Goal: Book appointment/travel/reservation

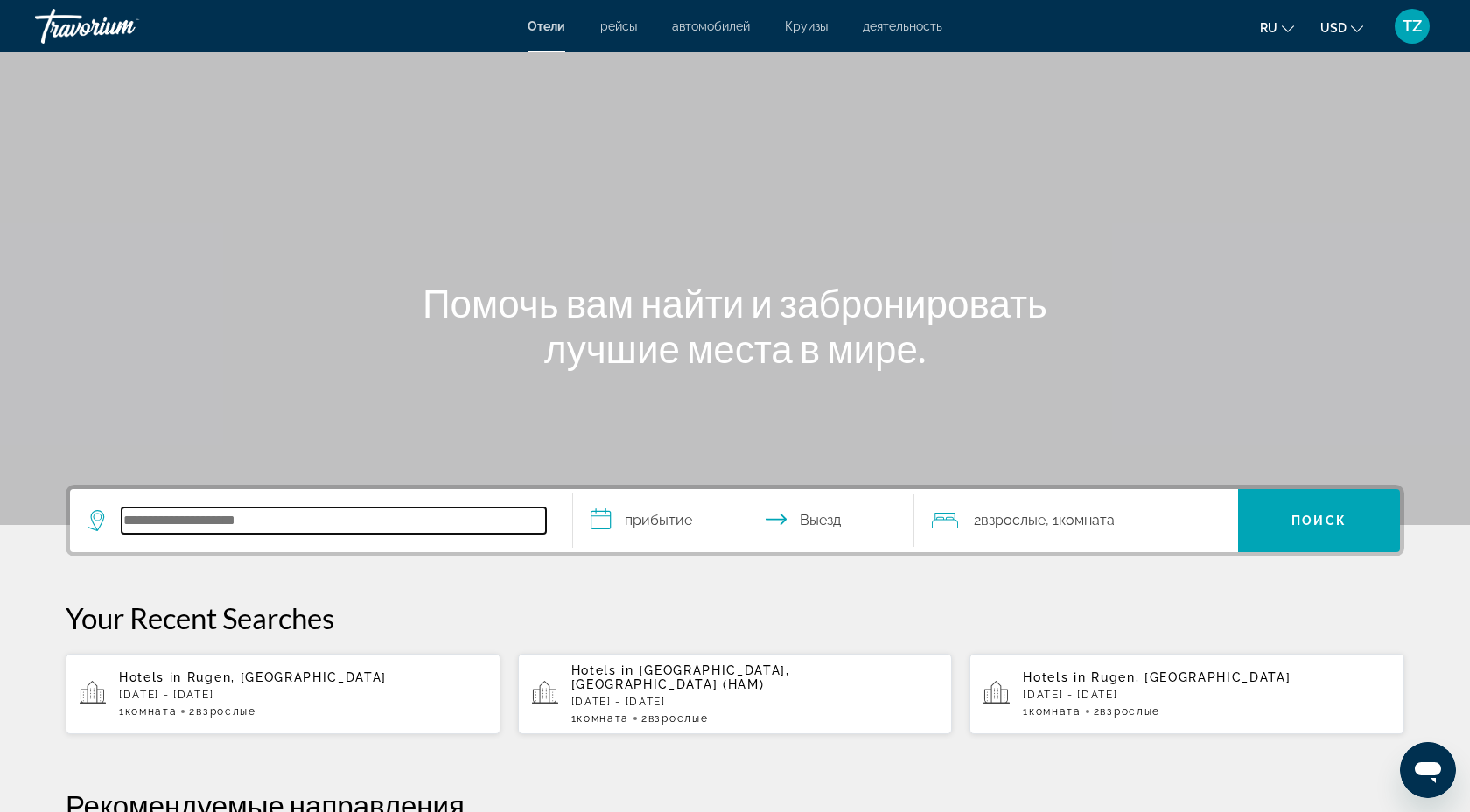
click at [234, 522] on input "Search hotel destination" at bounding box center [334, 521] width 425 height 26
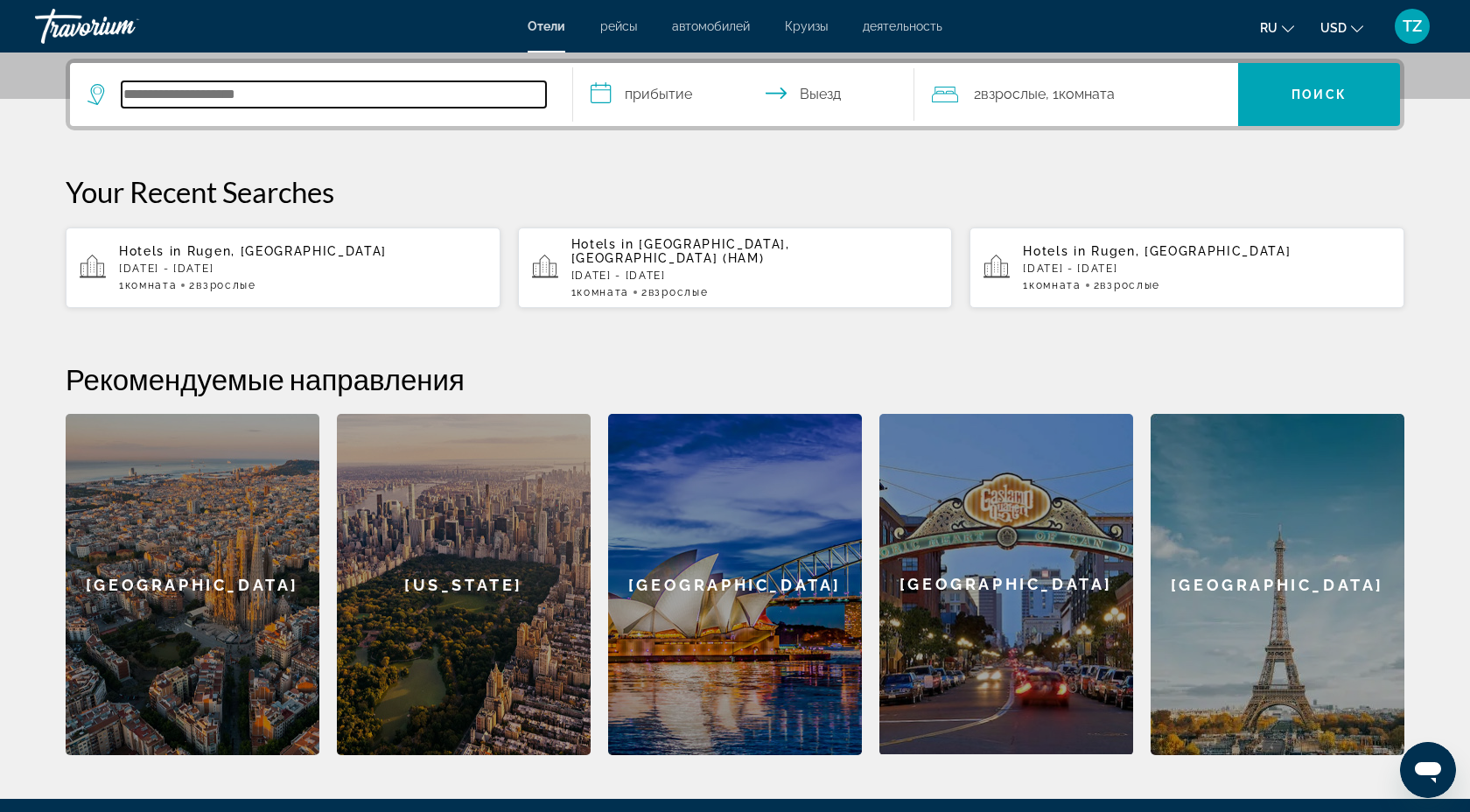
scroll to position [427, 0]
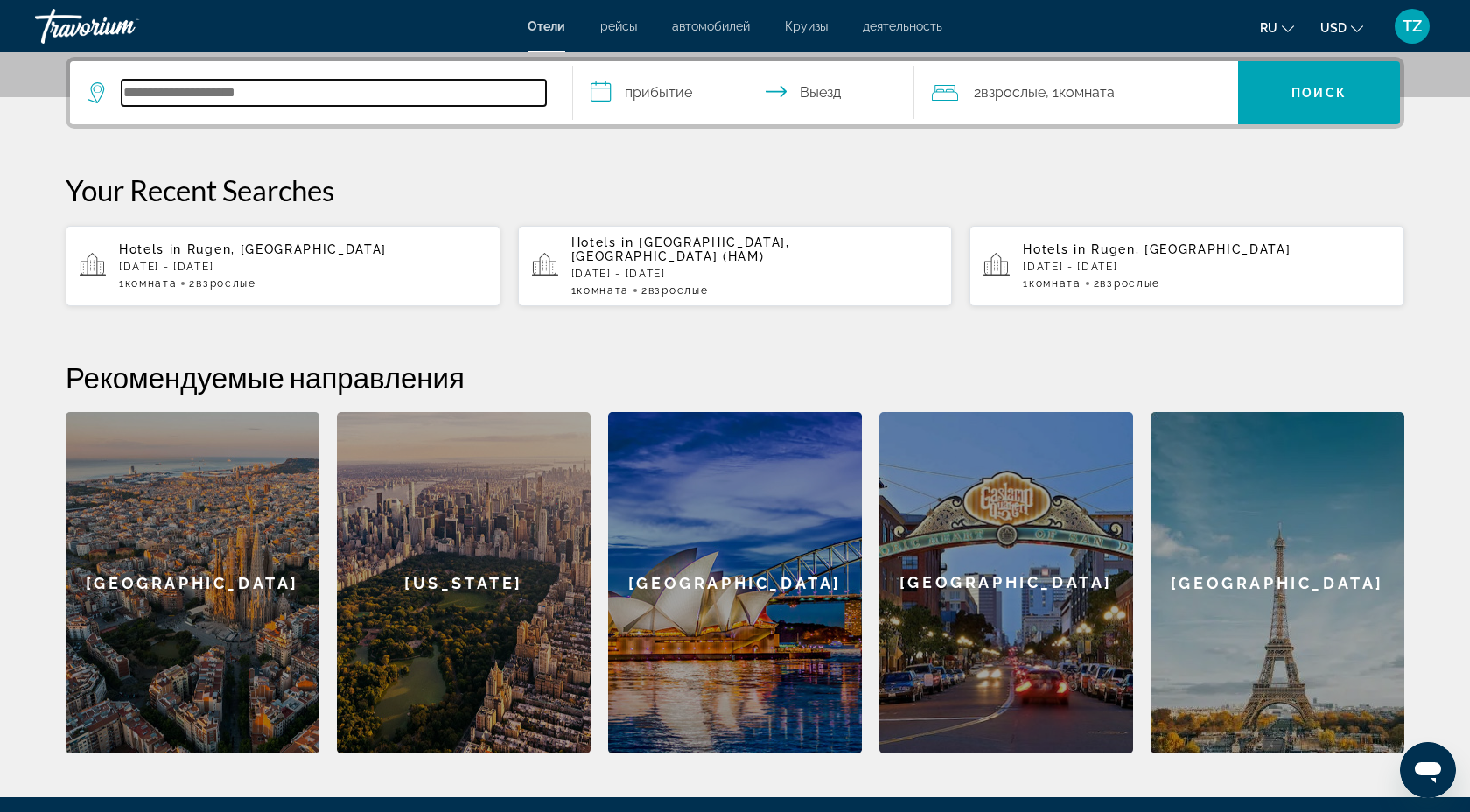
type input "*"
type input "********"
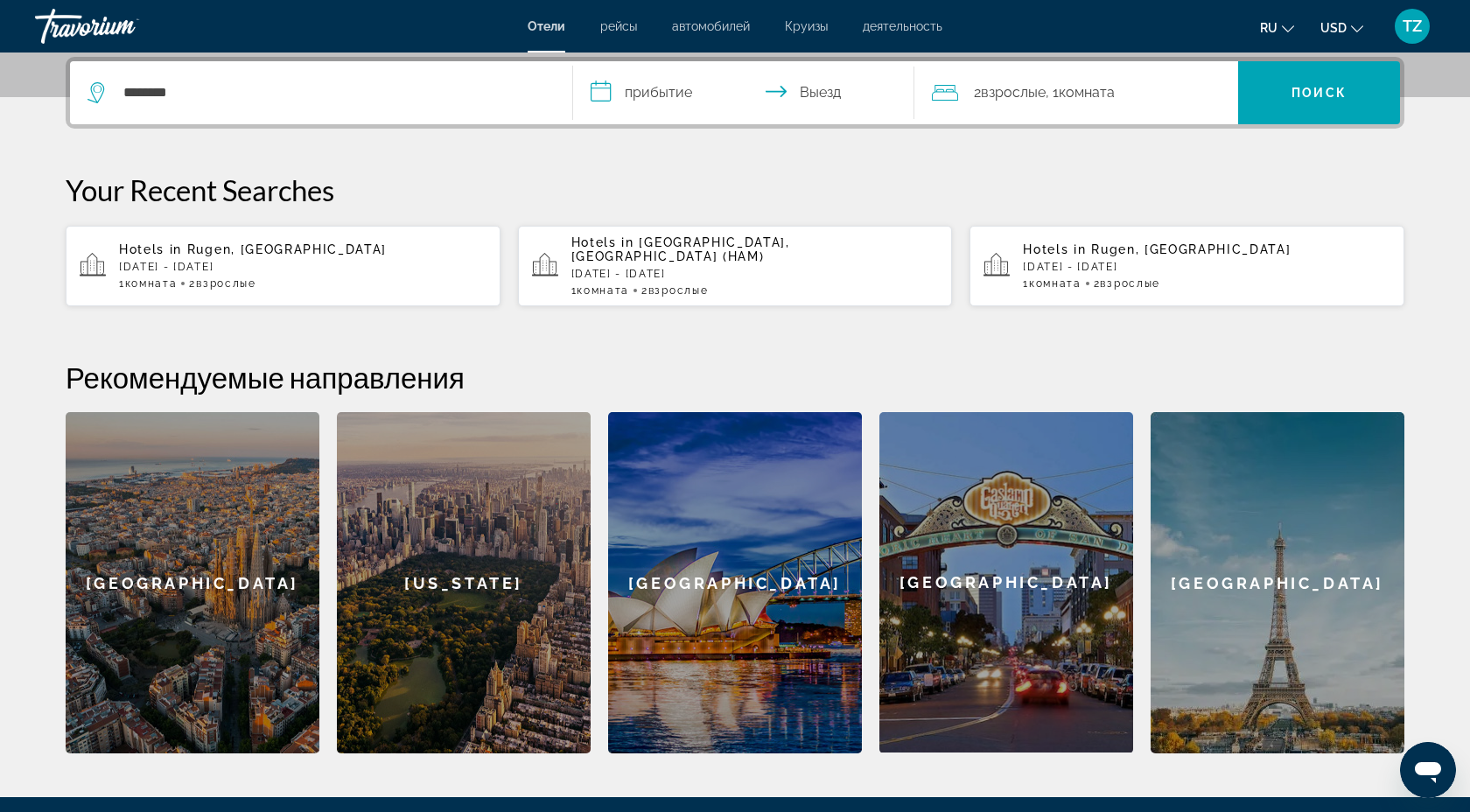
click at [675, 92] on input "**********" at bounding box center [747, 95] width 348 height 68
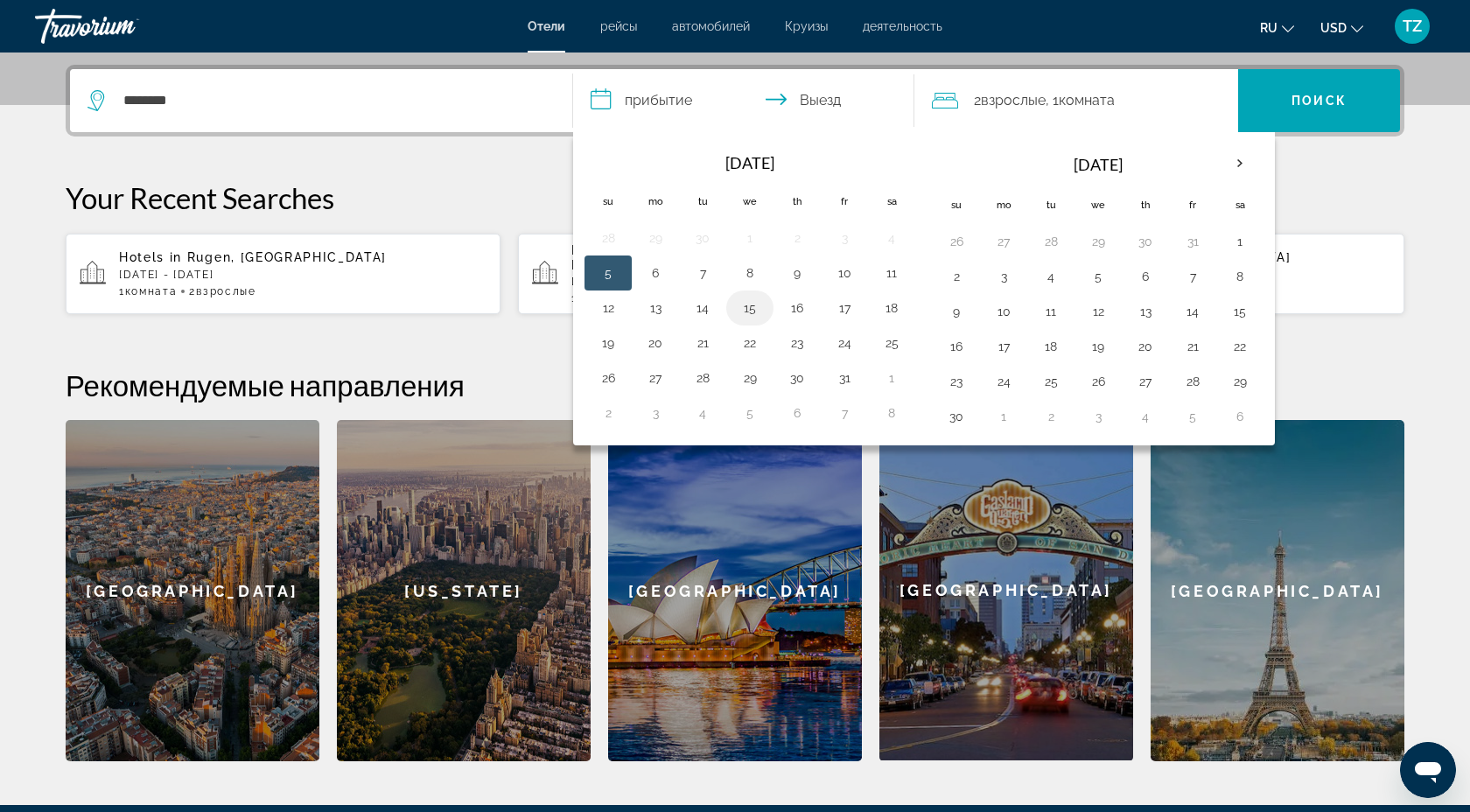
click at [750, 307] on button "15" at bounding box center [750, 307] width 28 height 25
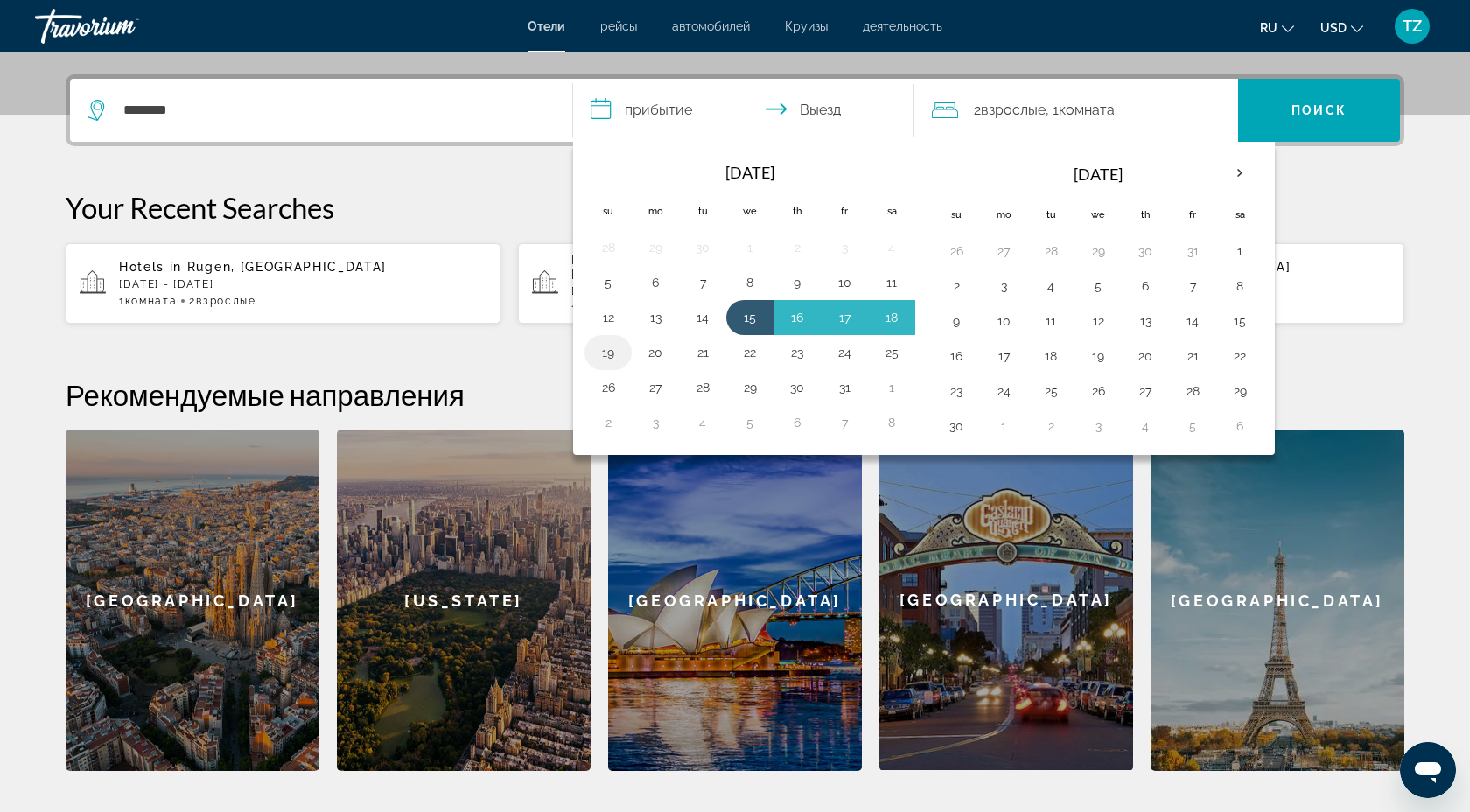
click at [609, 347] on button "19" at bounding box center [608, 352] width 28 height 25
type input "**********"
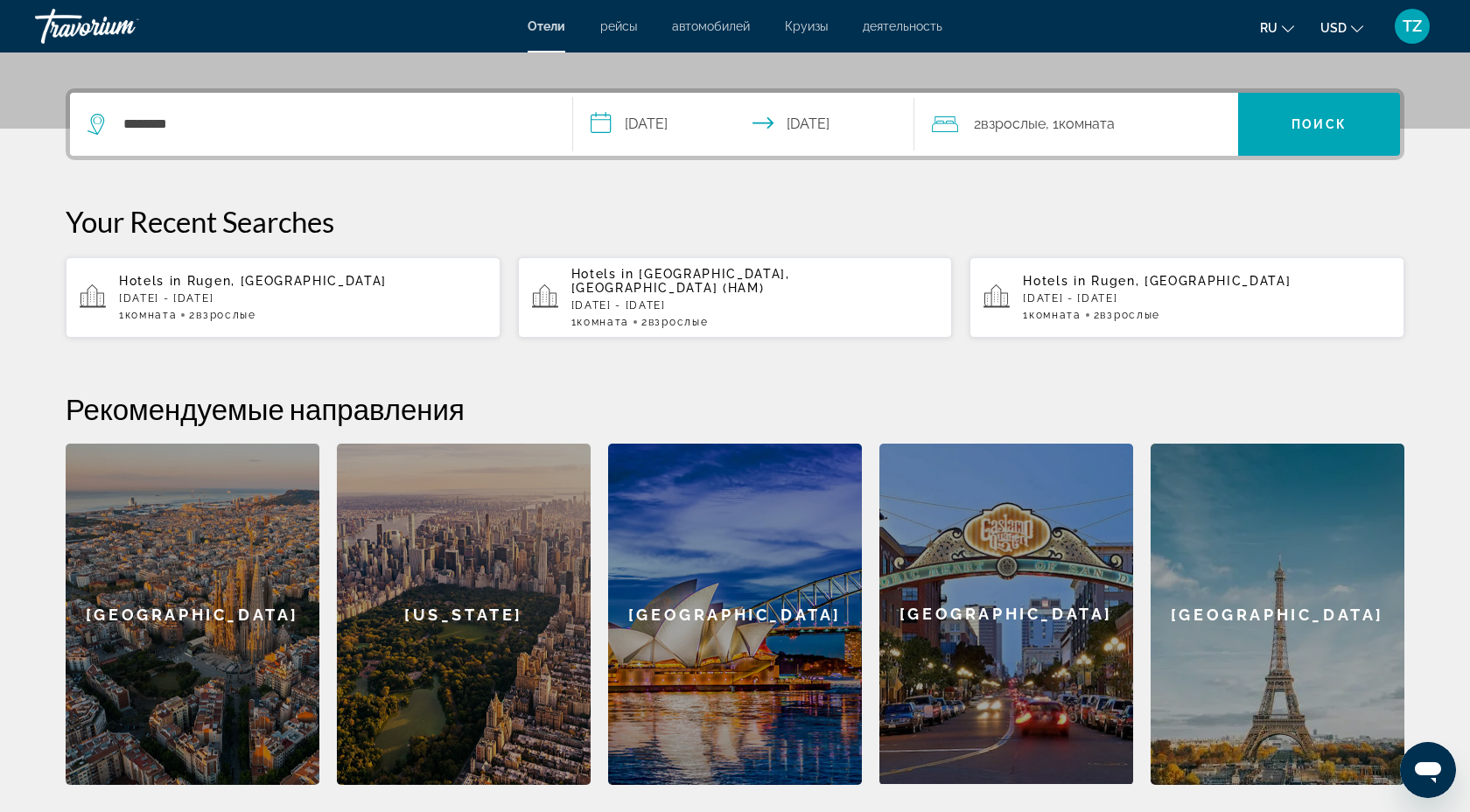
scroll to position [396, 0]
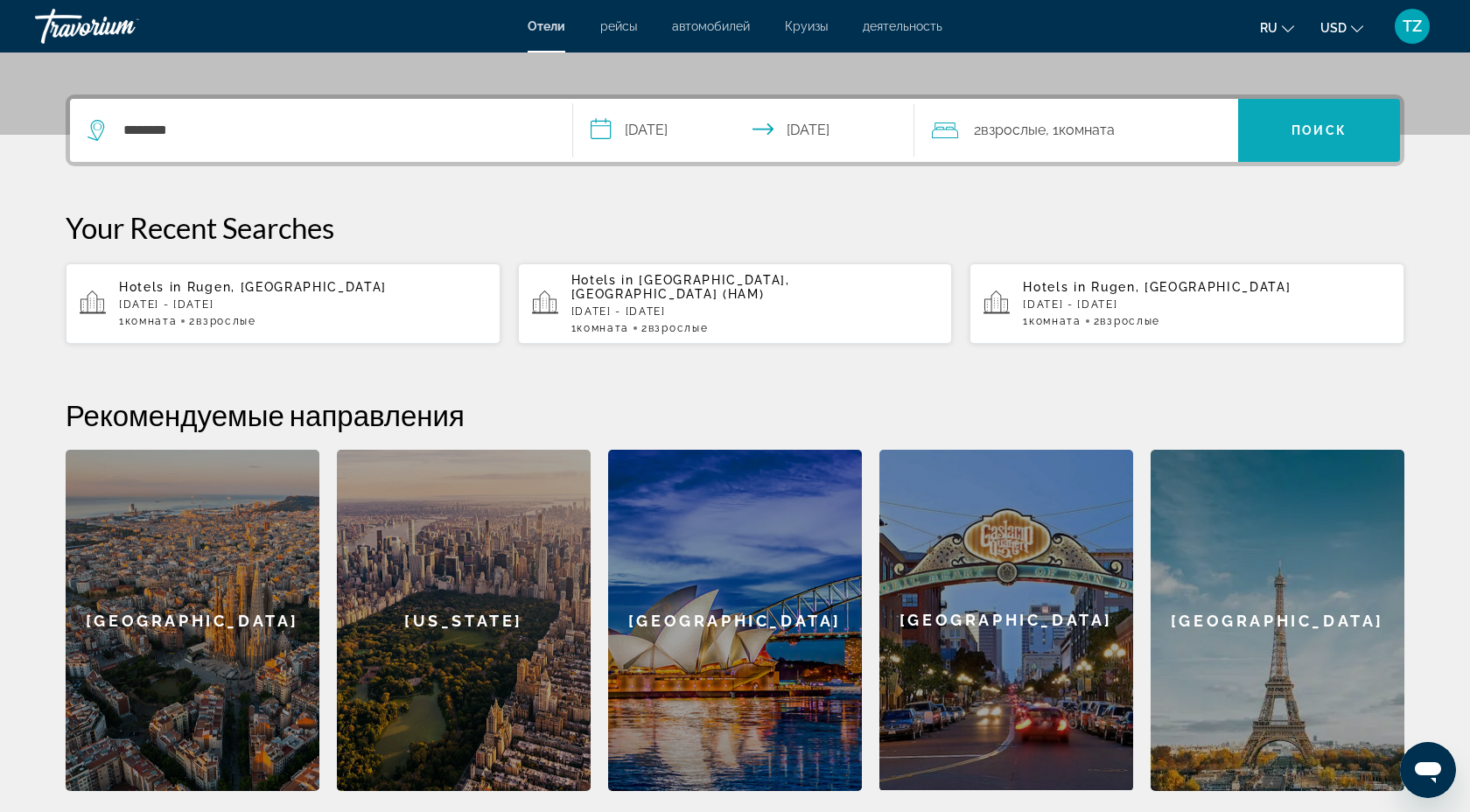
click at [1321, 123] on span "Поиск" at bounding box center [1319, 130] width 56 height 14
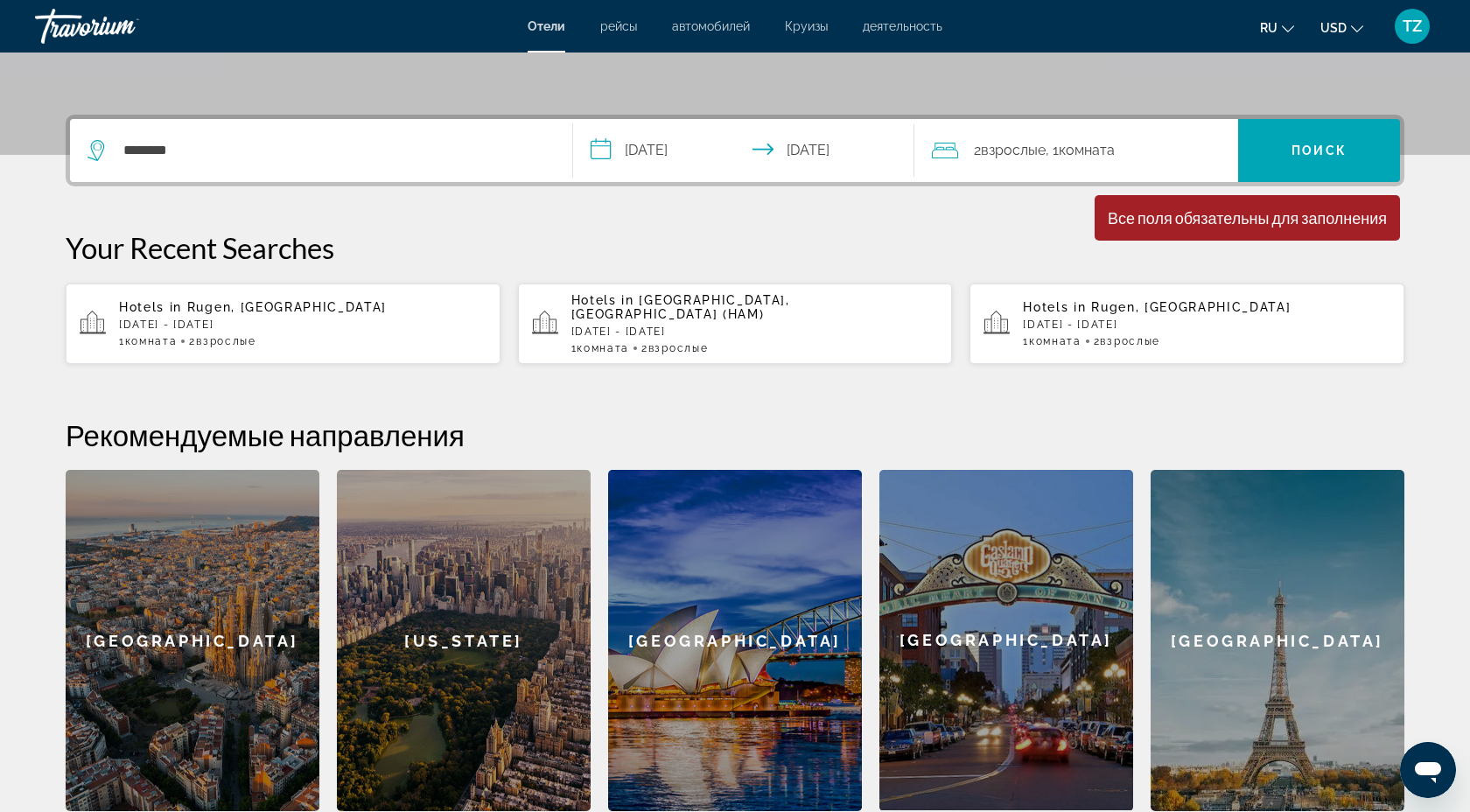
scroll to position [369, 0]
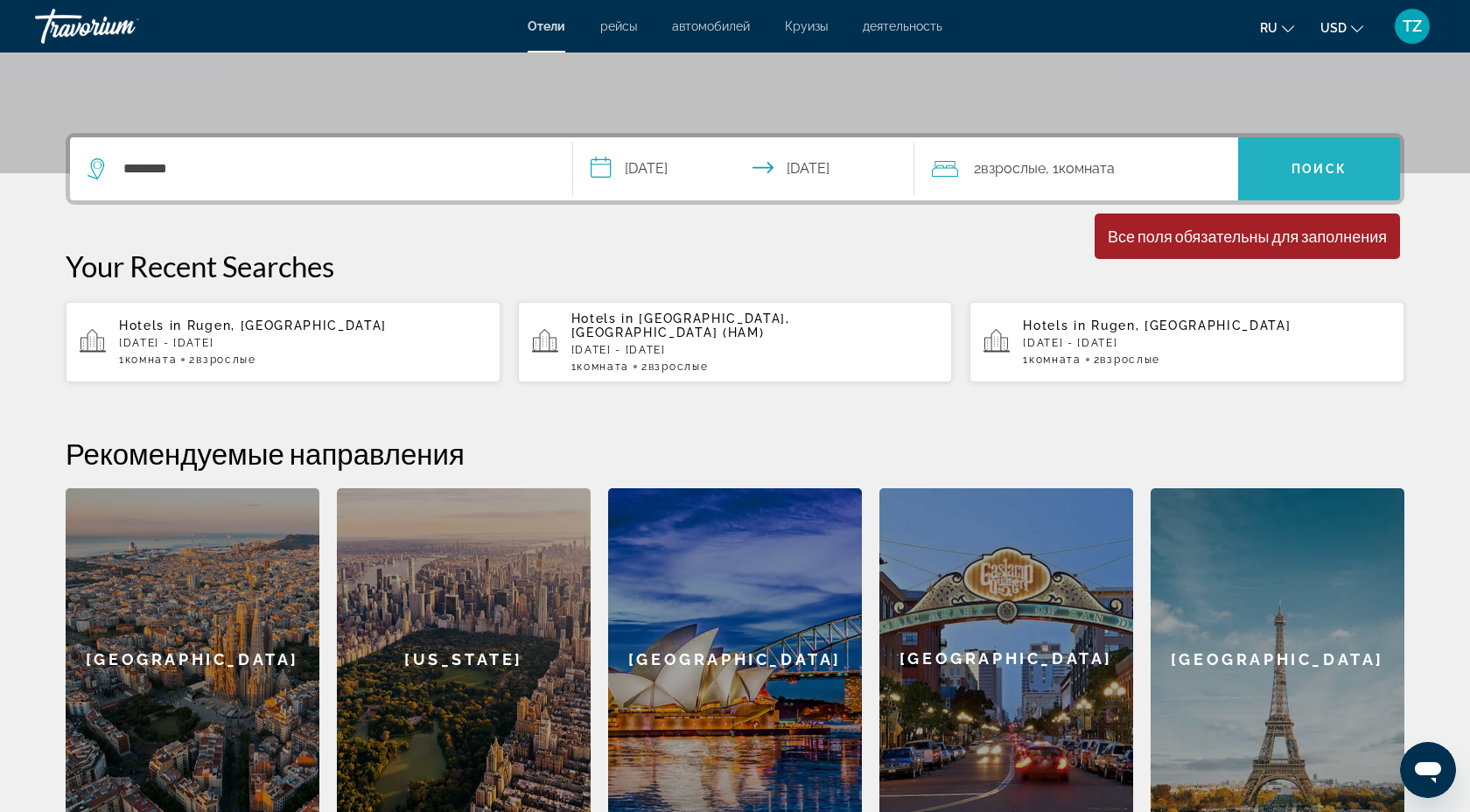
click at [1313, 165] on span "Поиск" at bounding box center [1319, 169] width 56 height 14
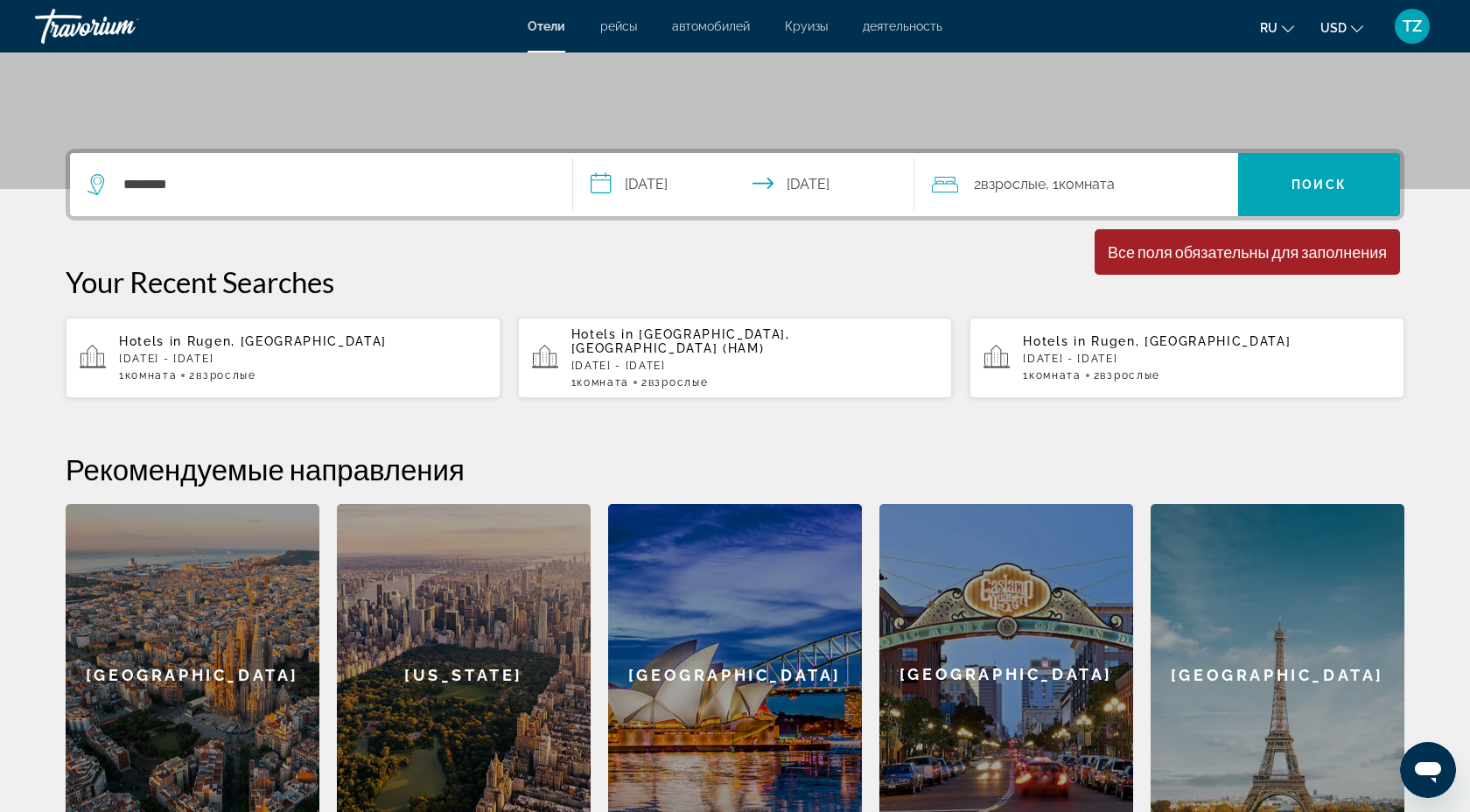
scroll to position [328, 0]
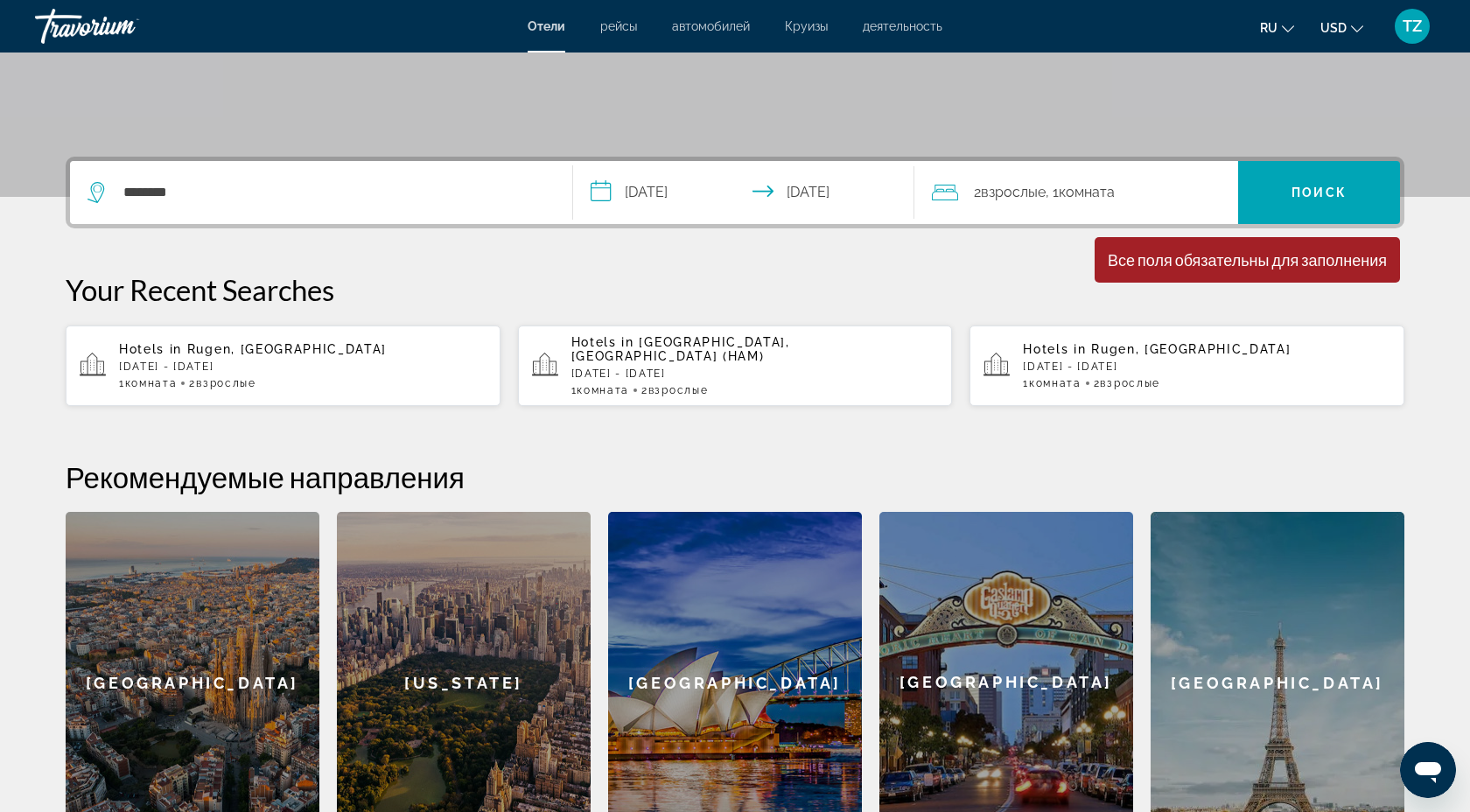
click at [341, 173] on div "********" at bounding box center [320, 192] width 467 height 63
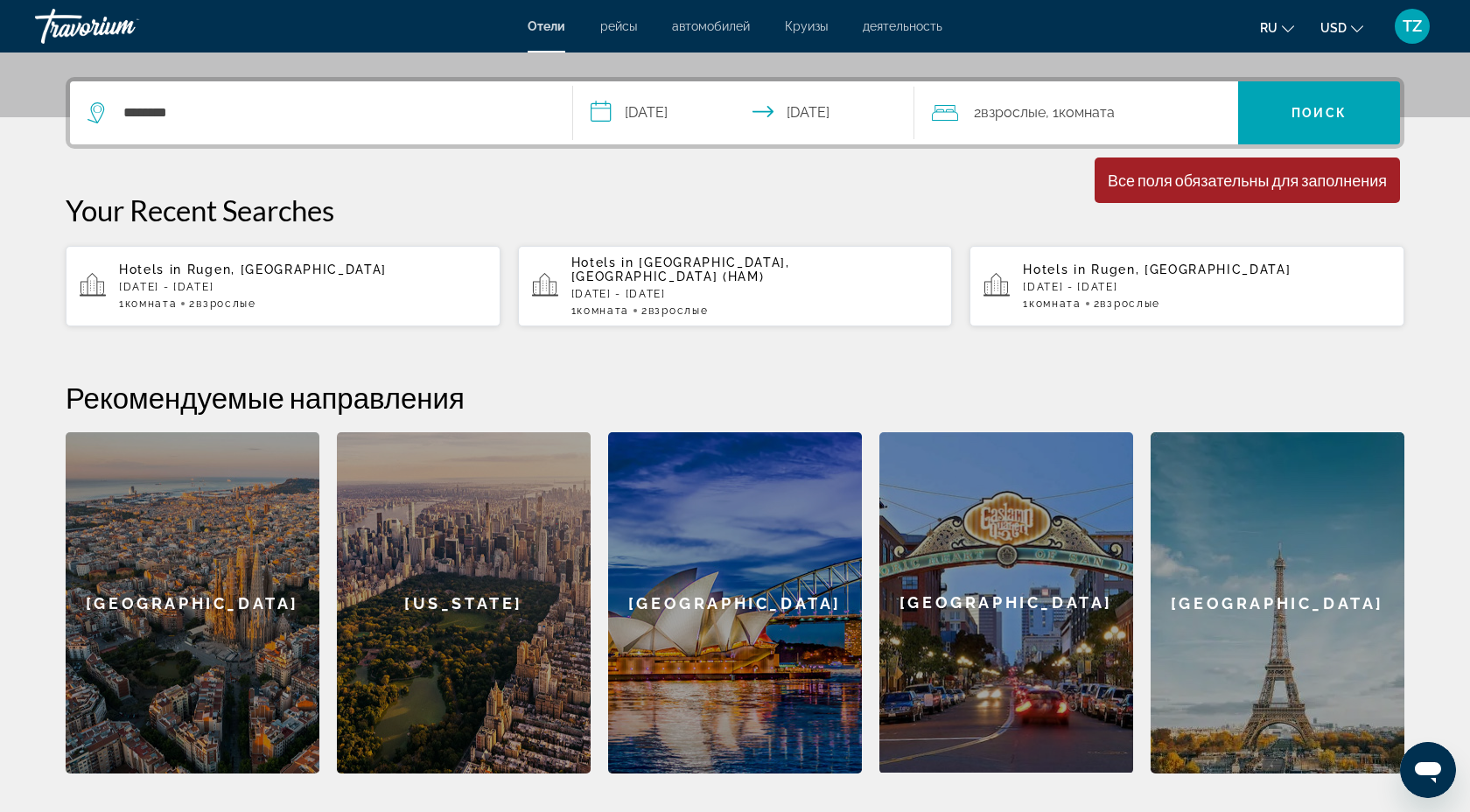
scroll to position [427, 0]
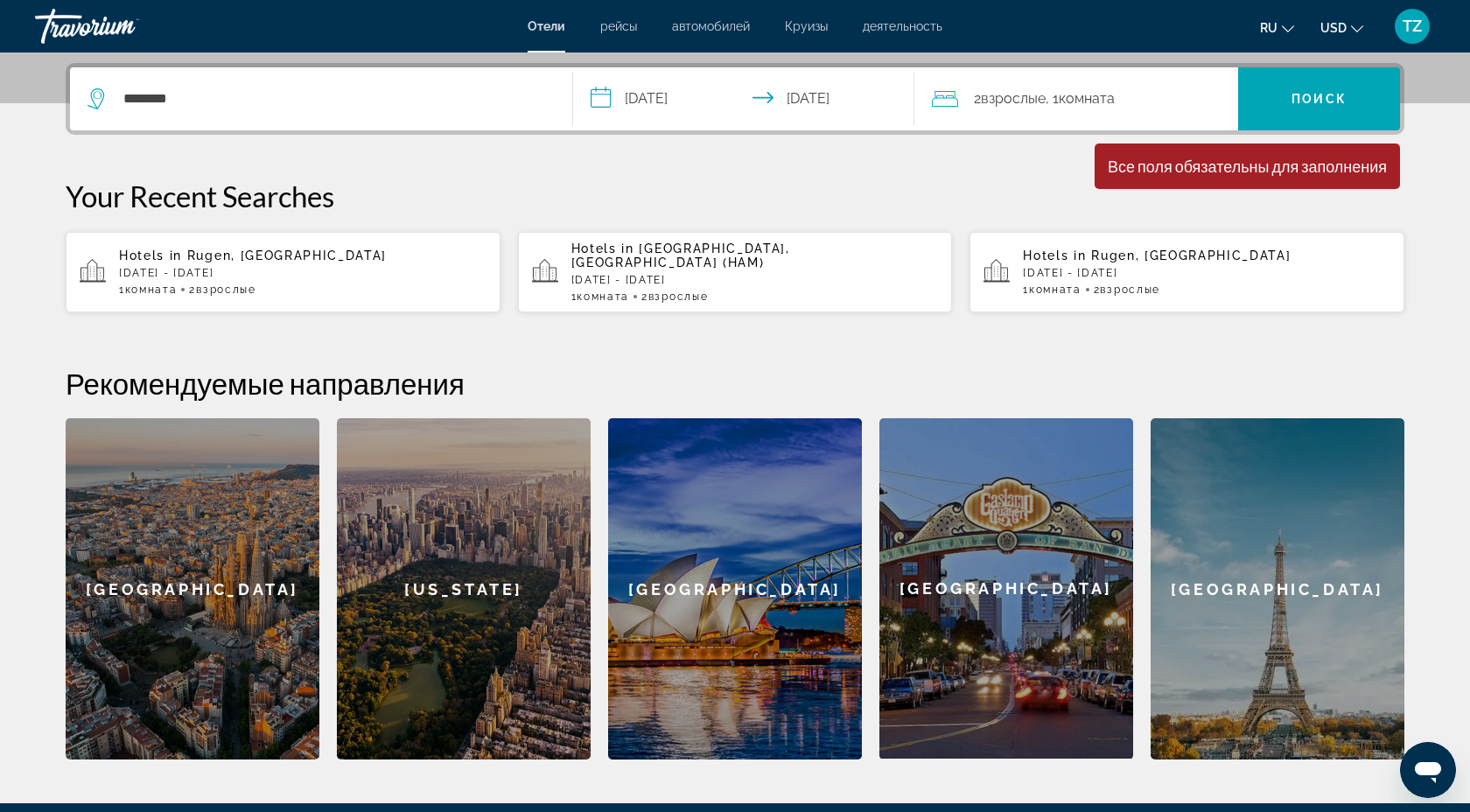
click at [1324, 168] on div "Все поля обязательны для заполнения" at bounding box center [1247, 166] width 279 height 19
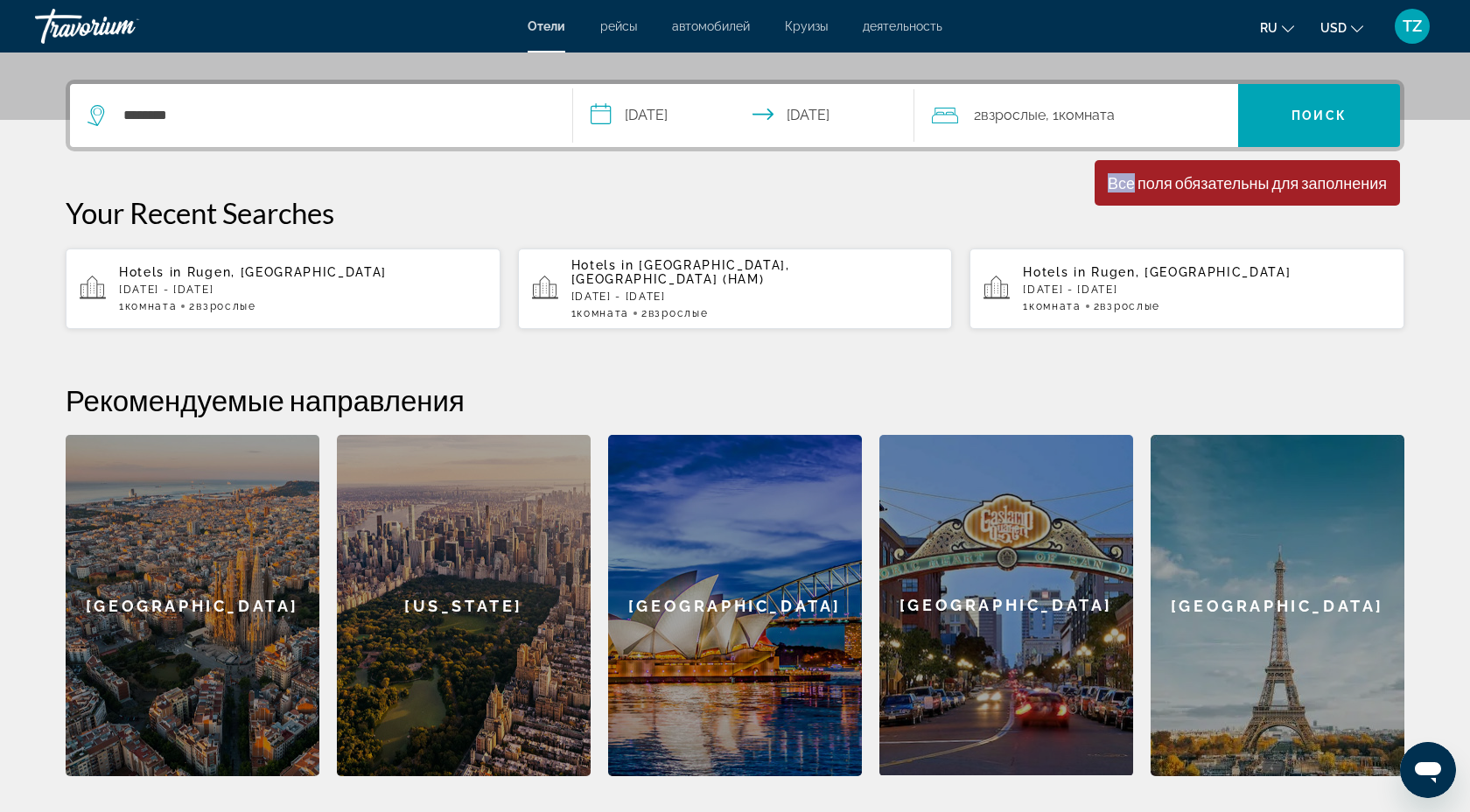
click at [1324, 168] on div "Минимальная продолжительность пребывания 1 день Все поля обязательны для заполн…" at bounding box center [1248, 182] width 306 height 46
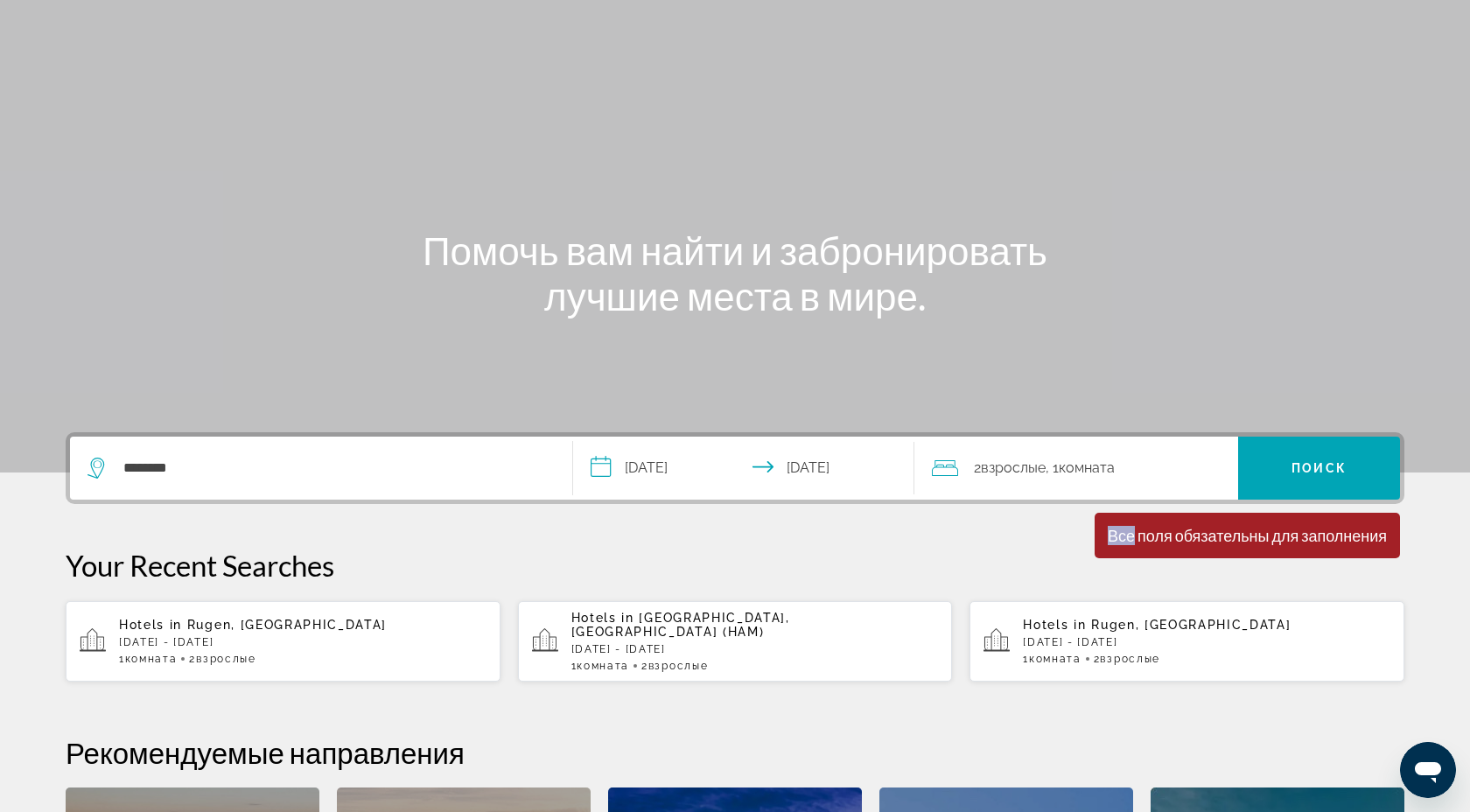
scroll to position [0, 0]
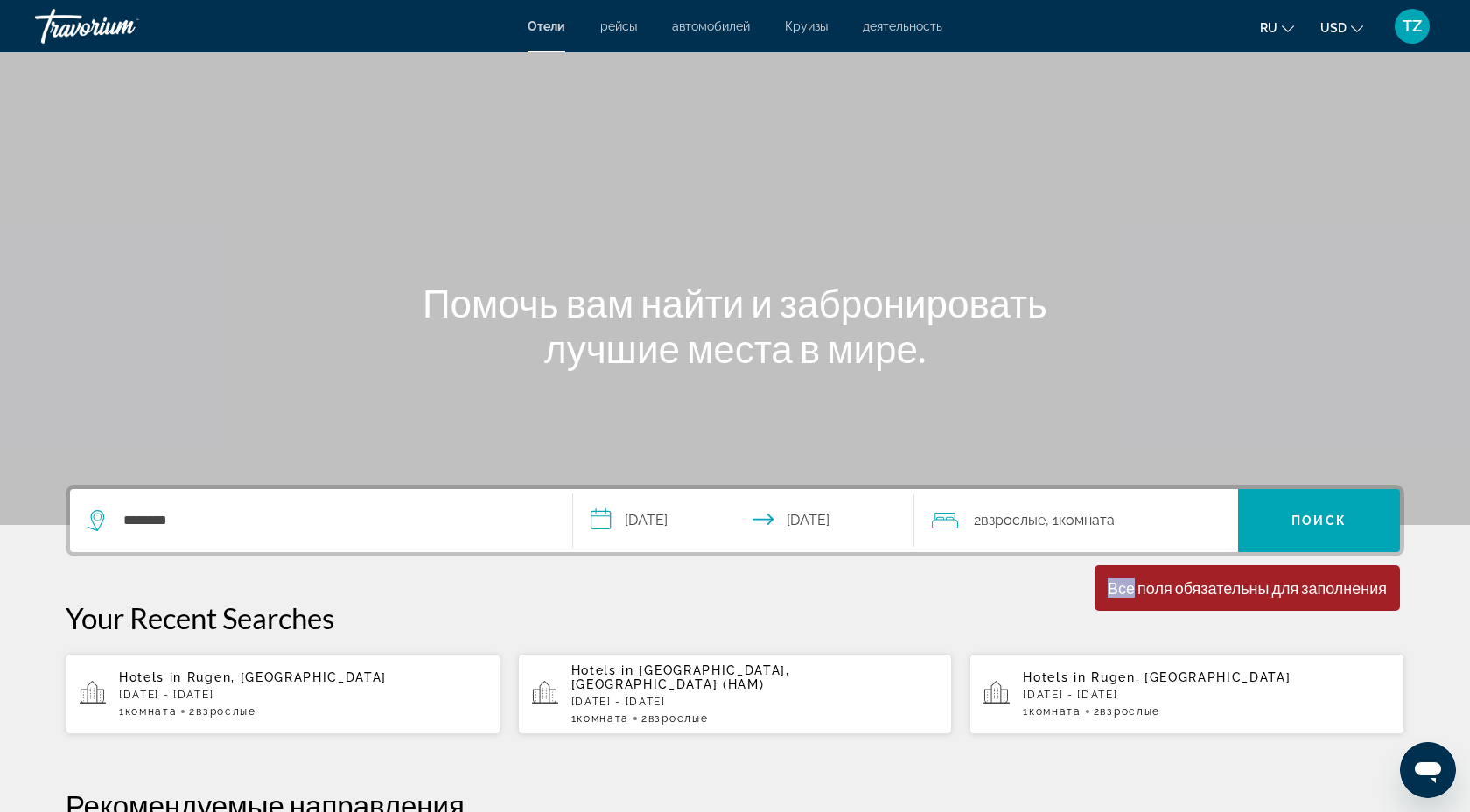
click at [966, 526] on div "2 Взрослый Взрослые , 1 Комната номера" at bounding box center [1085, 521] width 306 height 25
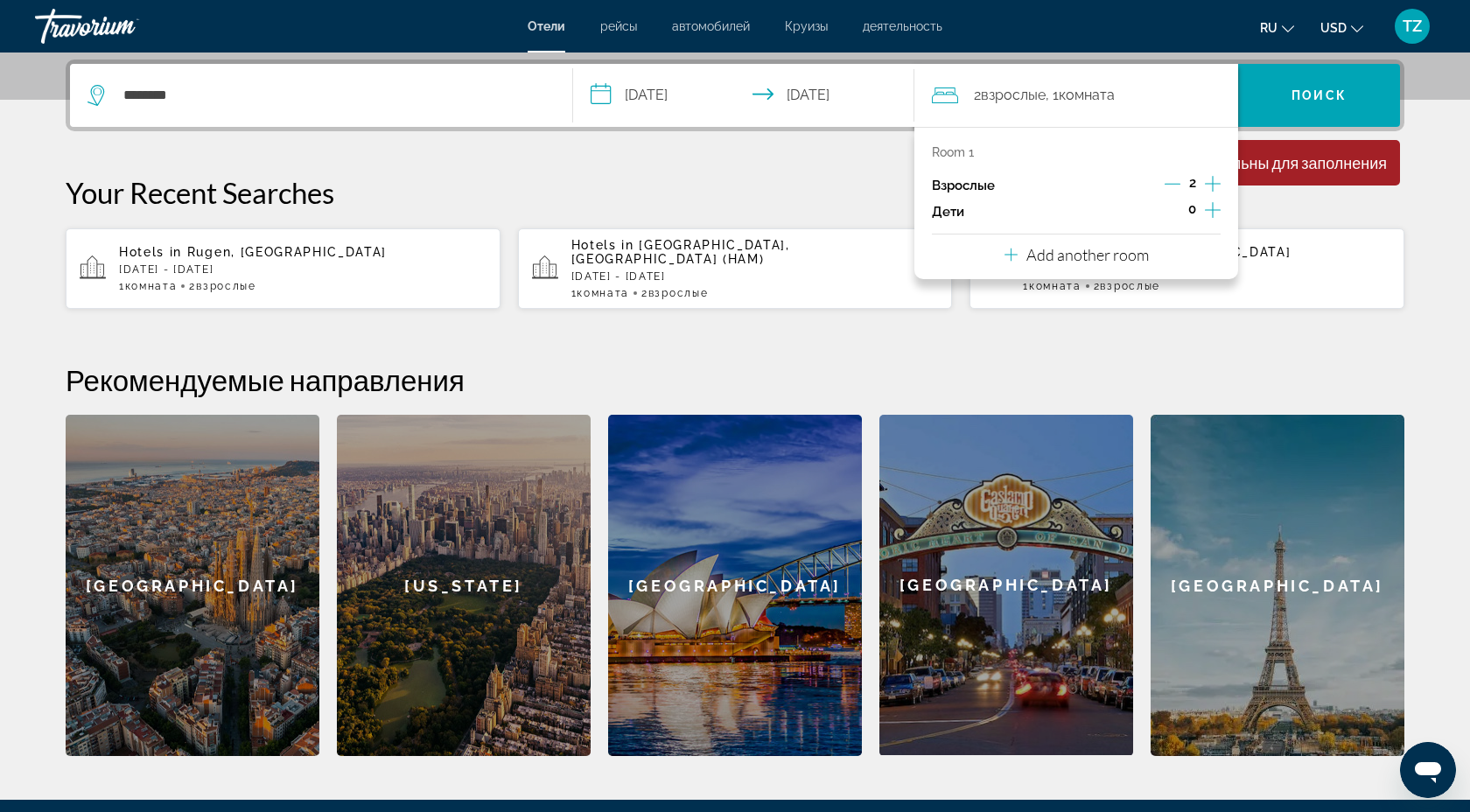
scroll to position [427, 0]
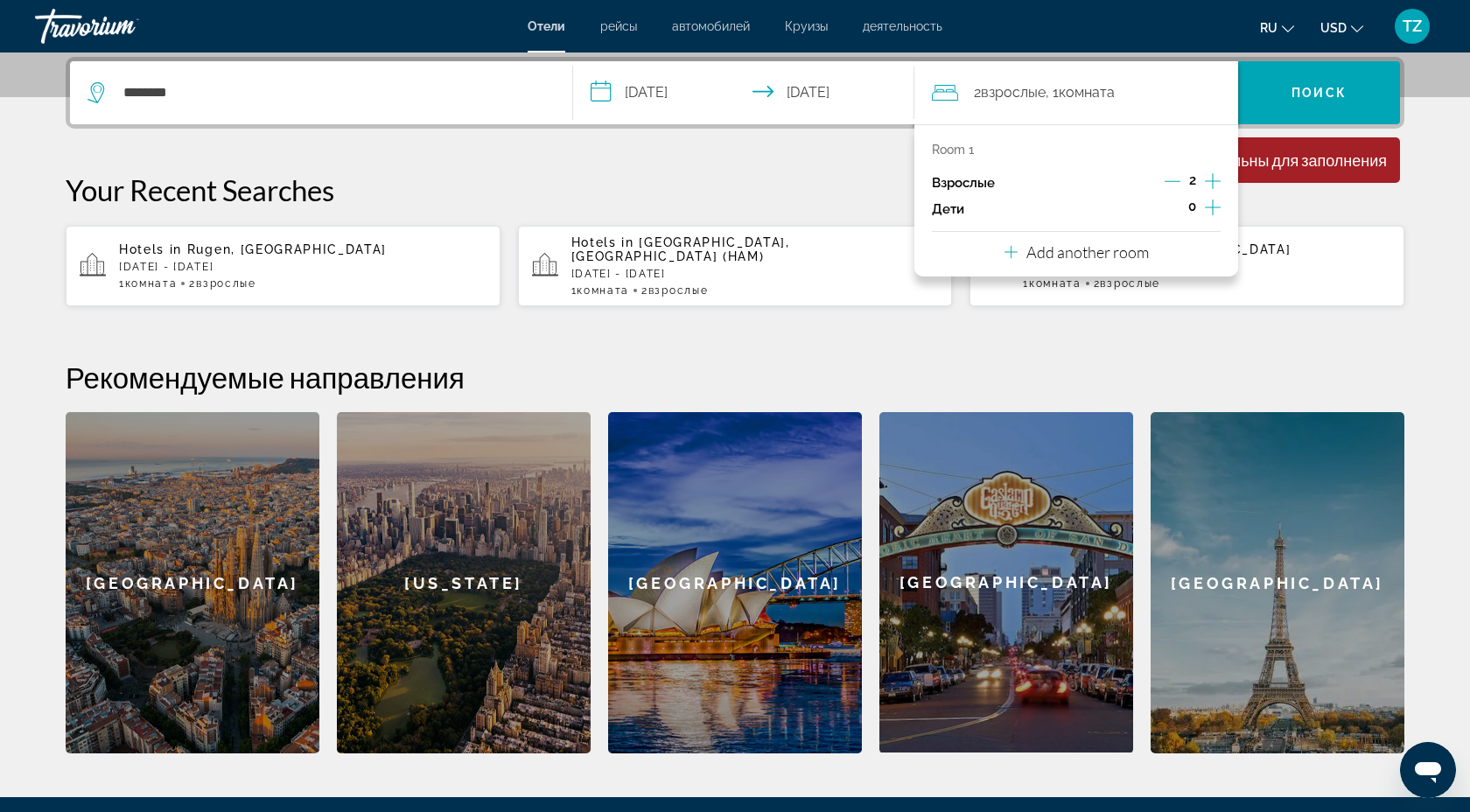
click at [791, 178] on p "Your Recent Searches" at bounding box center [735, 189] width 1339 height 35
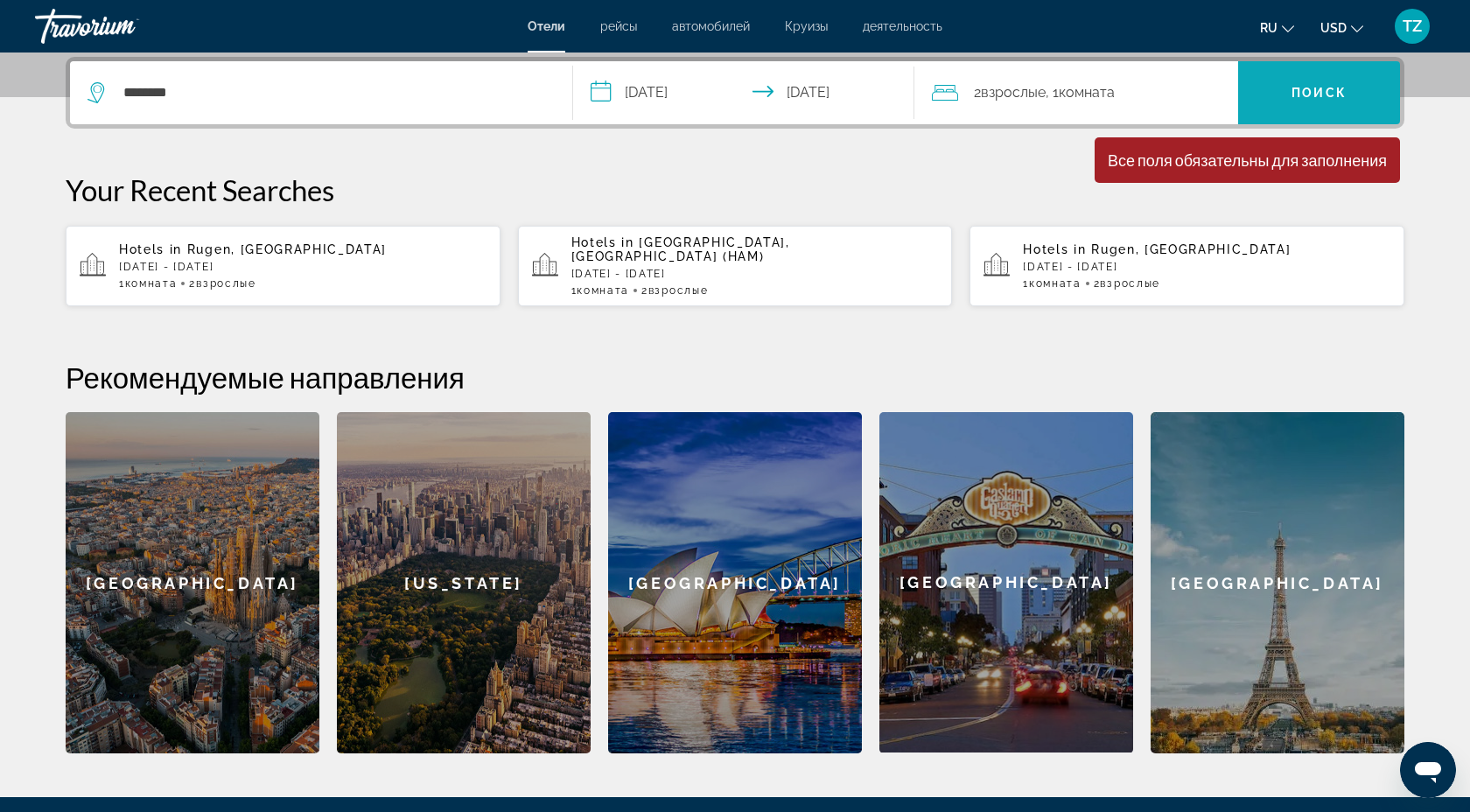
click at [1374, 95] on span "Search" at bounding box center [1319, 92] width 162 height 42
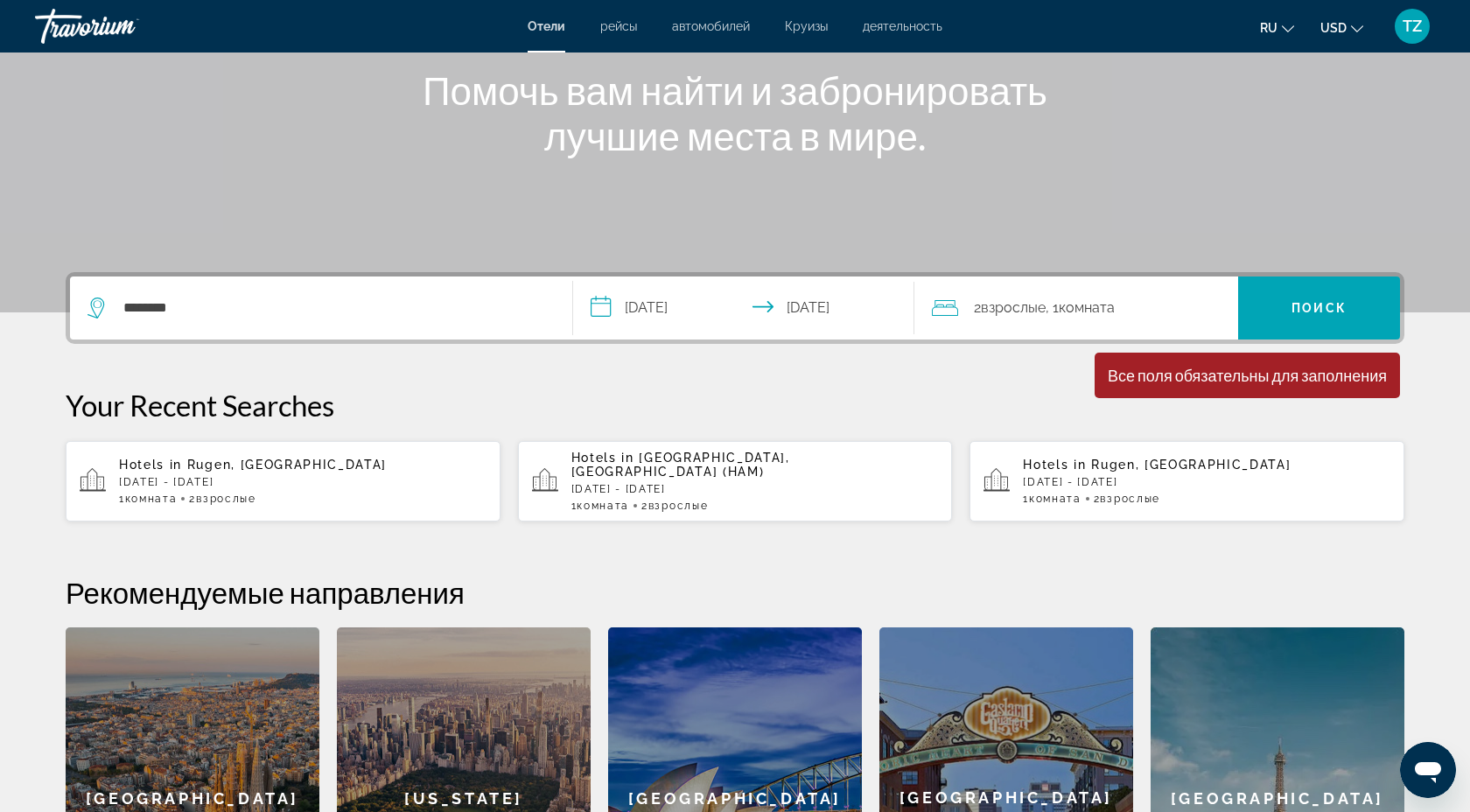
scroll to position [206, 0]
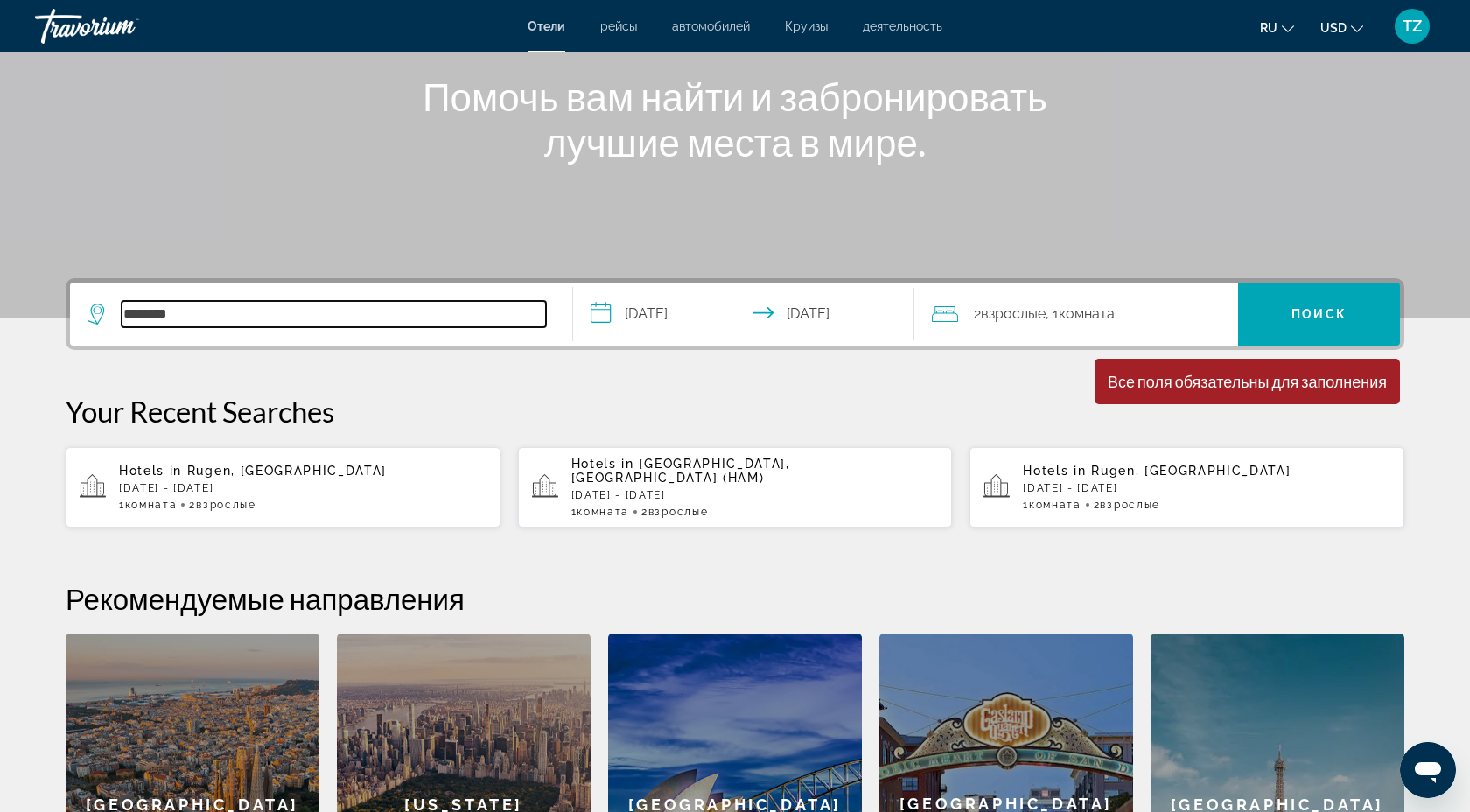
click at [240, 311] on input "********" at bounding box center [334, 314] width 425 height 26
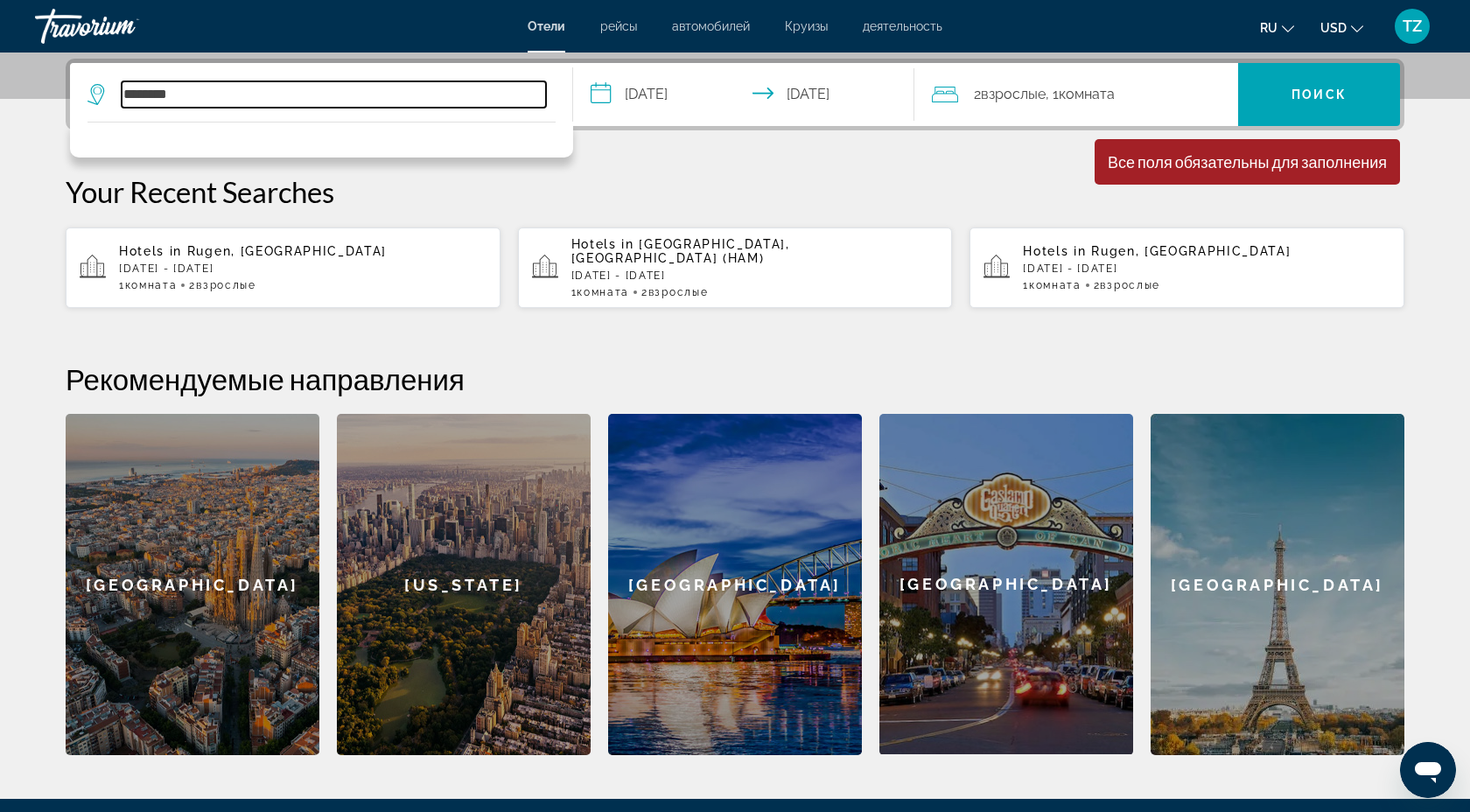
scroll to position [427, 0]
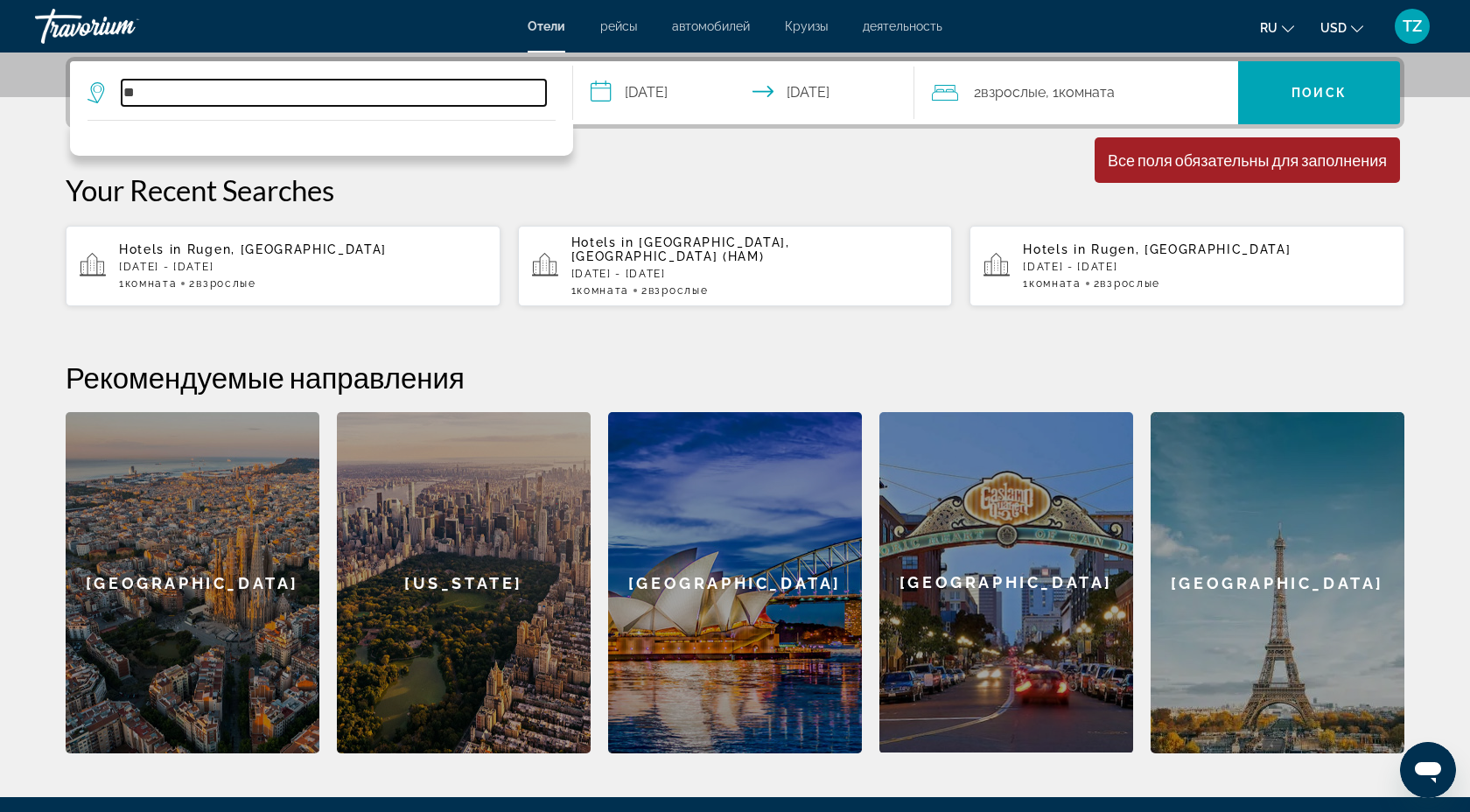
type input "*"
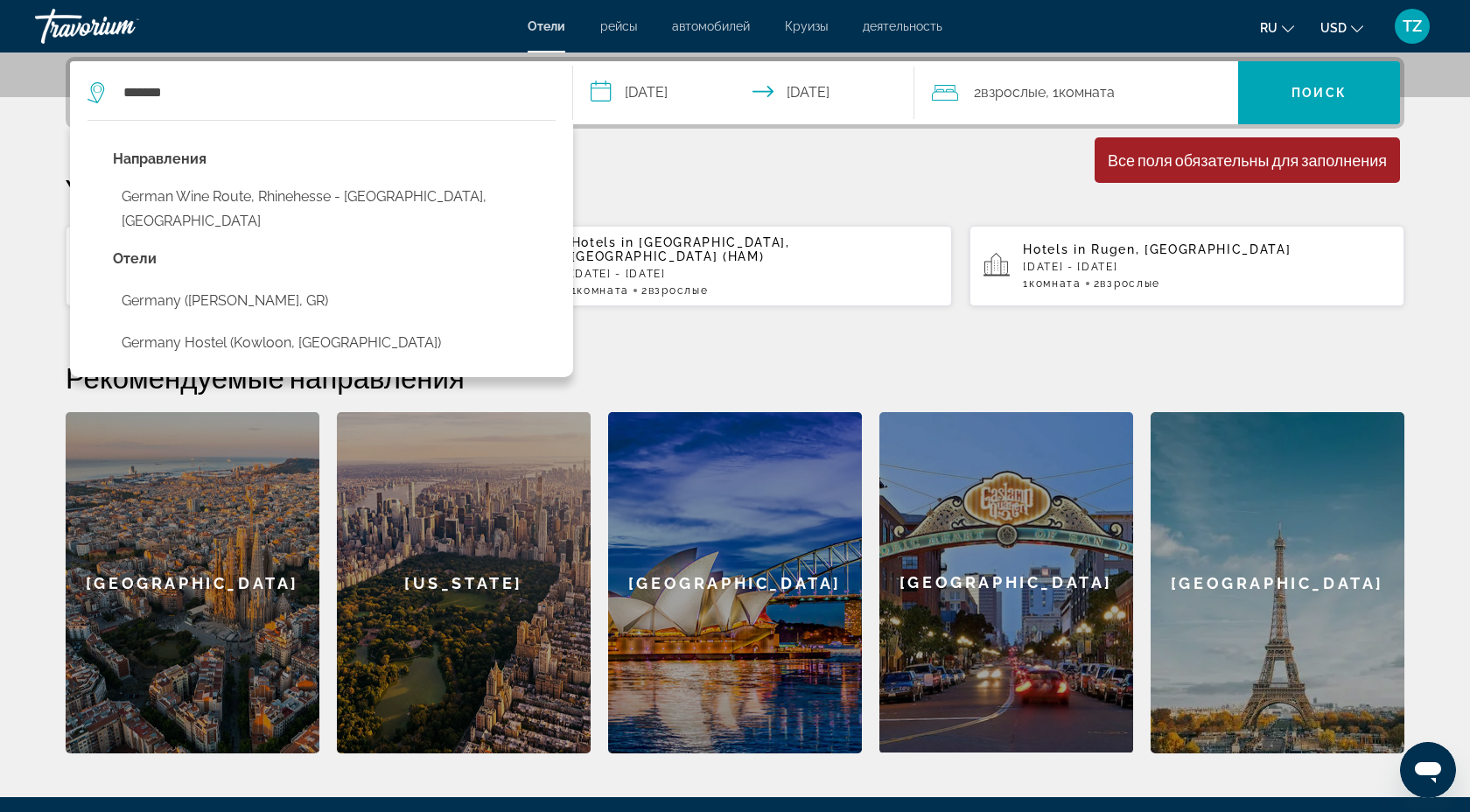
click at [780, 181] on p "Your Recent Searches" at bounding box center [735, 189] width 1339 height 35
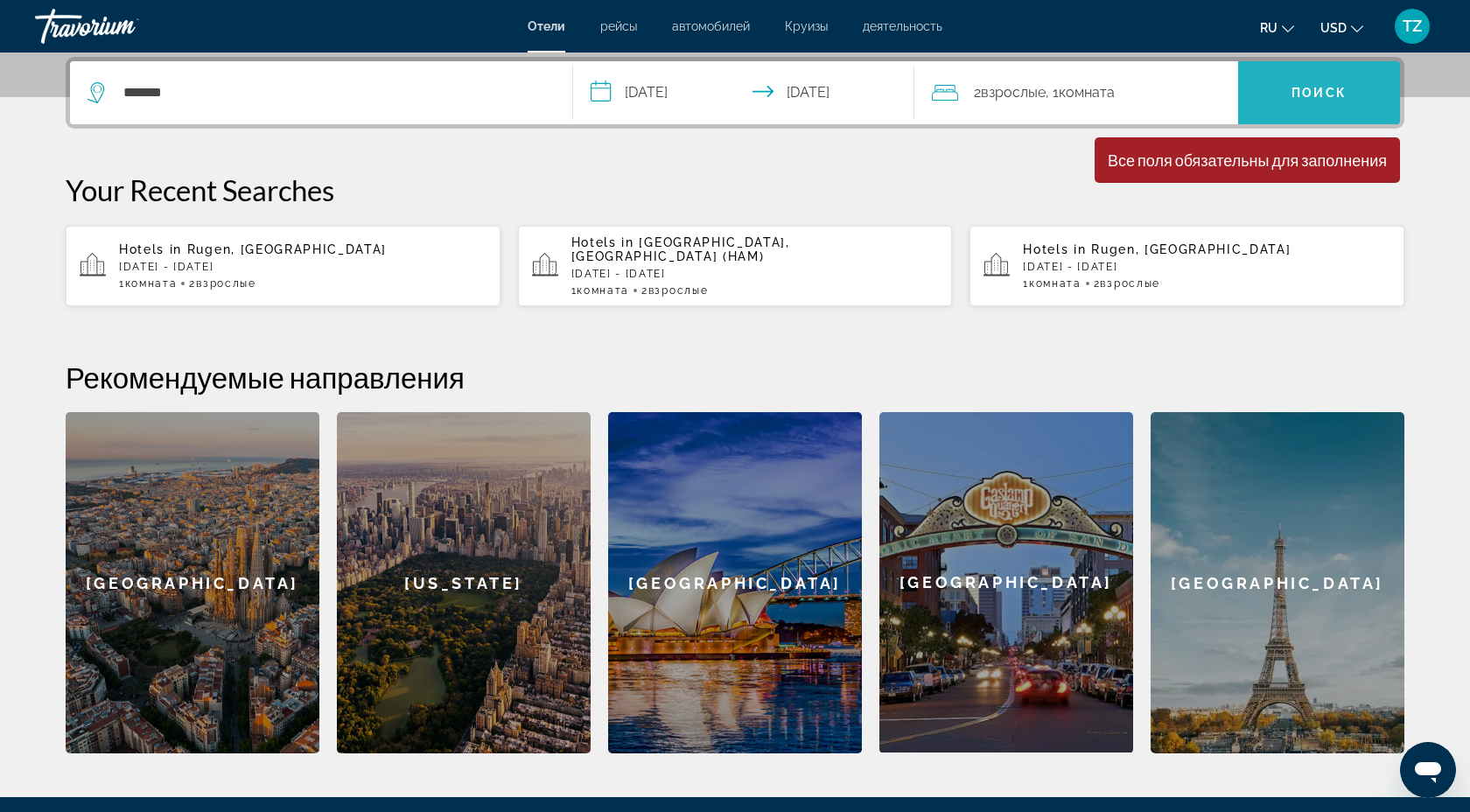
click at [1291, 99] on span "Search" at bounding box center [1319, 92] width 162 height 42
click at [1287, 101] on span "Search" at bounding box center [1319, 92] width 162 height 42
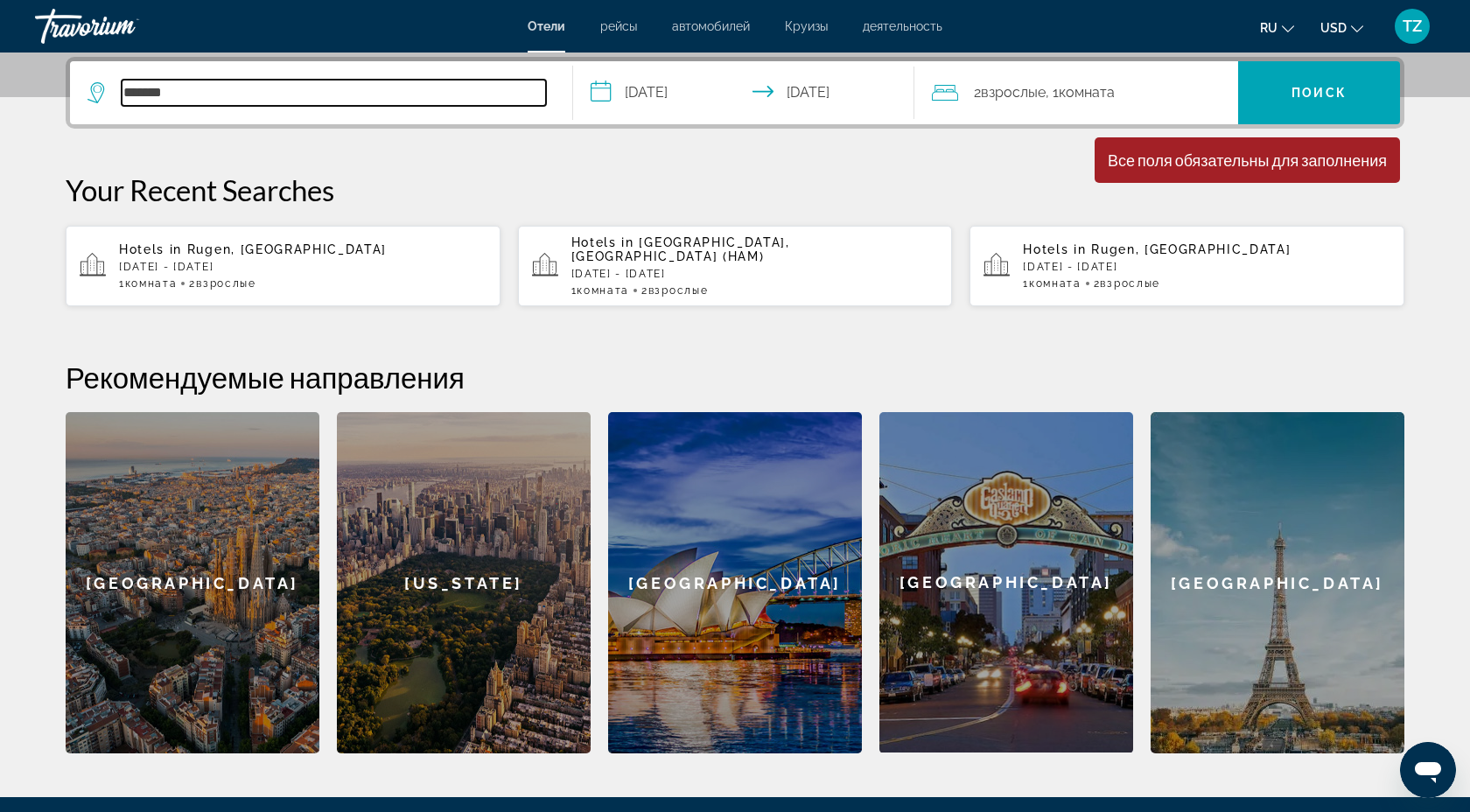
click at [271, 98] on input "*******" at bounding box center [334, 92] width 425 height 26
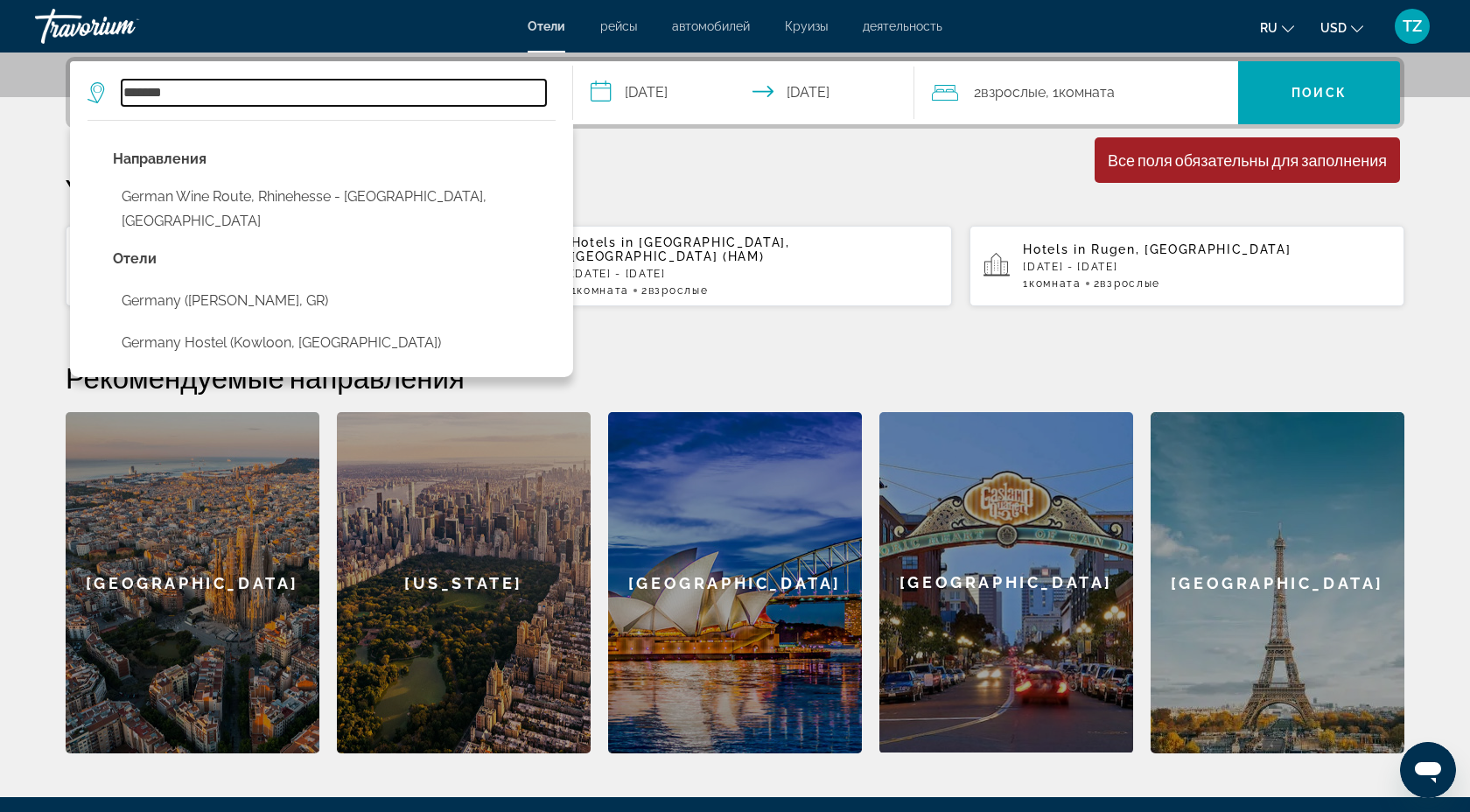
click at [423, 96] on input "*******" at bounding box center [334, 92] width 425 height 26
type input "*"
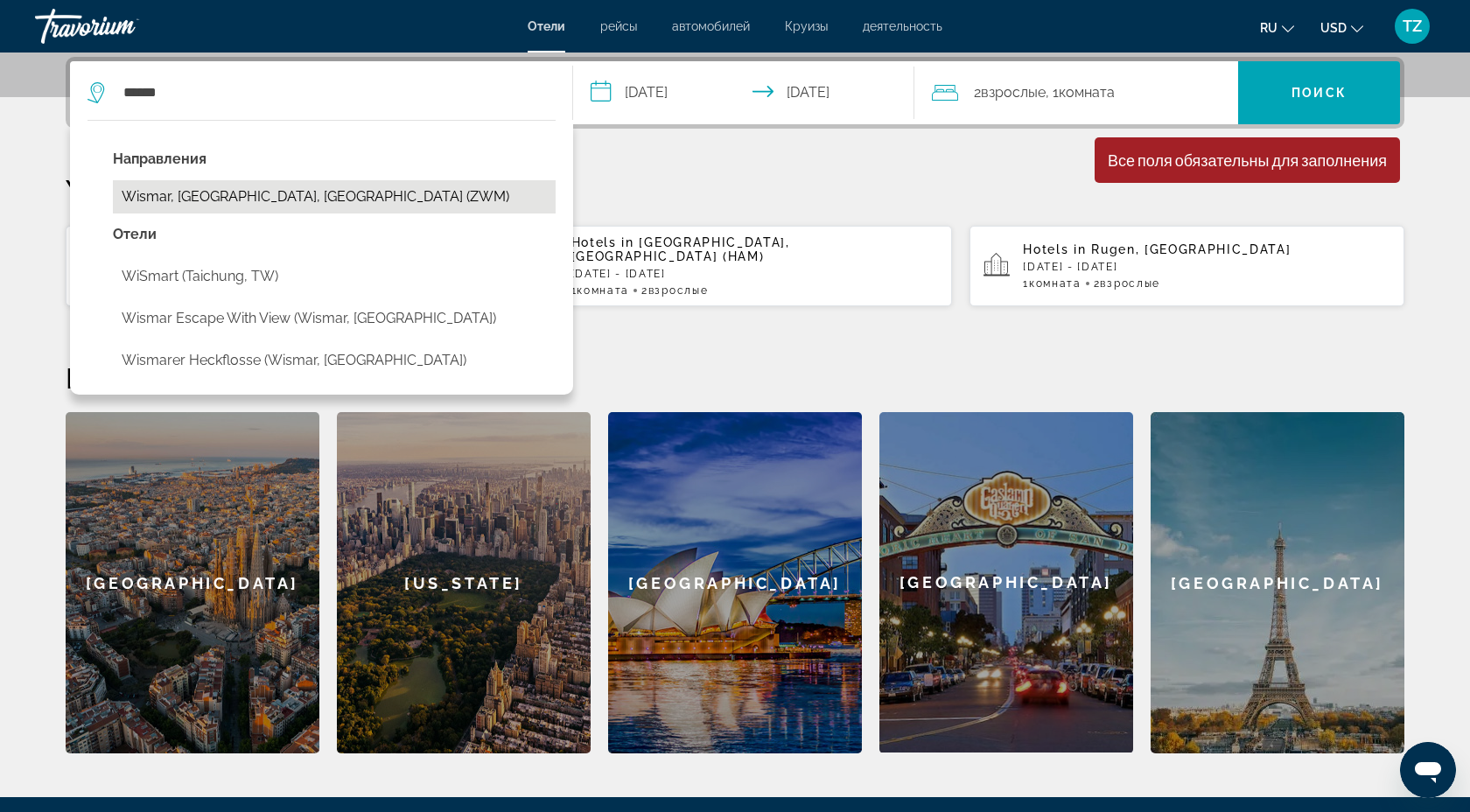
click at [310, 194] on button "Wismar, Baltic Sea Coast, Germany (ZWM)" at bounding box center [334, 197] width 443 height 34
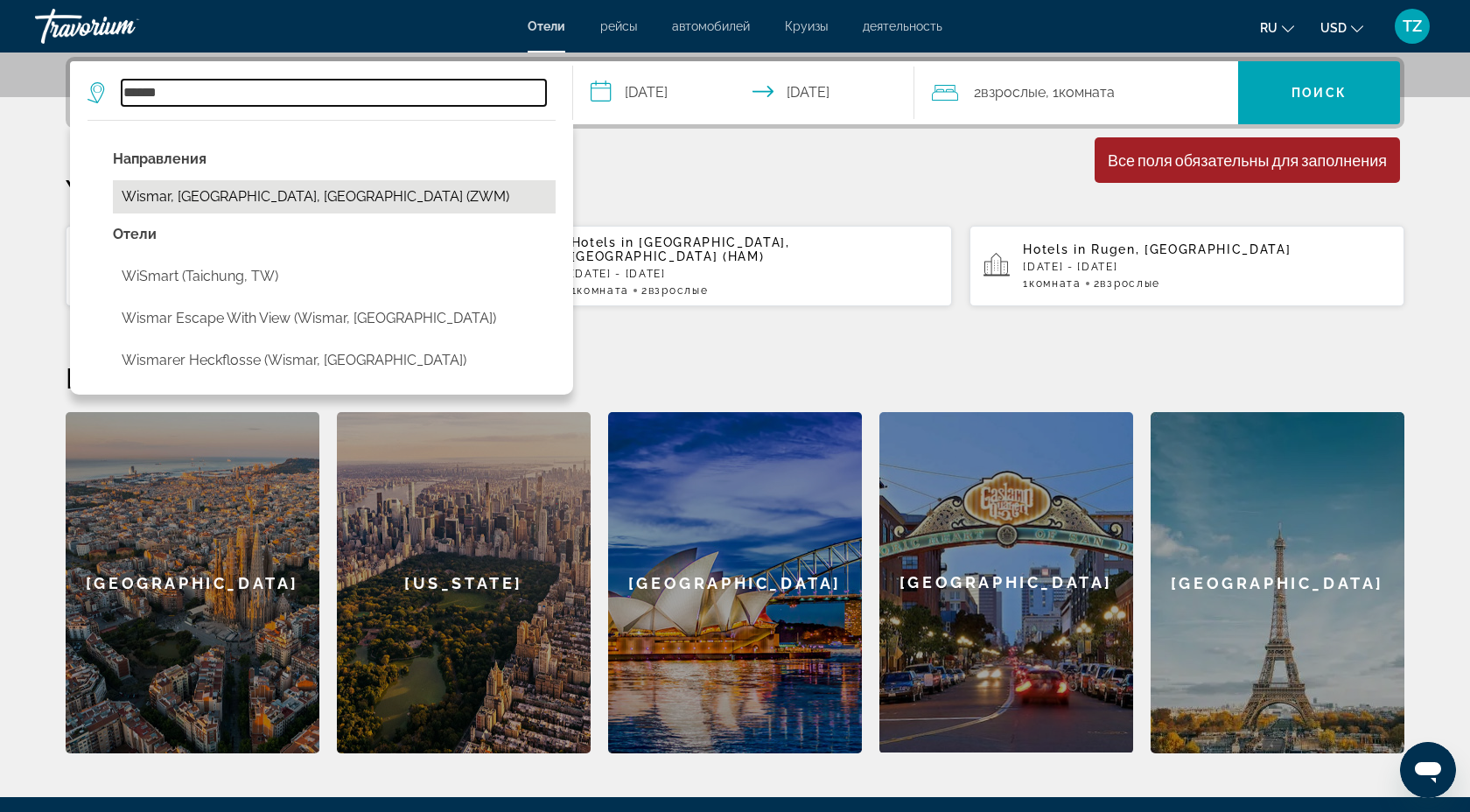
type input "**********"
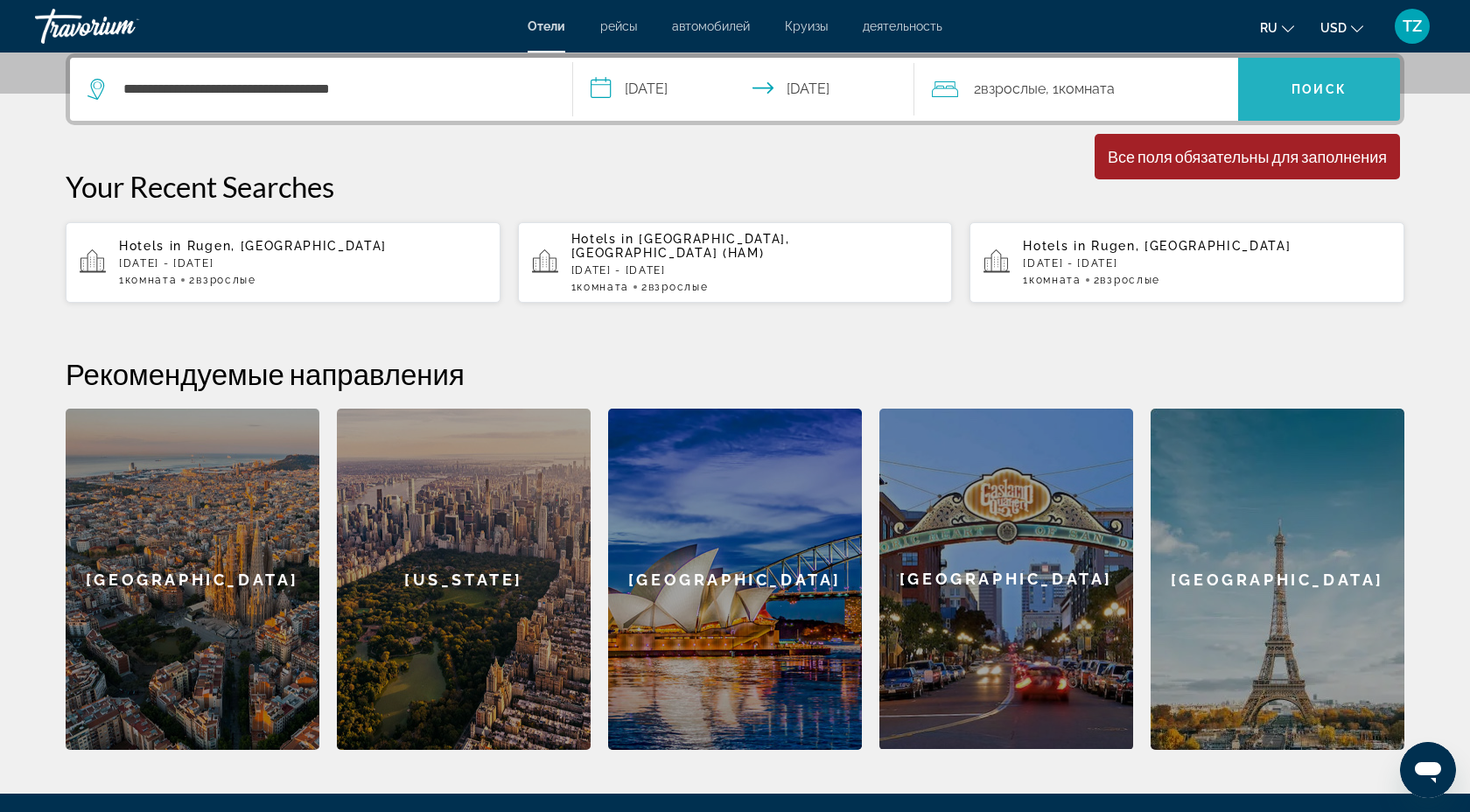
click at [1346, 114] on span "Search" at bounding box center [1319, 89] width 162 height 63
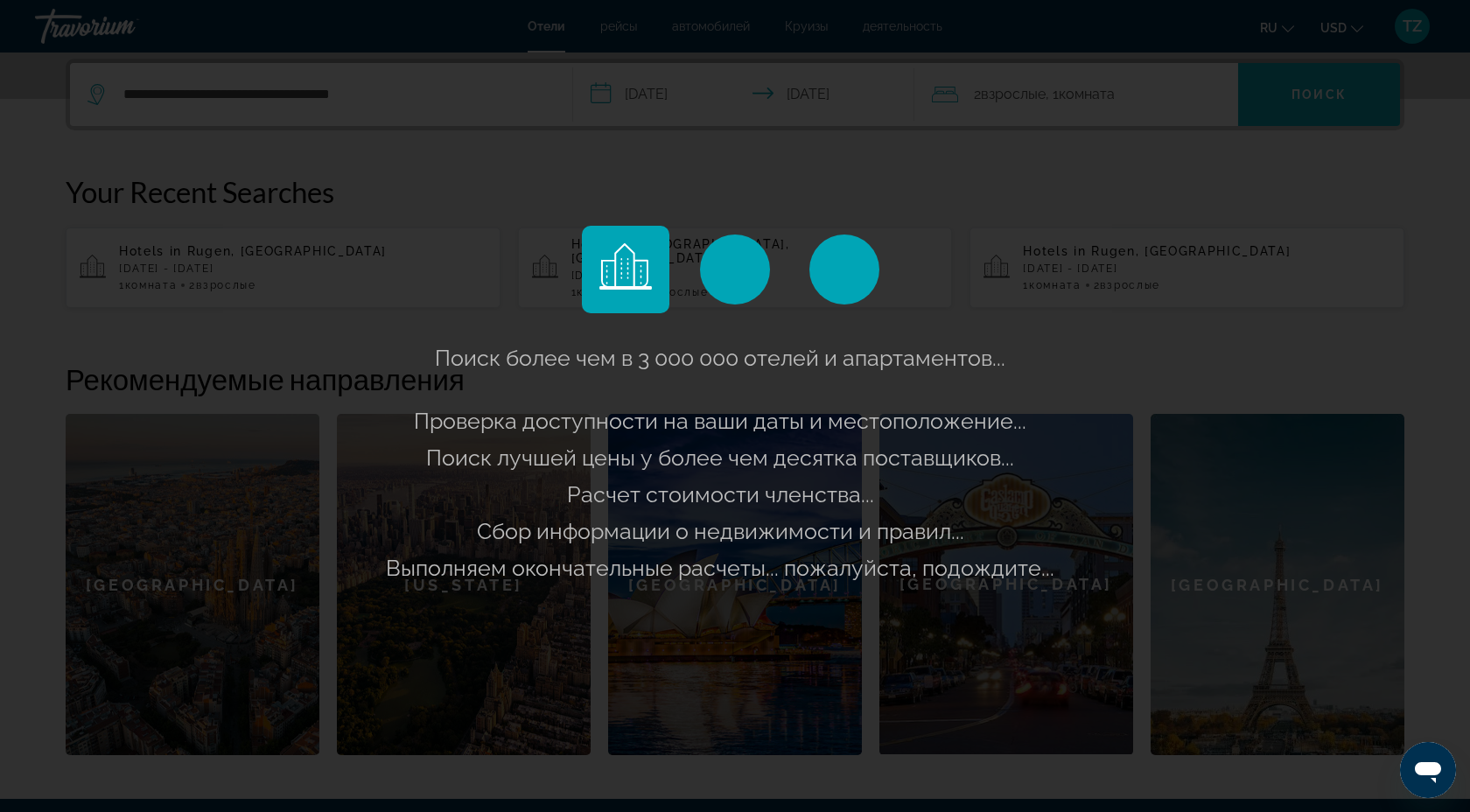
scroll to position [425, 0]
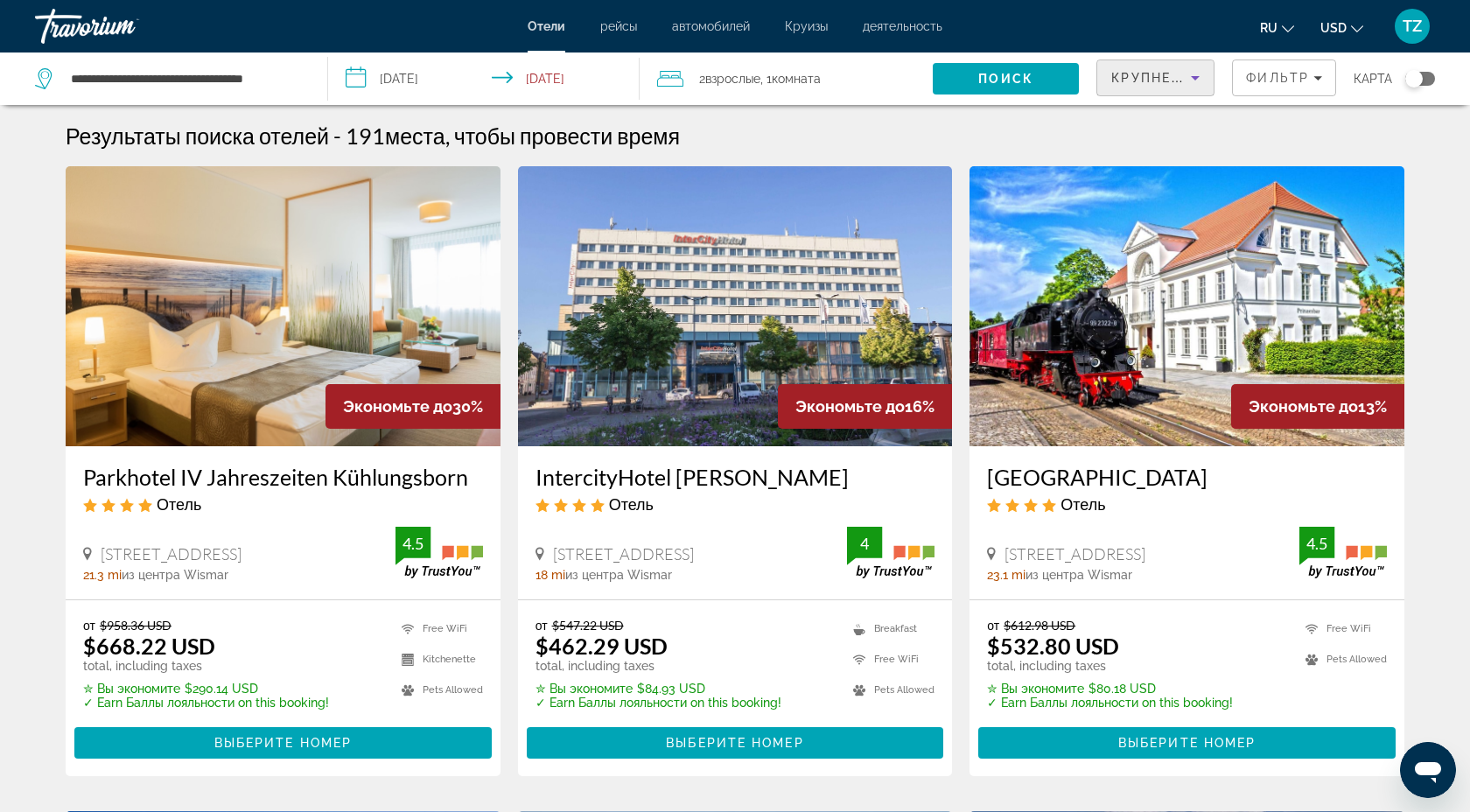
click at [1193, 85] on icon "Sort by" at bounding box center [1195, 77] width 21 height 21
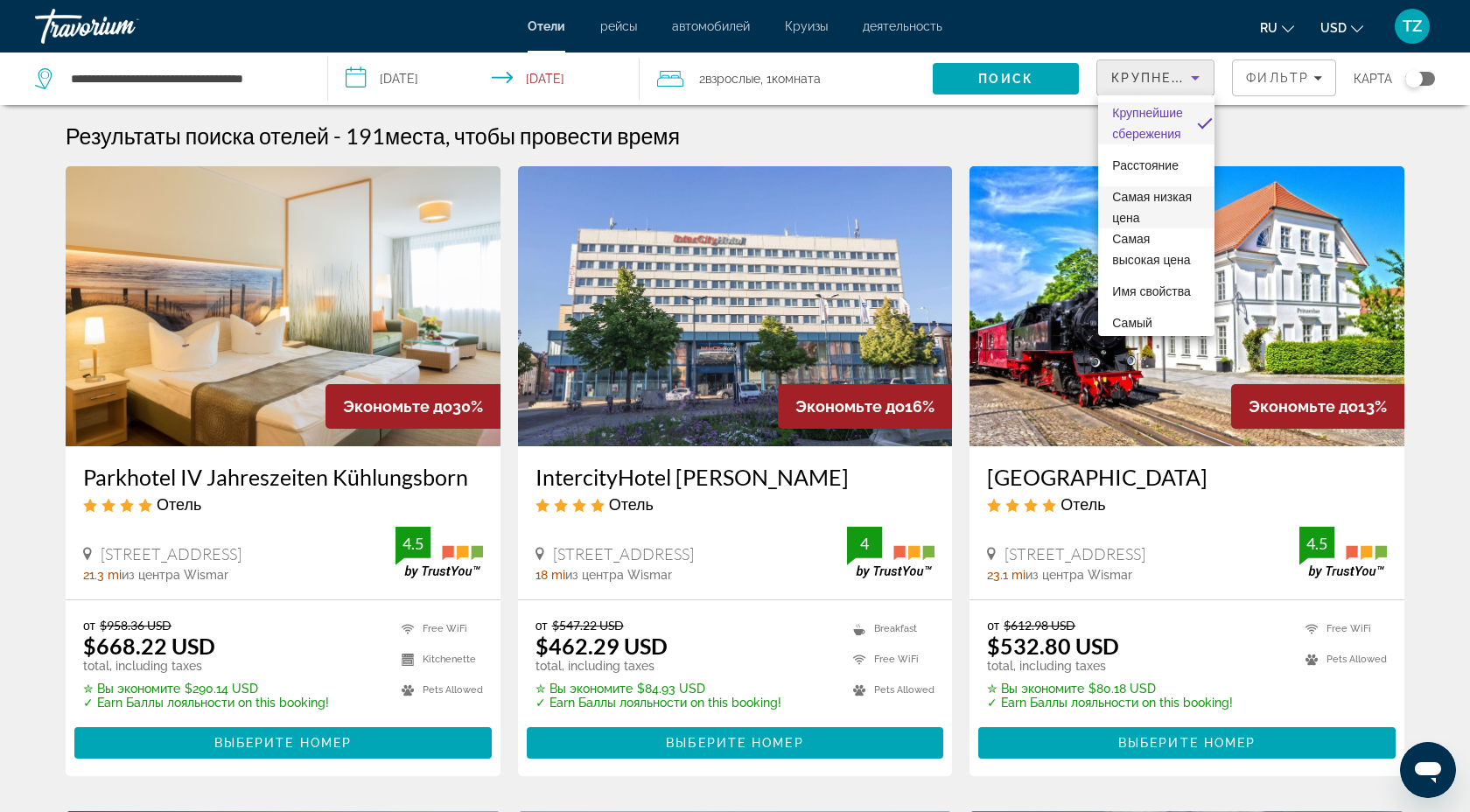
click at [1179, 196] on span "Самая низкая цена" at bounding box center [1153, 206] width 79 height 35
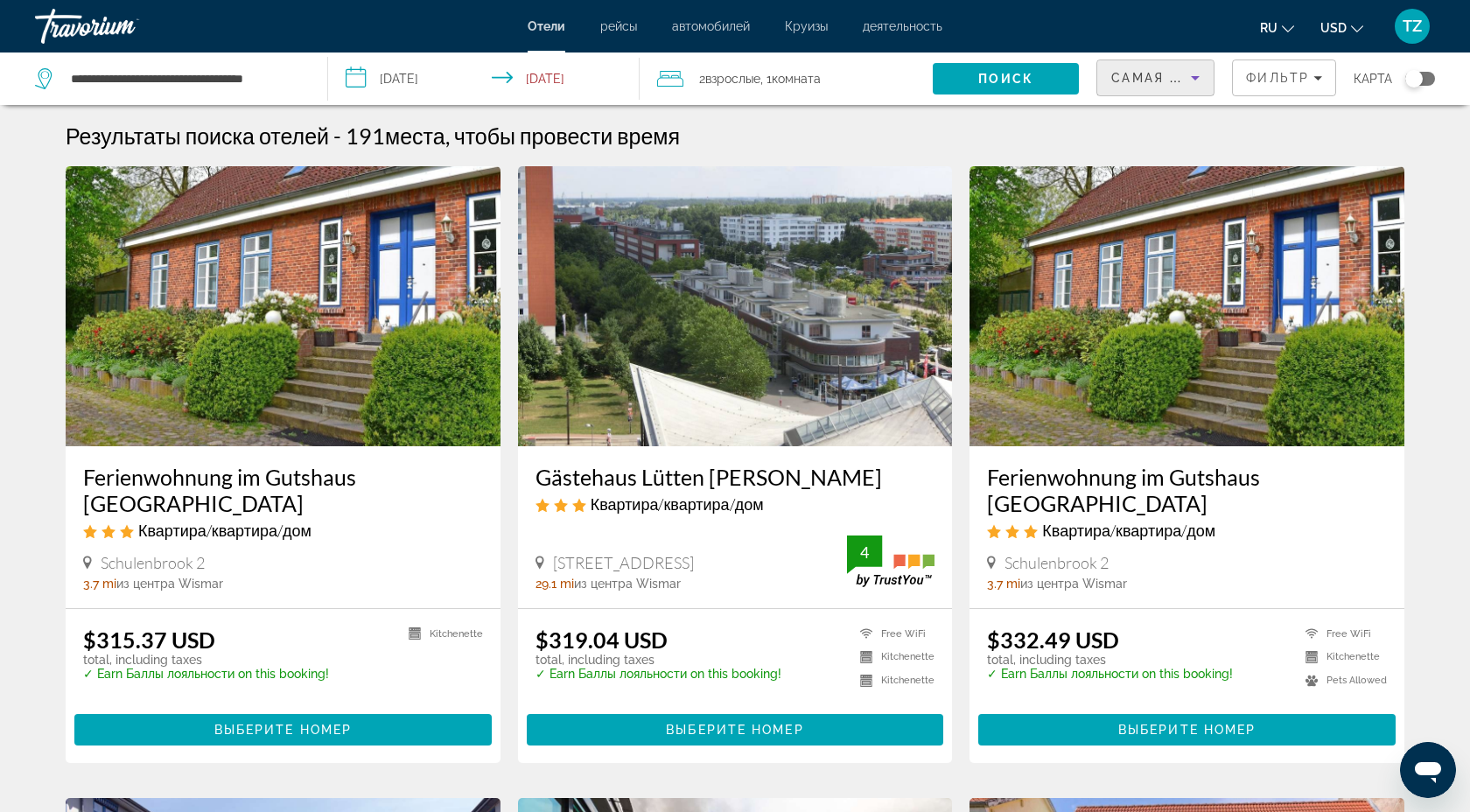
click at [265, 277] on img "Main content" at bounding box center [283, 306] width 435 height 280
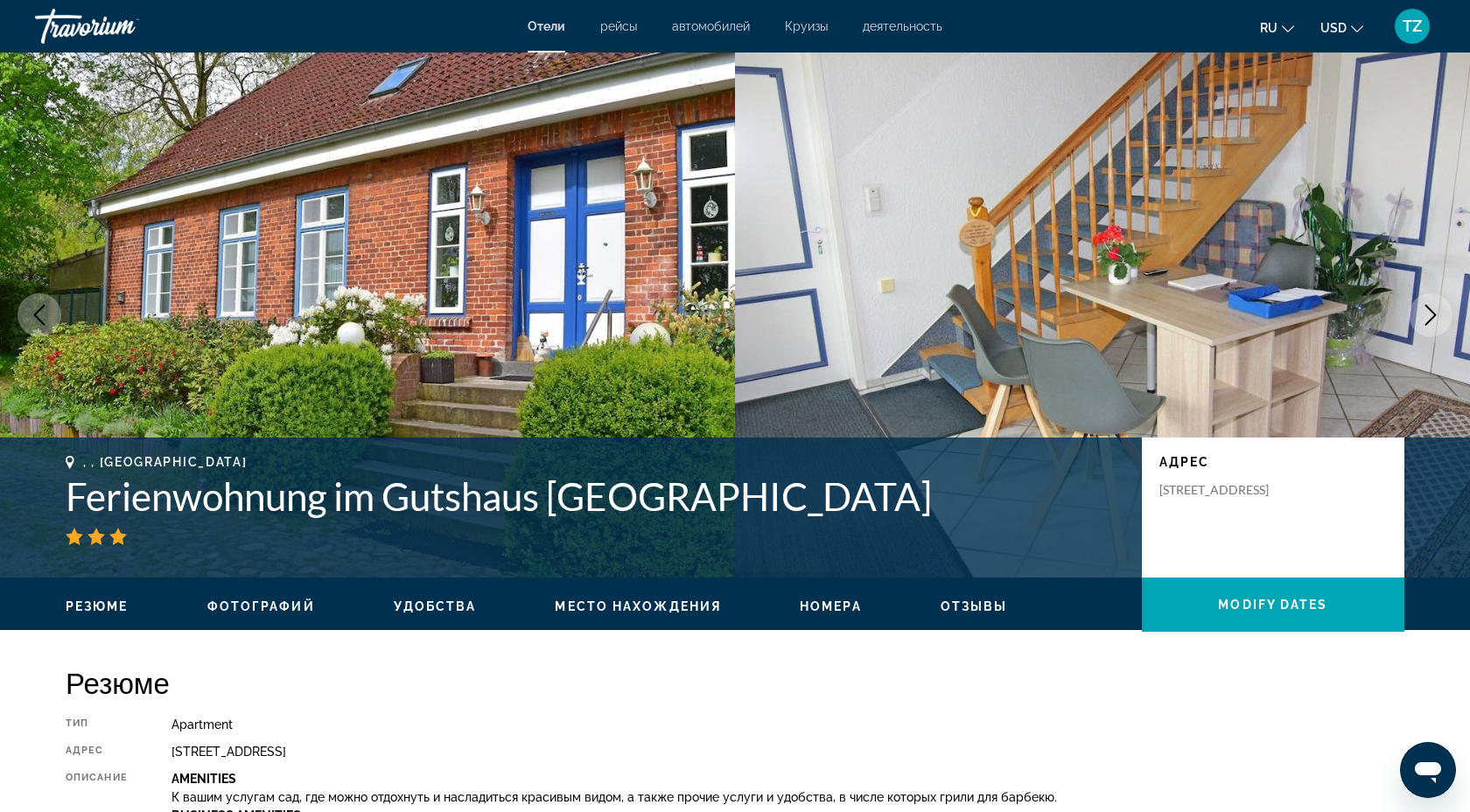
click at [1109, 369] on img "Main content" at bounding box center [1102, 314] width 735 height 524
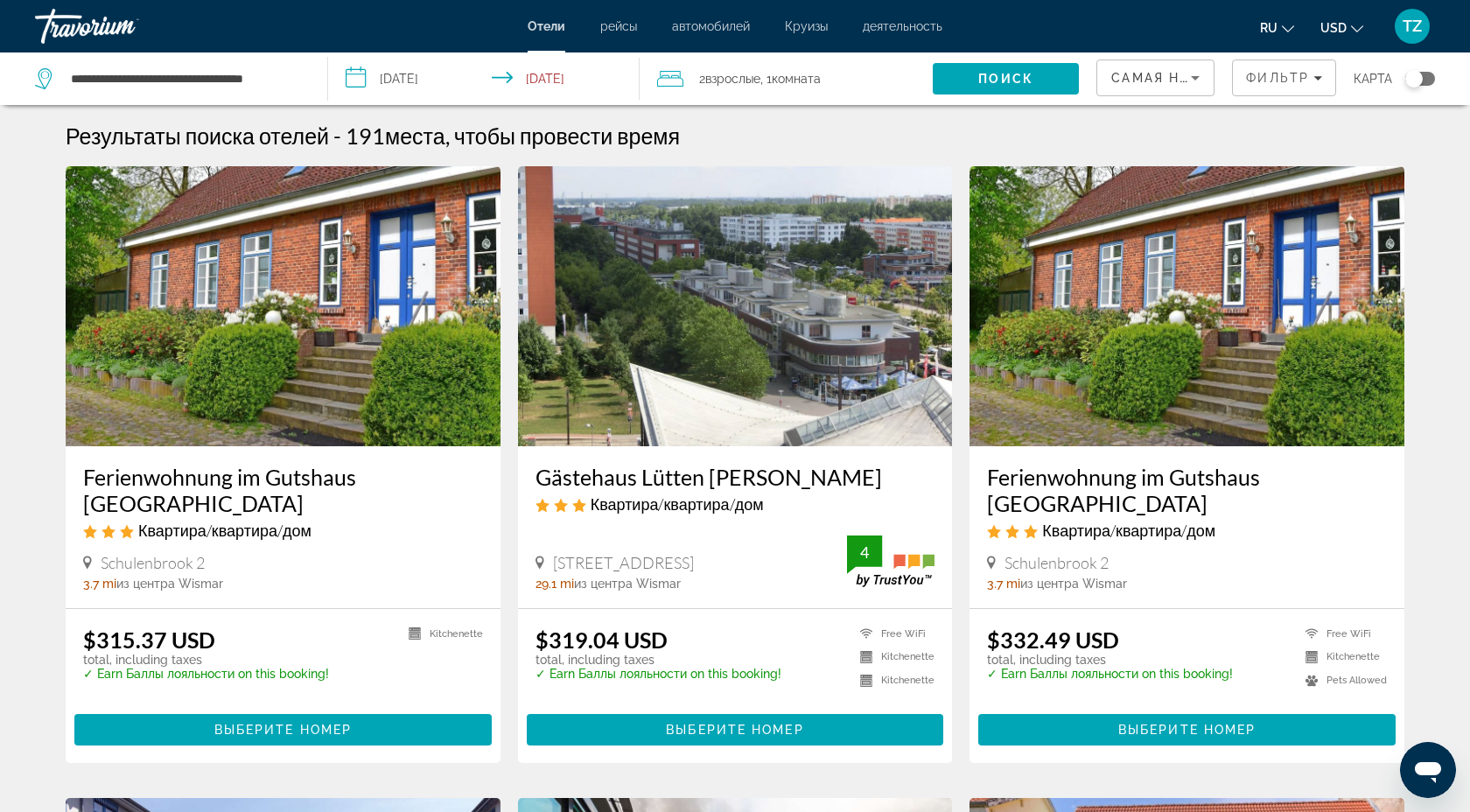
click at [688, 361] on img "Main content" at bounding box center [735, 306] width 435 height 280
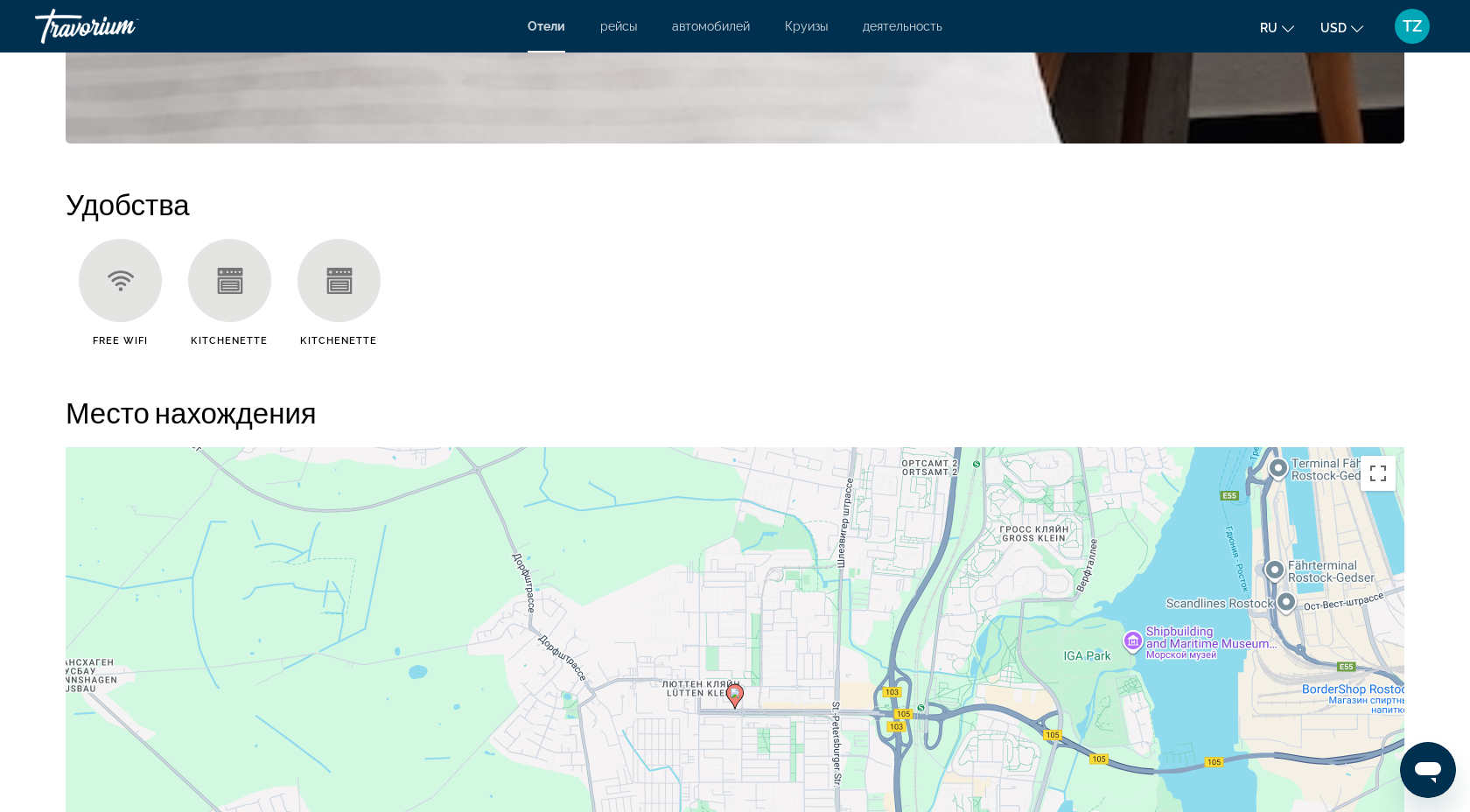
scroll to position [1314, 0]
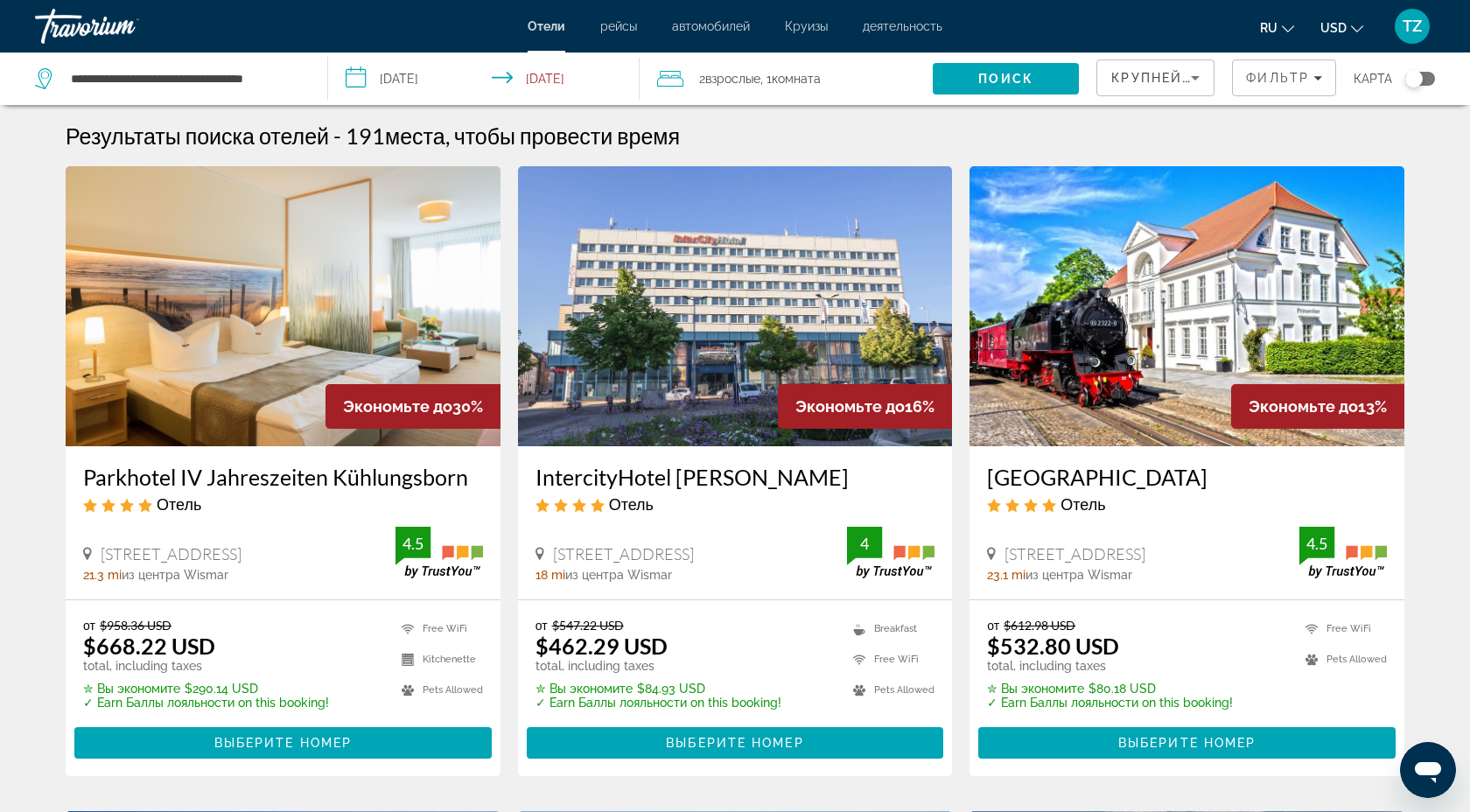
click at [103, 19] on div "Travorium" at bounding box center [122, 27] width 175 height 46
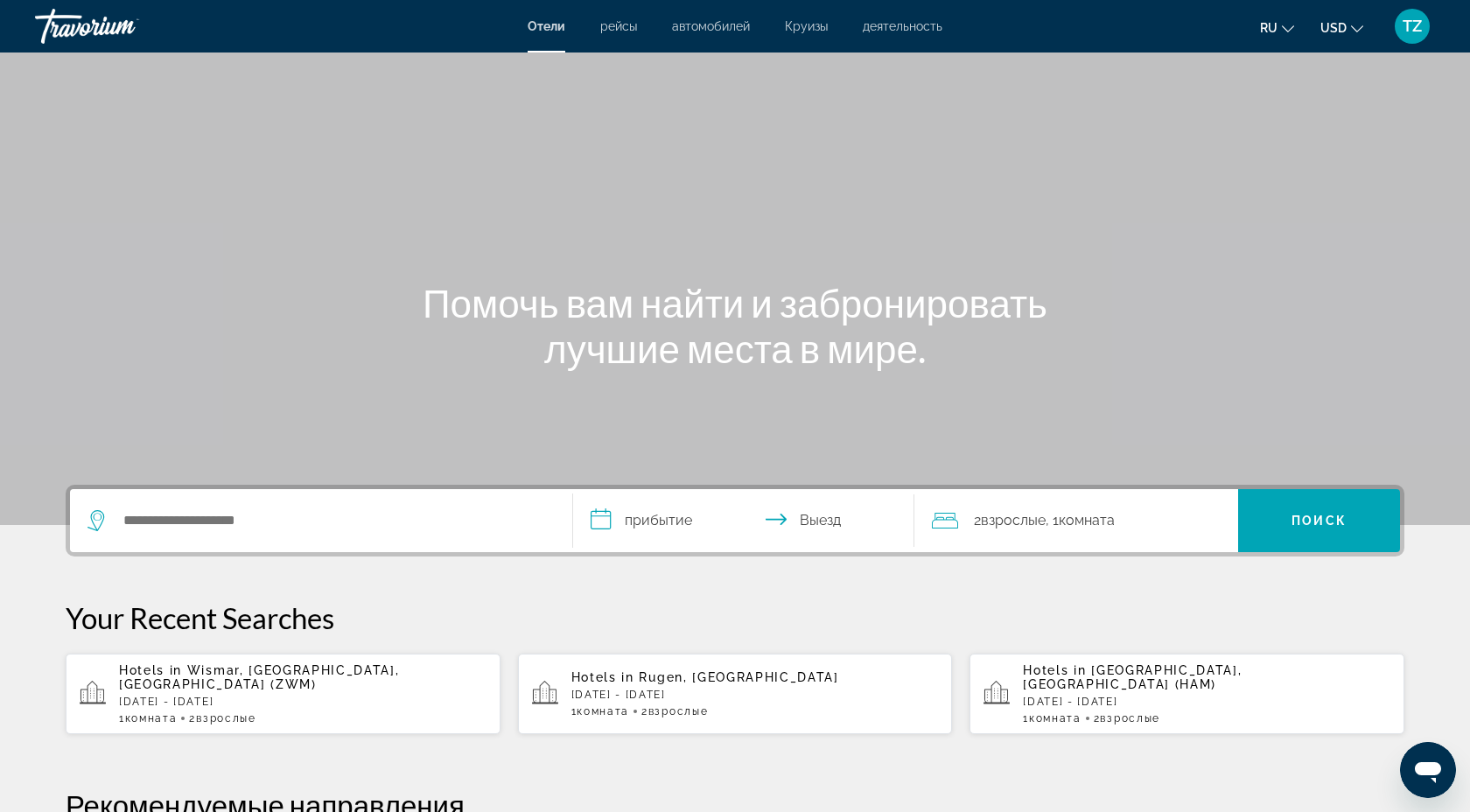
click at [103, 19] on div "Travorium" at bounding box center [122, 27] width 175 height 46
click at [90, 35] on div "Travorium" at bounding box center [122, 27] width 175 height 46
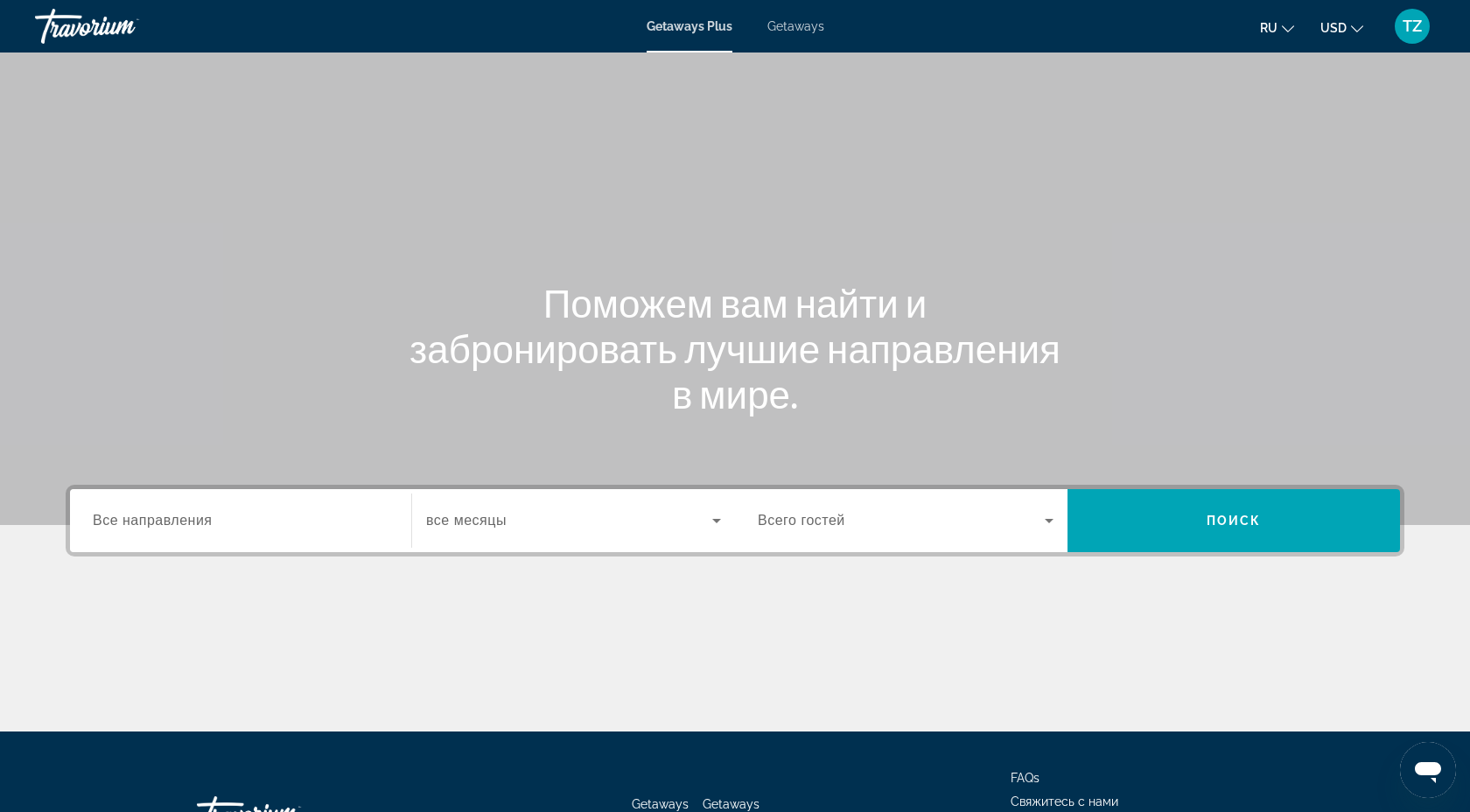
click at [183, 521] on span "Все направления" at bounding box center [153, 520] width 120 height 15
click at [183, 521] on input "Destination Все направления" at bounding box center [241, 521] width 296 height 21
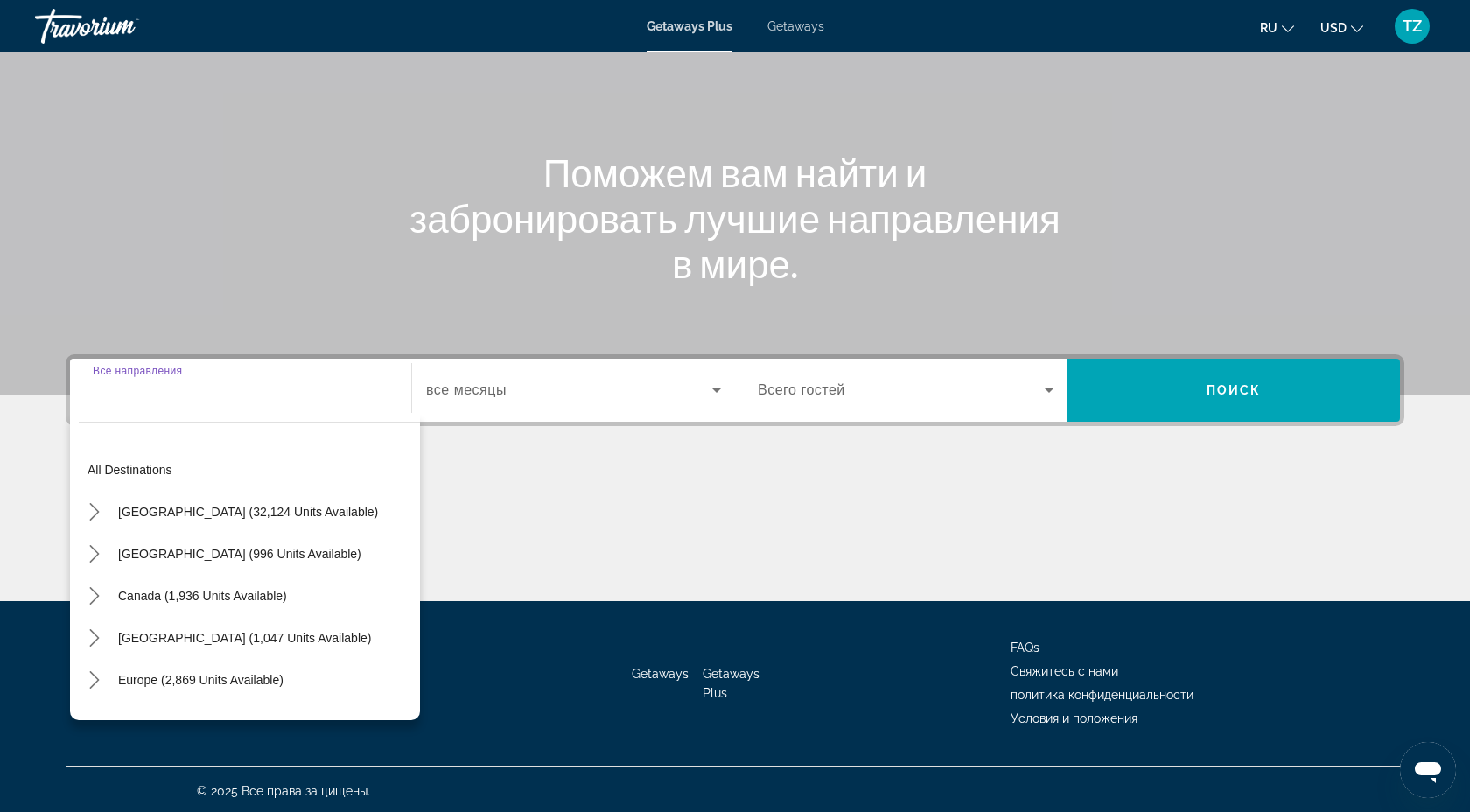
scroll to position [134, 0]
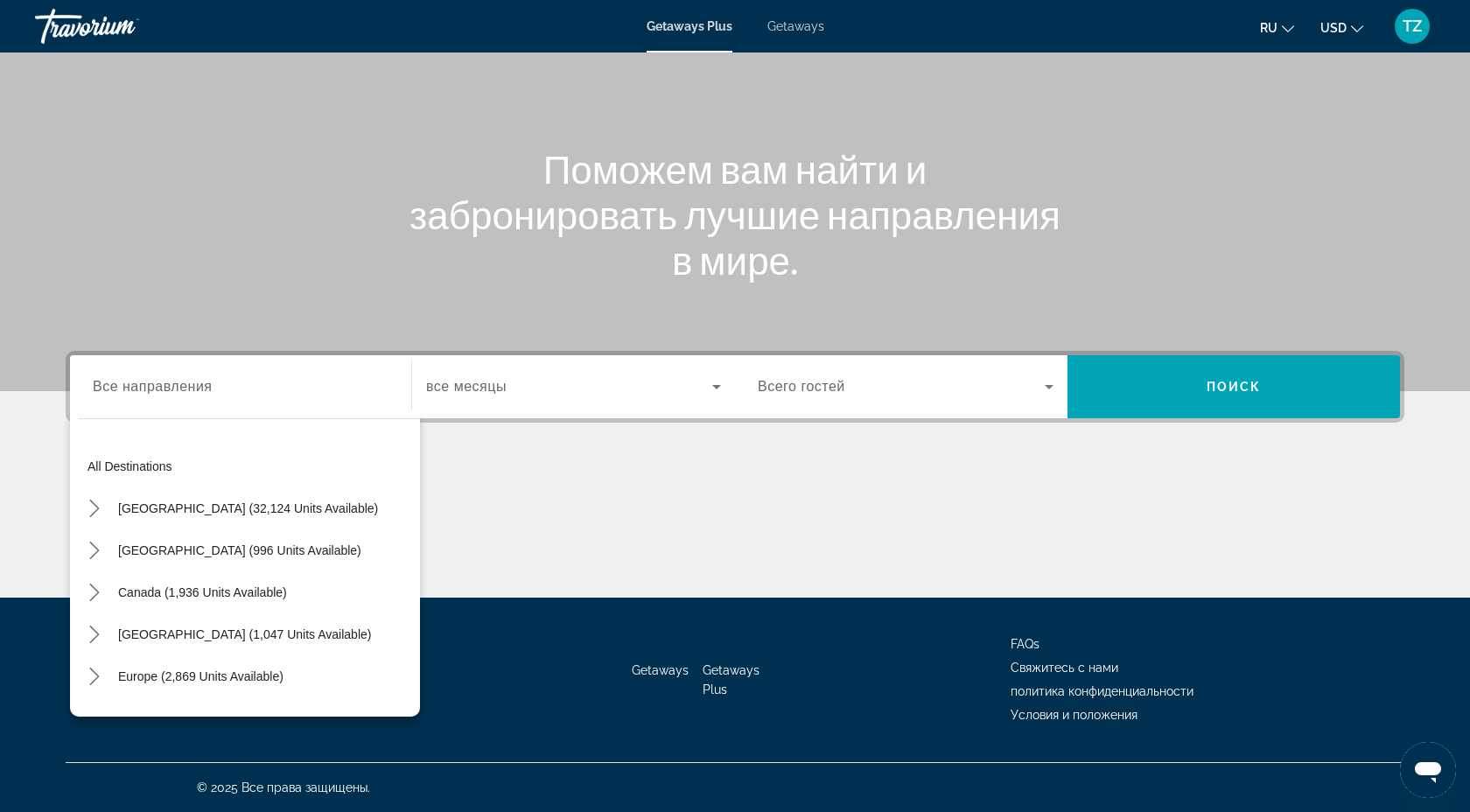
click at [263, 398] on div "Search widget" at bounding box center [241, 387] width 296 height 50
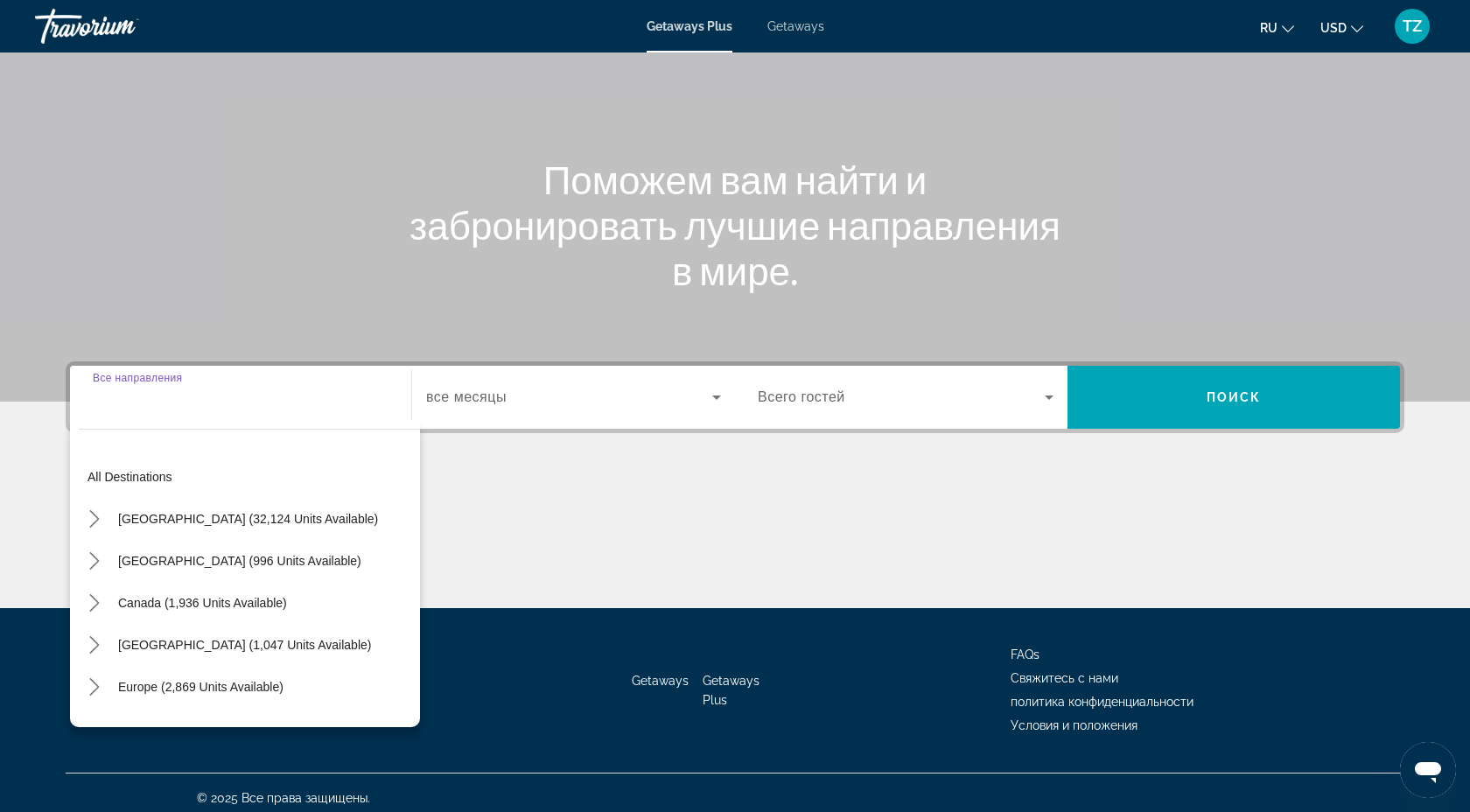
click at [243, 407] on div "Search widget" at bounding box center [241, 398] width 296 height 50
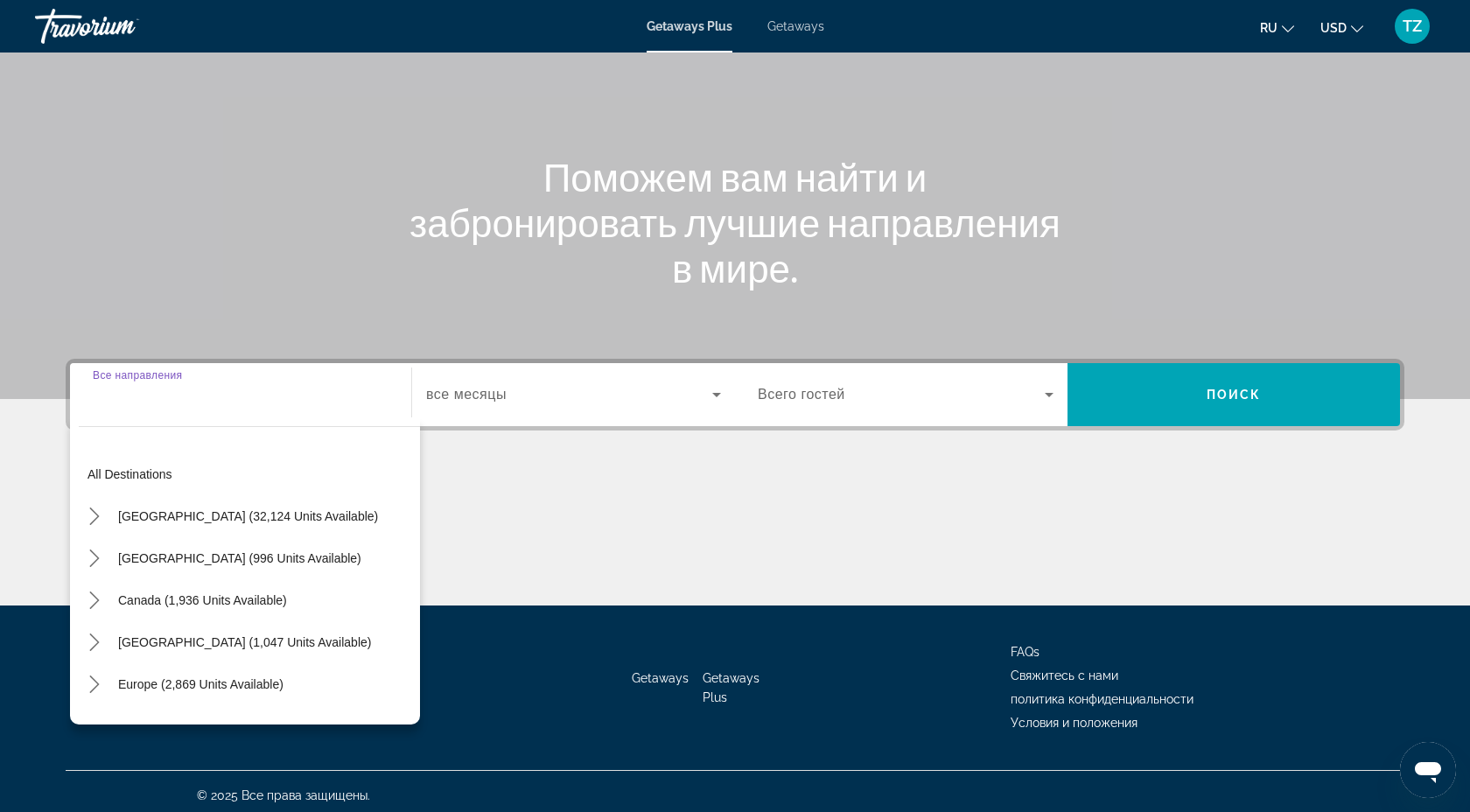
scroll to position [123, 0]
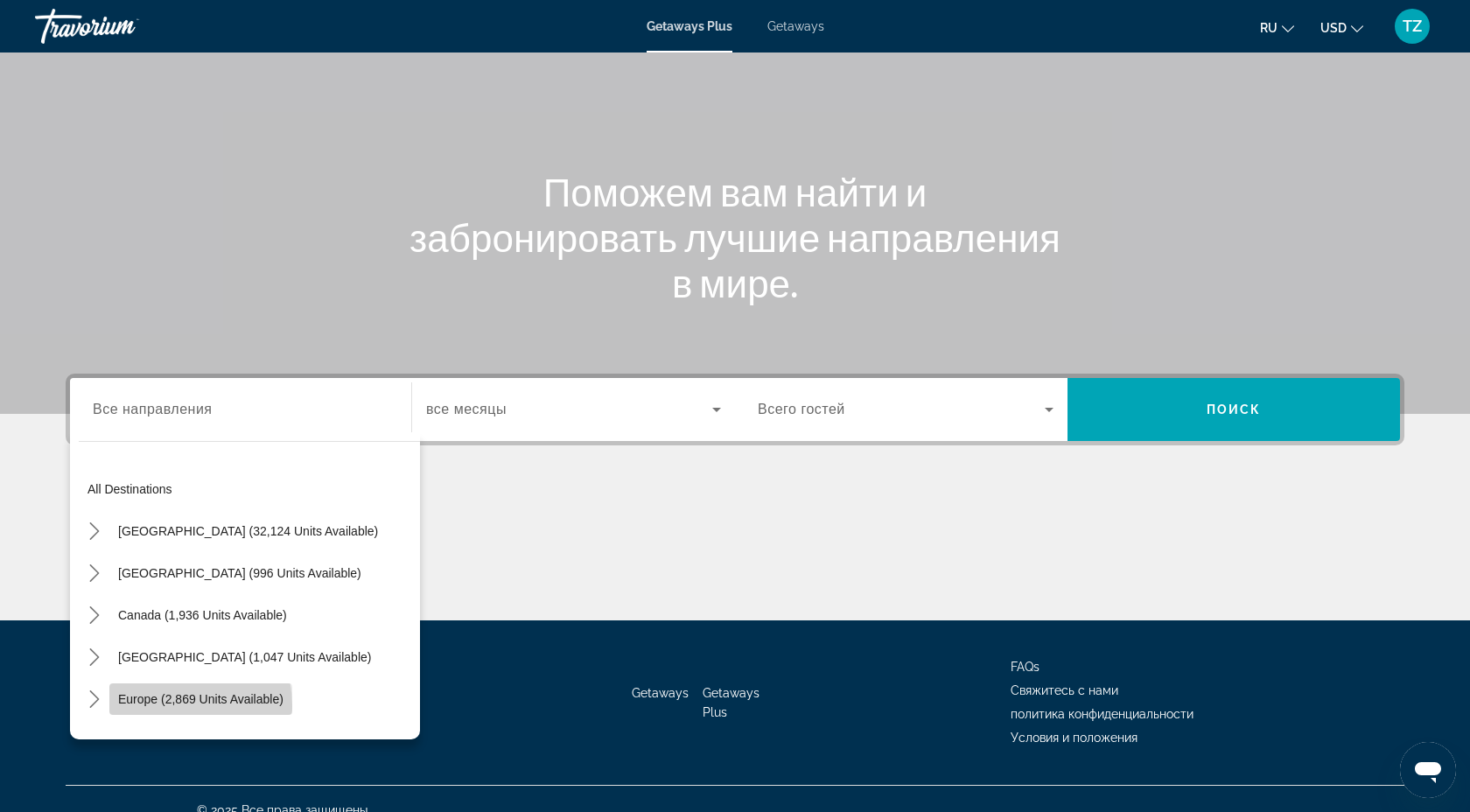
click at [160, 706] on span "Select destination: Europe (2,869 units available)" at bounding box center [200, 699] width 183 height 42
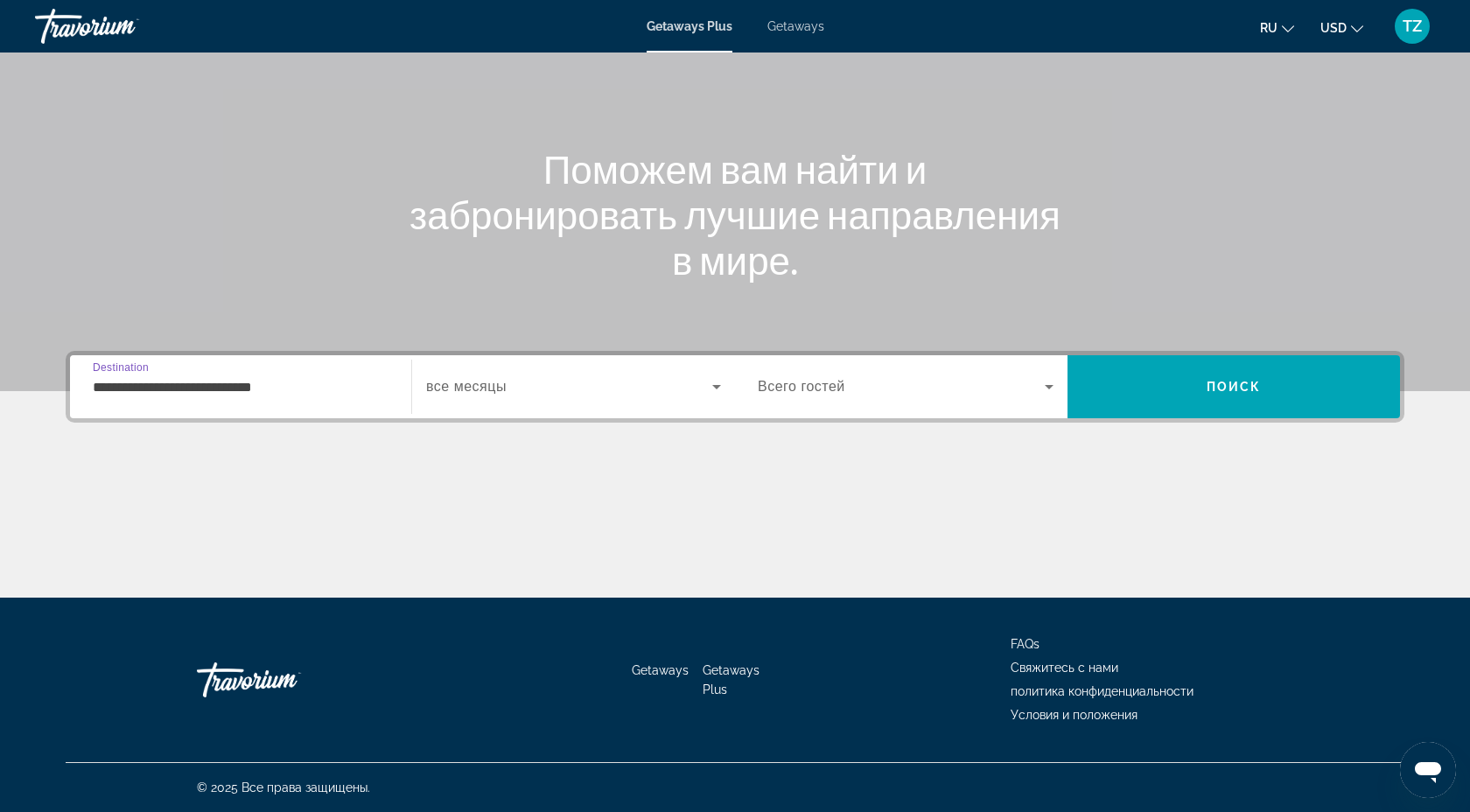
click at [312, 387] on input "**********" at bounding box center [241, 387] width 296 height 21
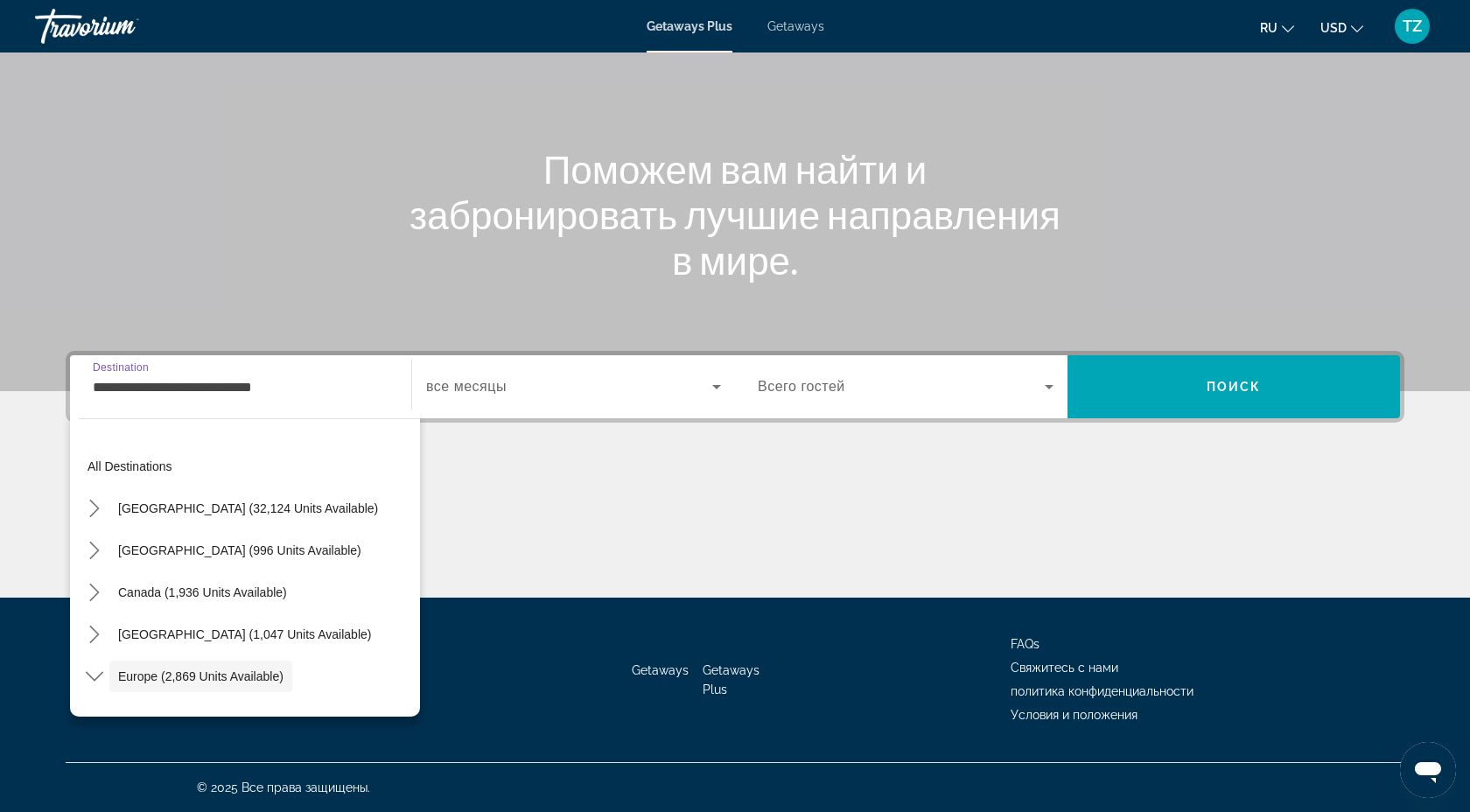
scroll to position [104, 0]
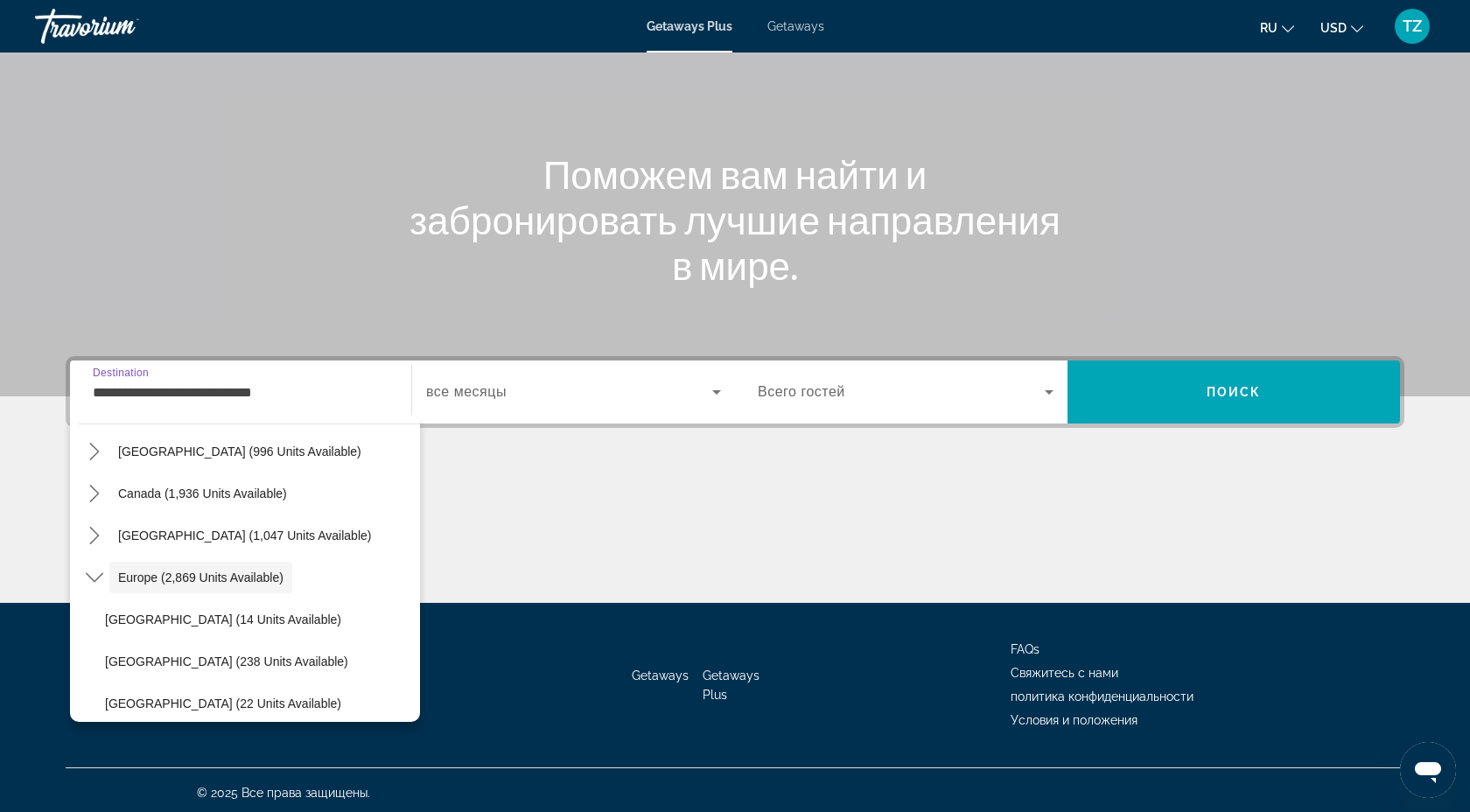
click at [294, 388] on input "**********" at bounding box center [241, 393] width 296 height 21
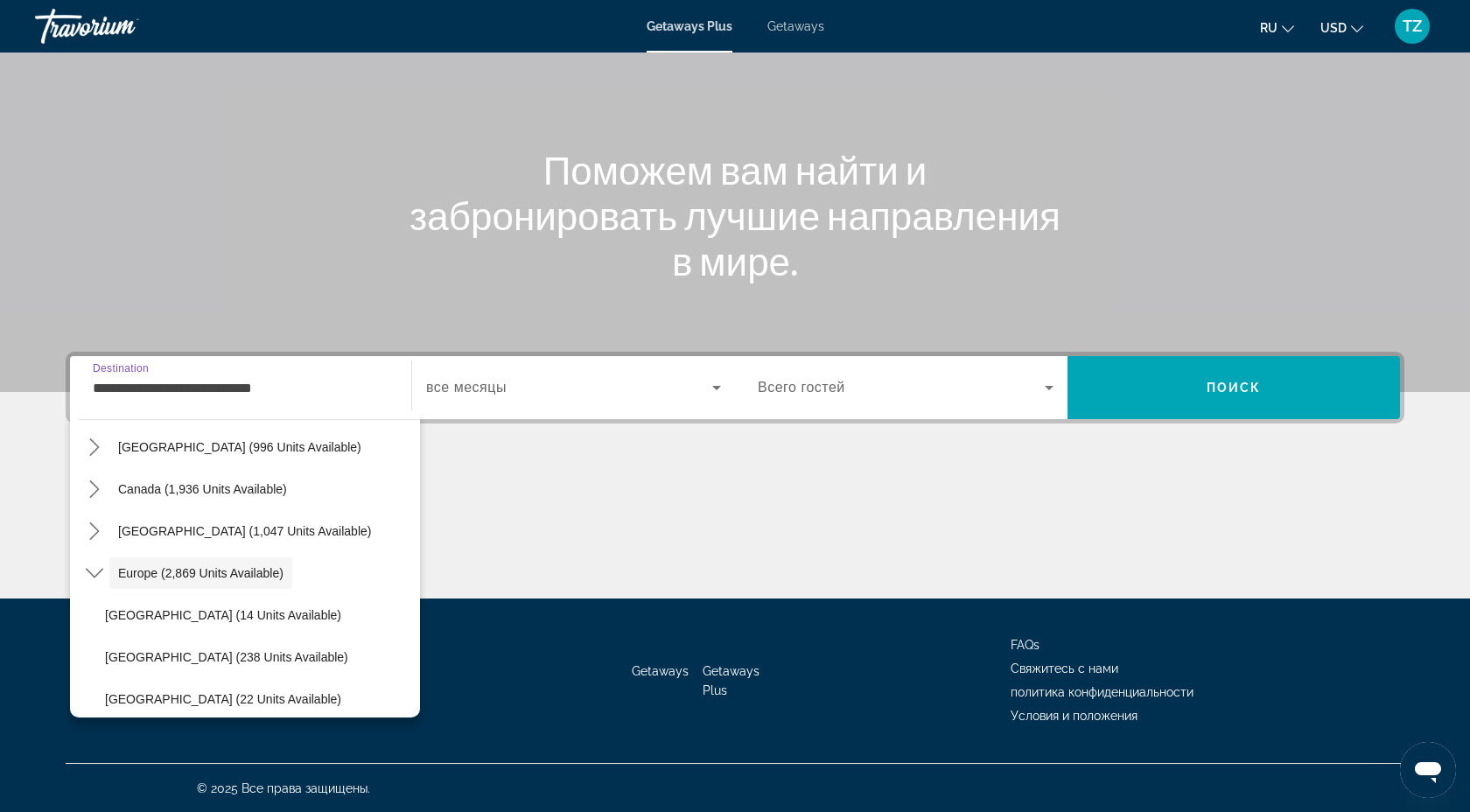
click at [229, 392] on input "**********" at bounding box center [241, 388] width 296 height 21
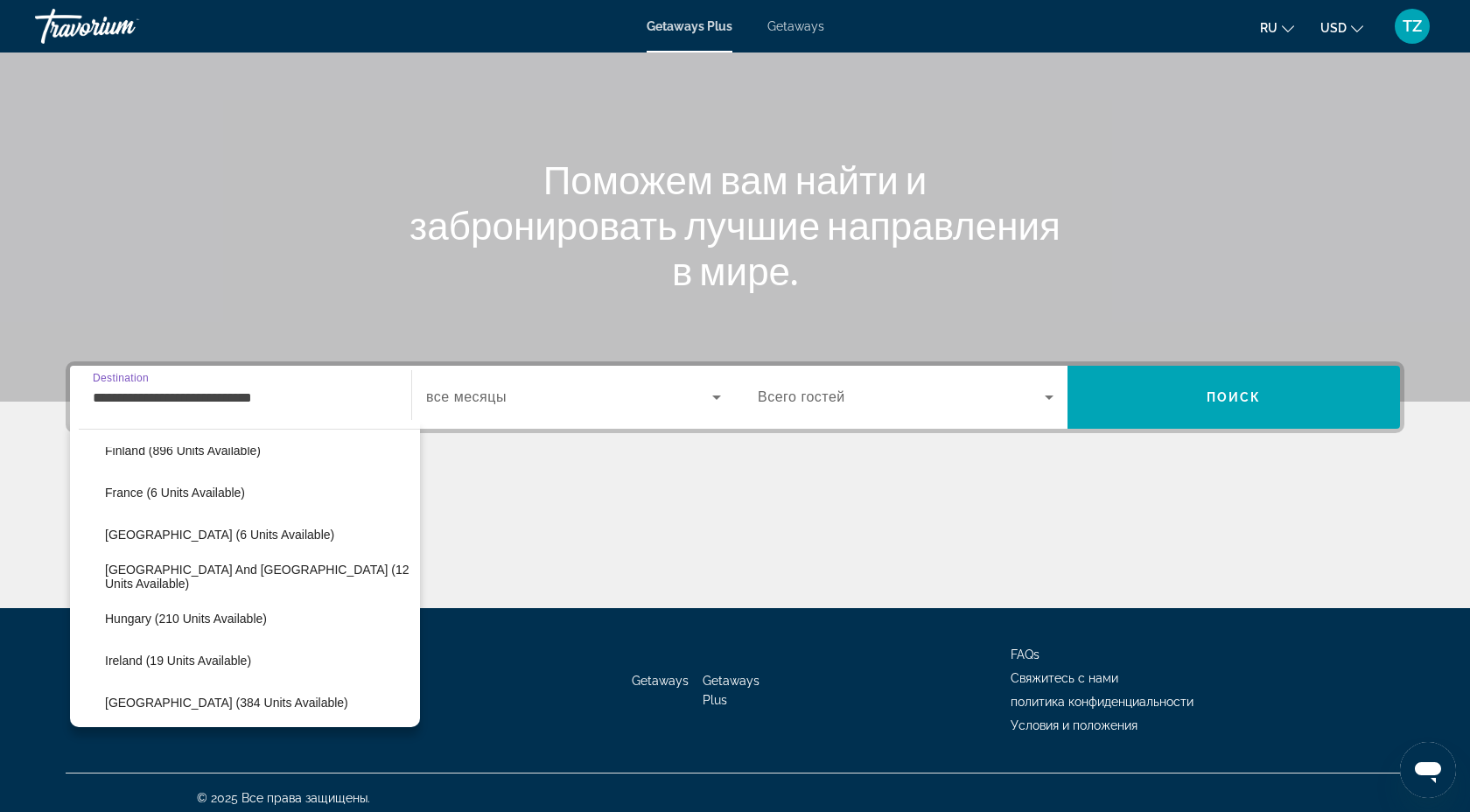
scroll to position [406, 0]
click at [179, 539] on span "Select destination: Germany (6 units available)" at bounding box center [258, 532] width 323 height 42
type input "**********"
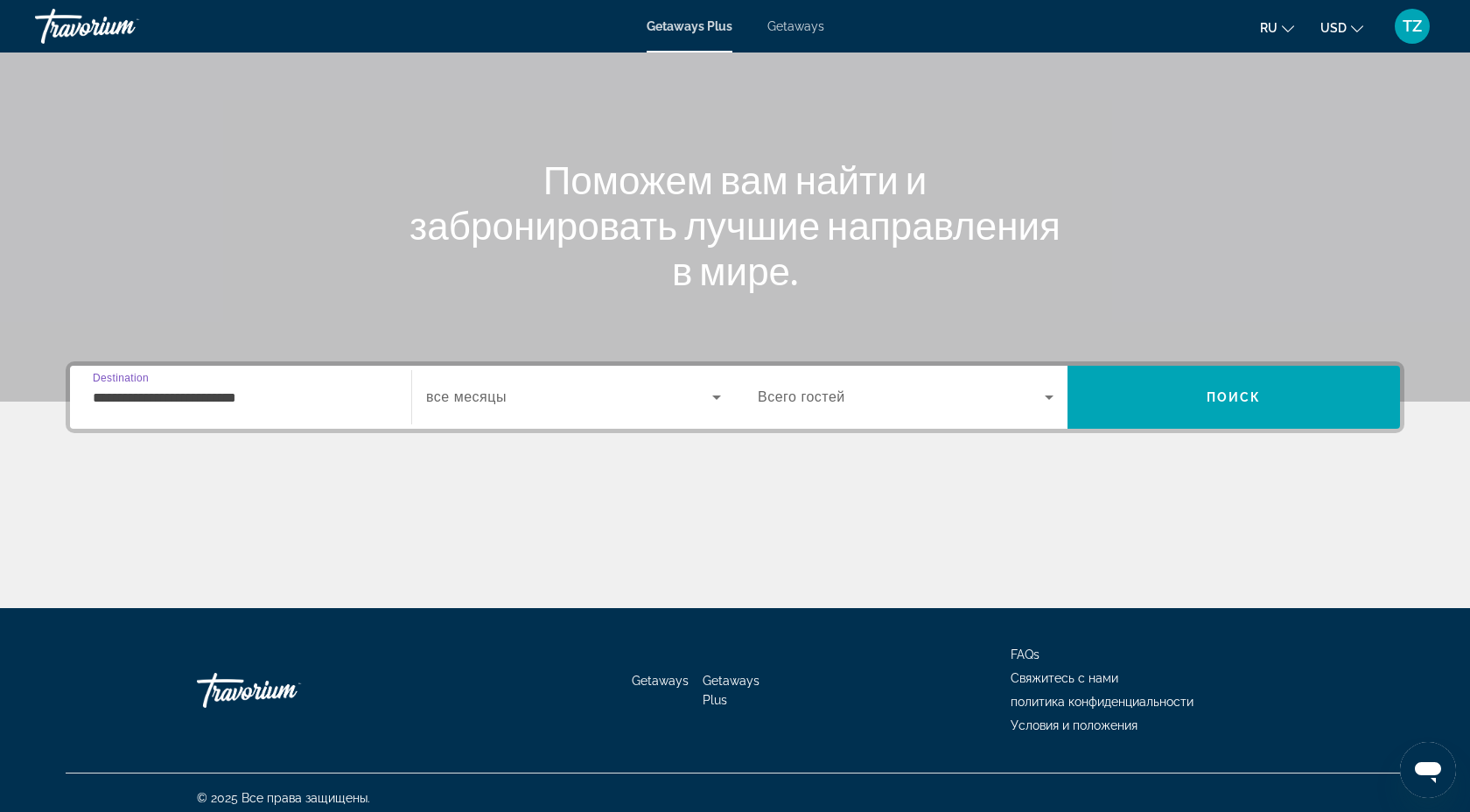
scroll to position [134, 0]
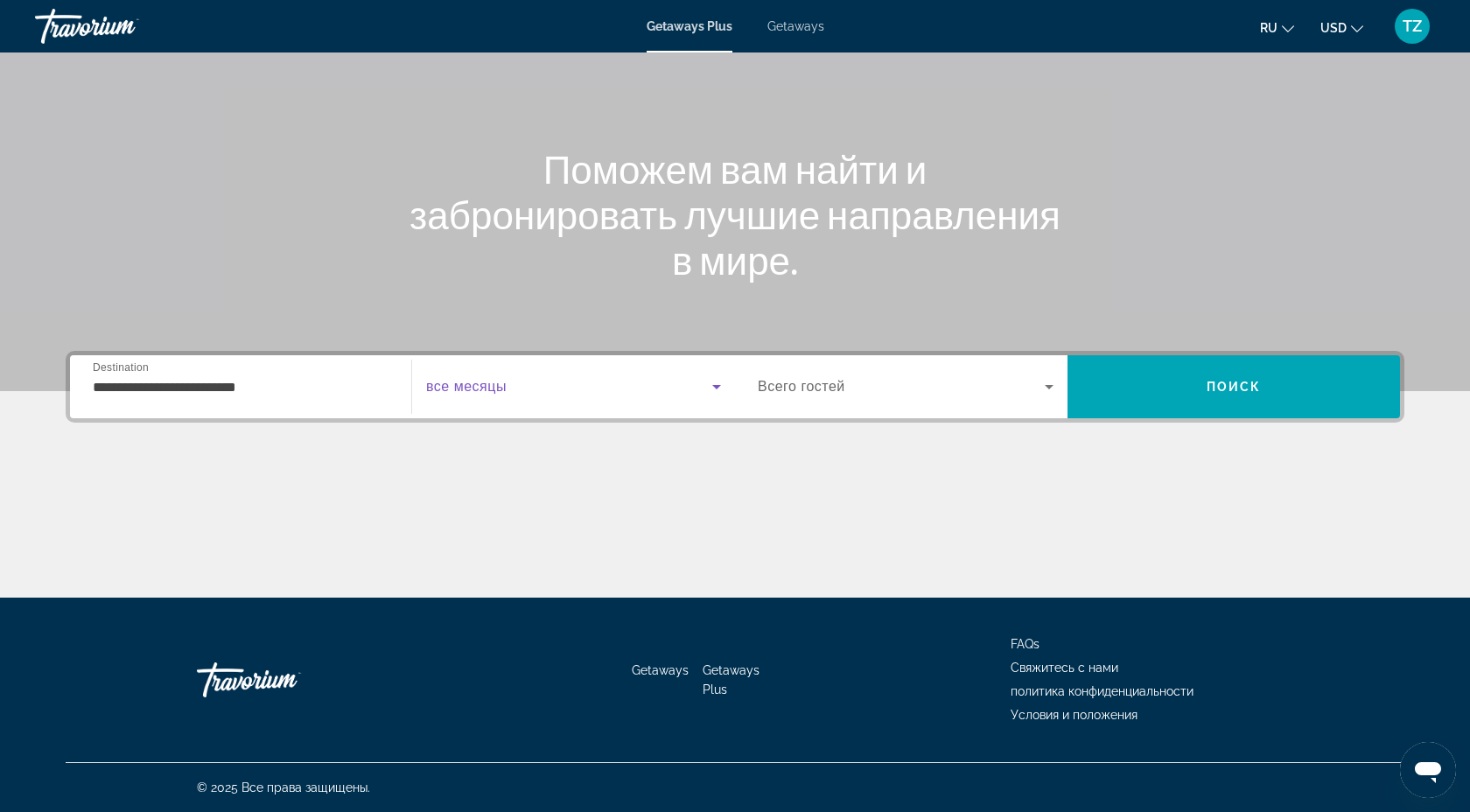
click at [539, 380] on span "Search widget" at bounding box center [569, 386] width 287 height 21
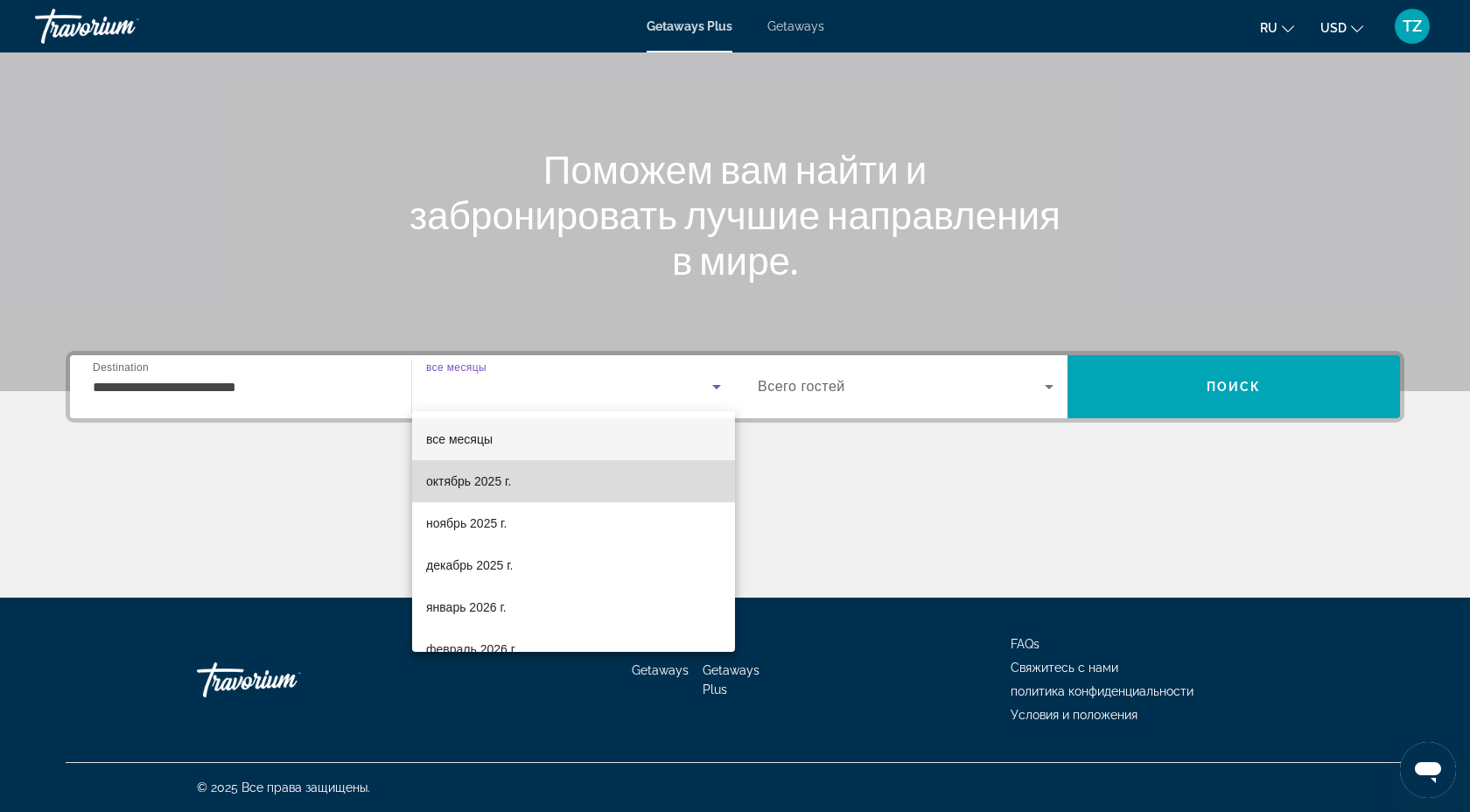
click at [476, 476] on span "октябрь 2025 г." at bounding box center [469, 481] width 85 height 21
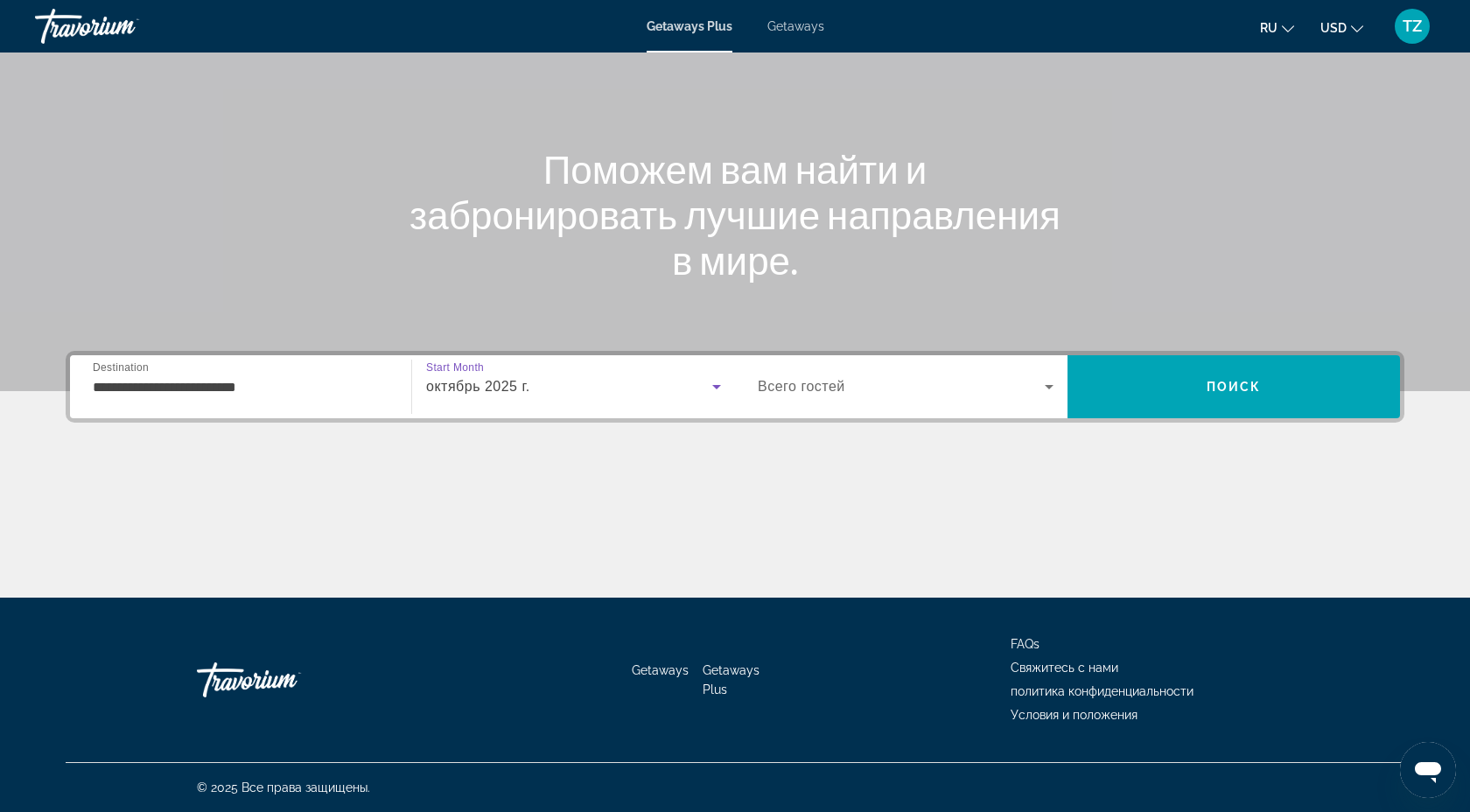
click at [990, 405] on div "Search widget" at bounding box center [906, 386] width 296 height 49
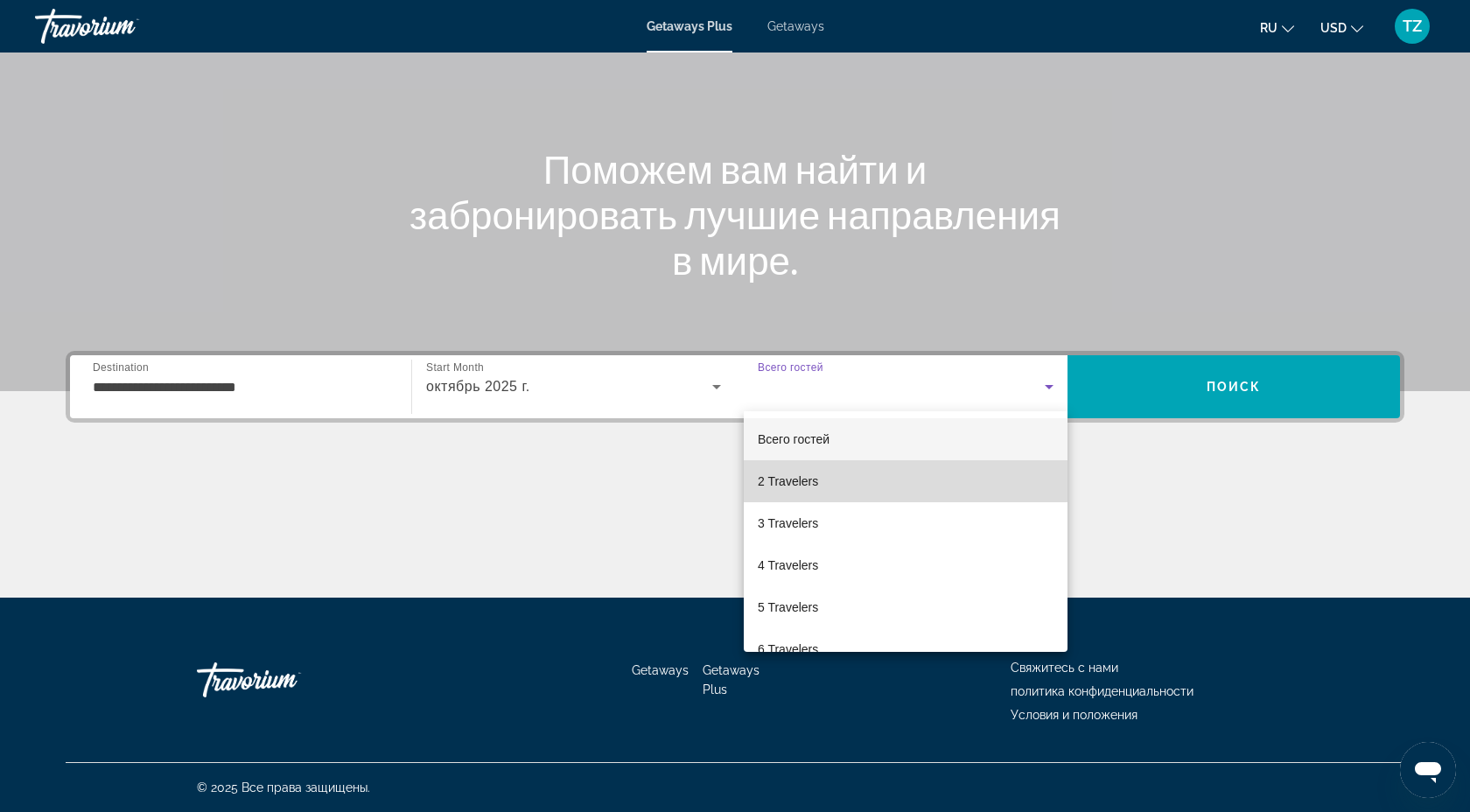
click at [891, 471] on mat-option "2 Travelers" at bounding box center [906, 481] width 323 height 42
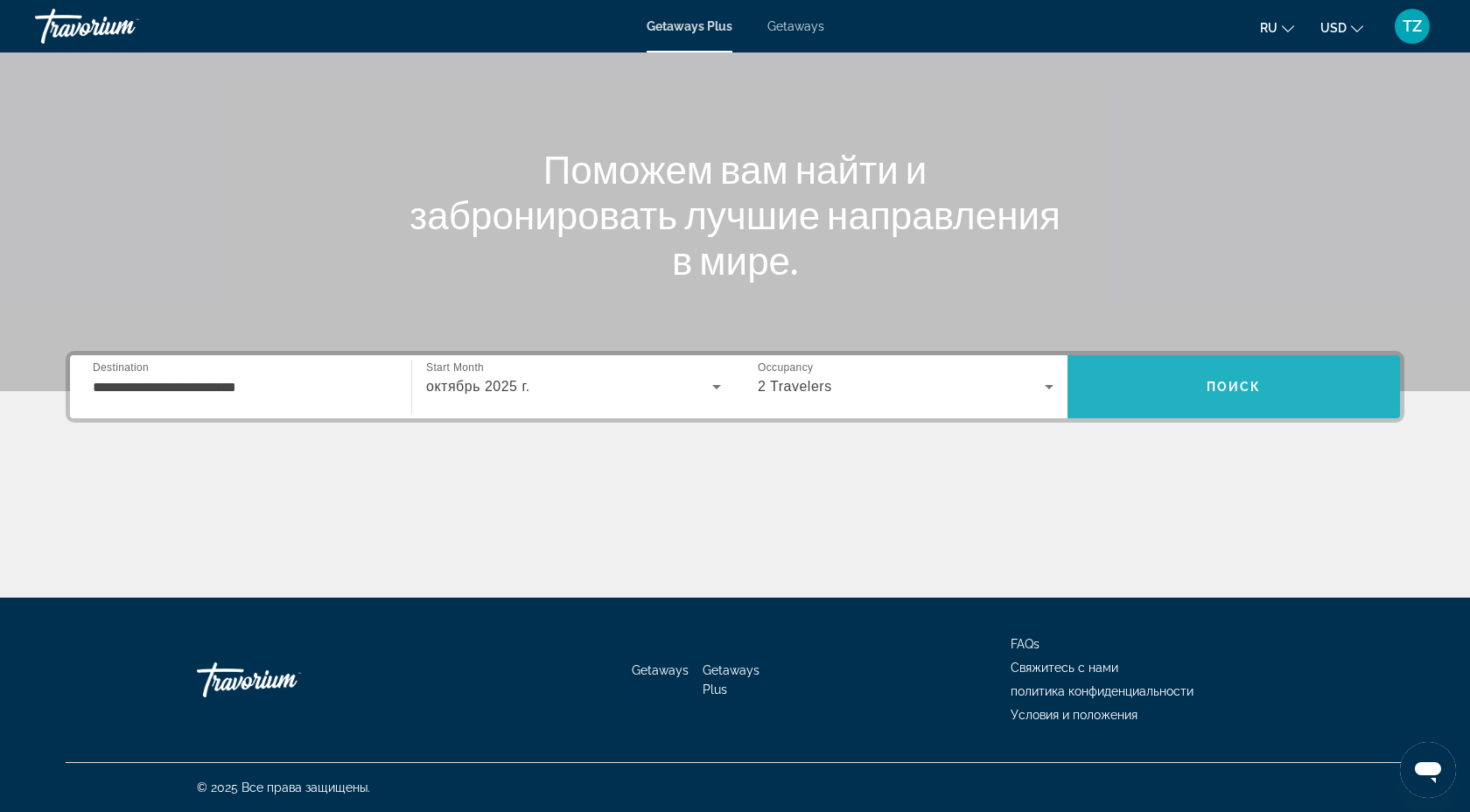
click at [1247, 395] on span "Search" at bounding box center [1234, 387] width 332 height 42
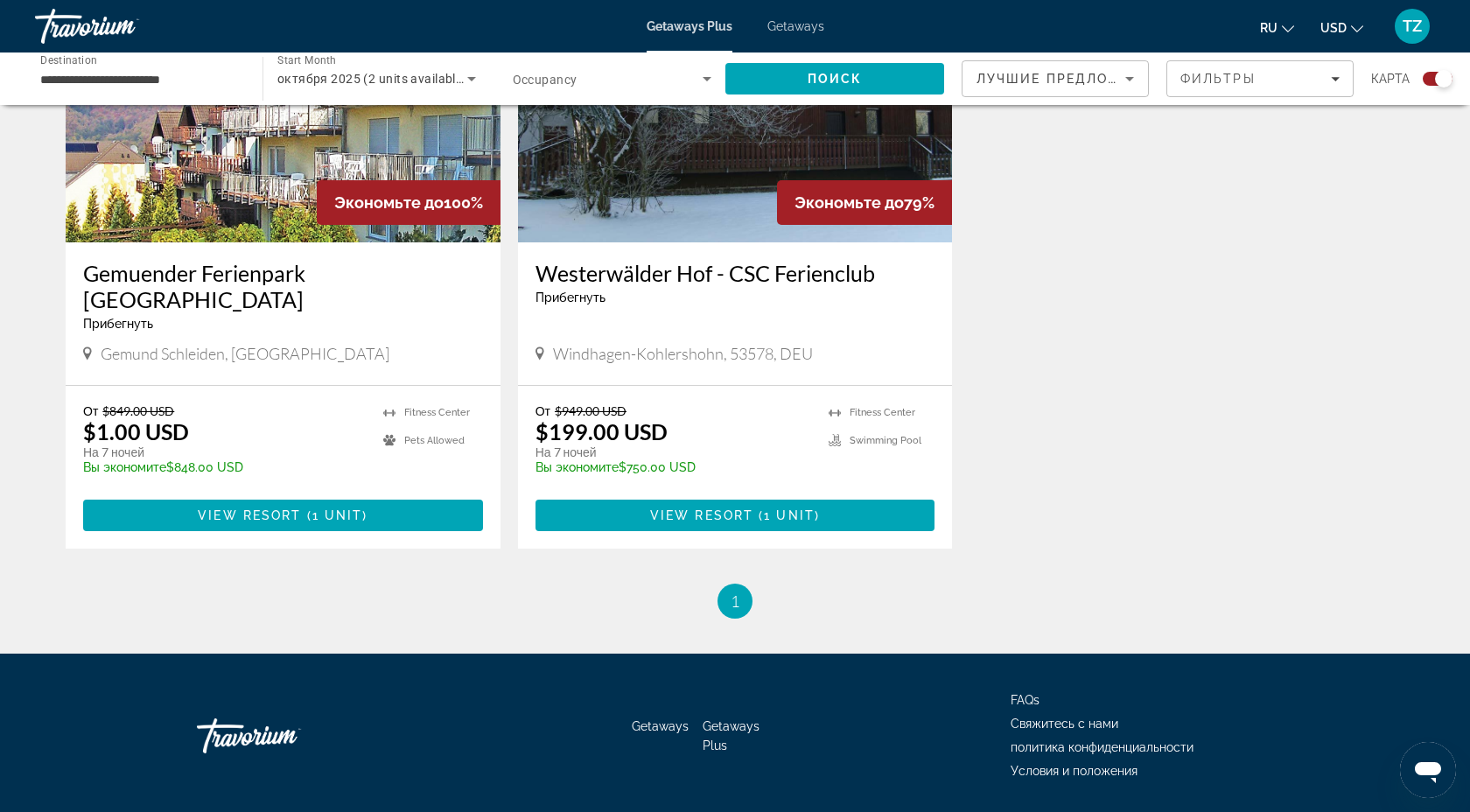
scroll to position [750, 0]
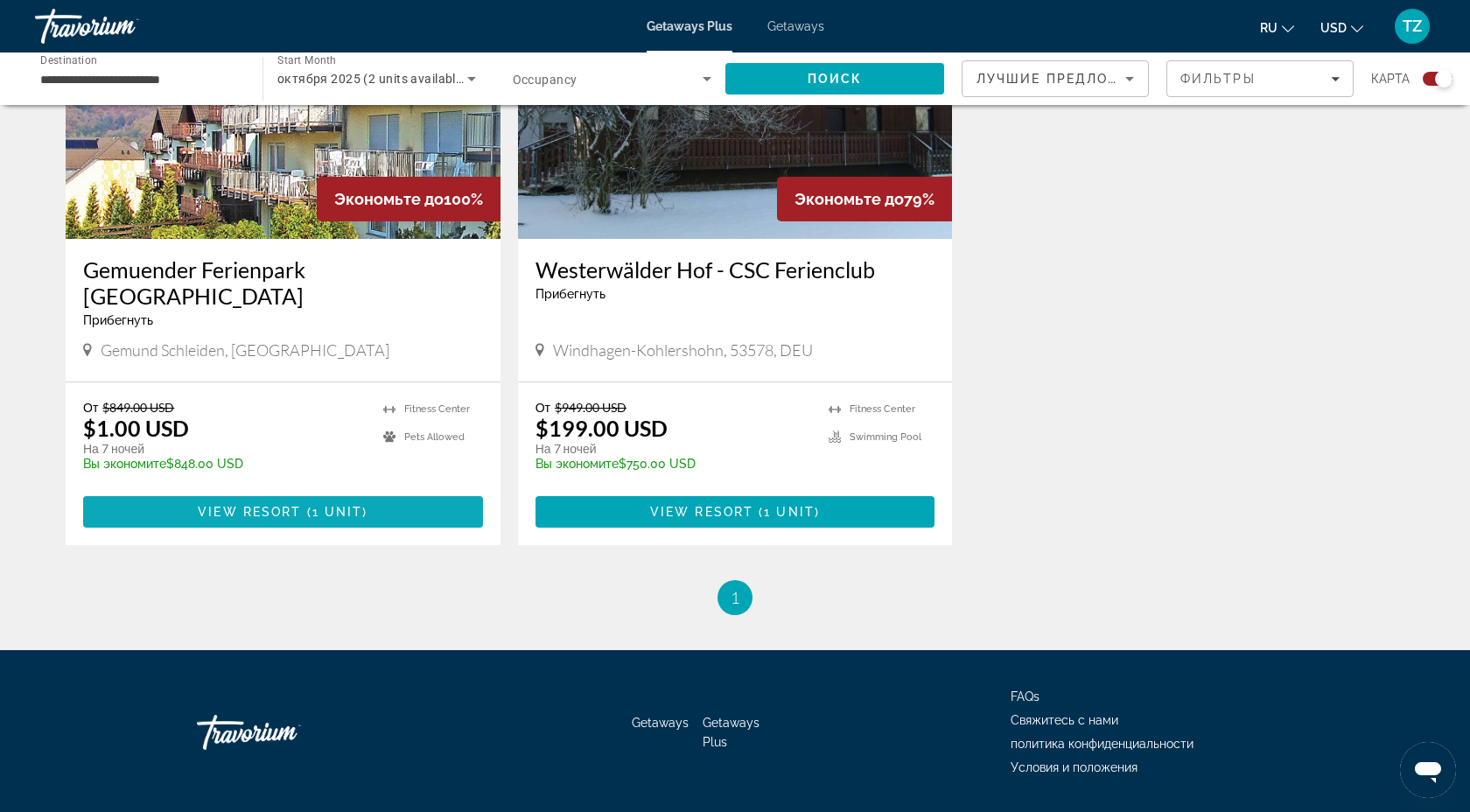
click at [364, 505] on span "( 1 unit )" at bounding box center [334, 512] width 66 height 14
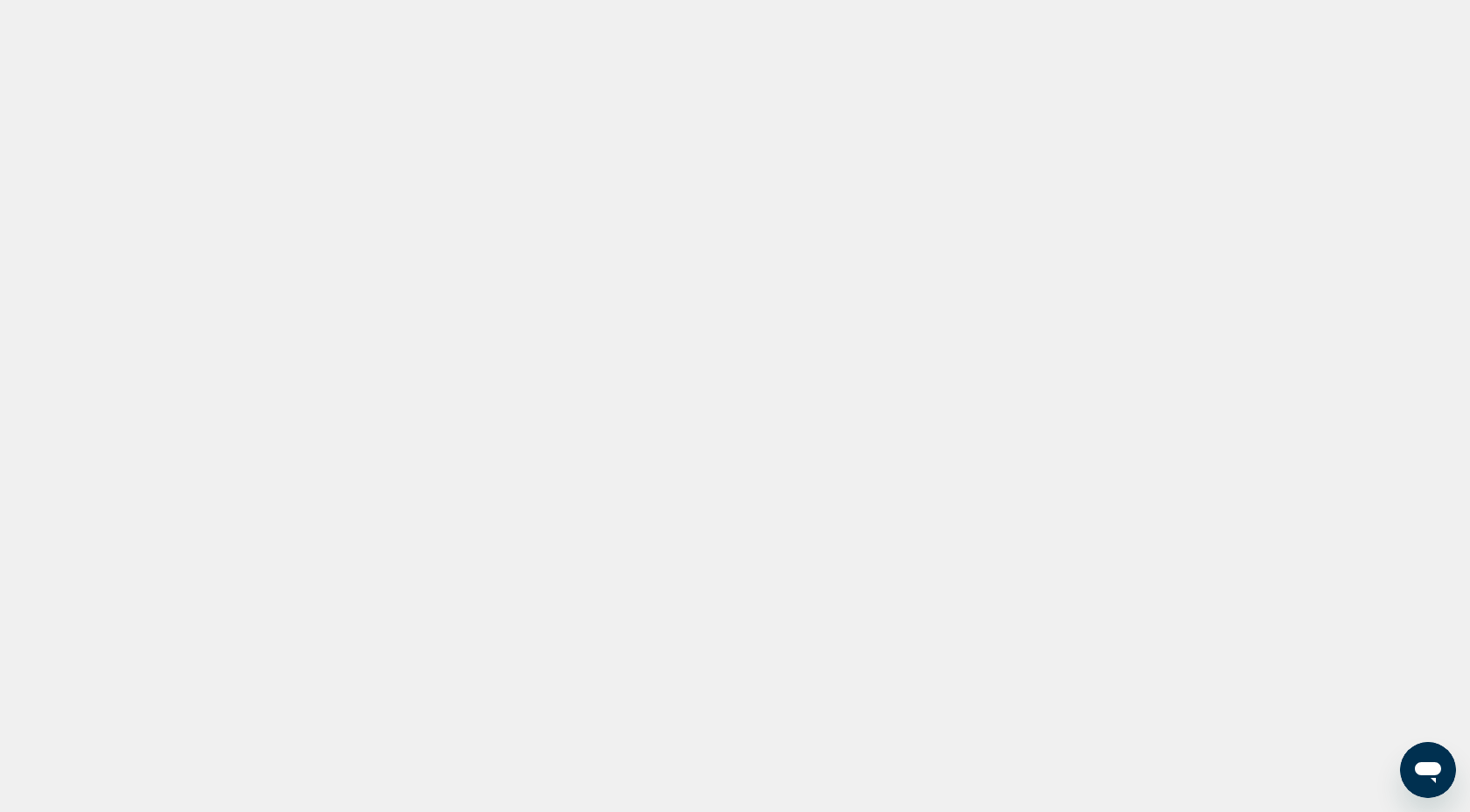
click at [78, 315] on div "Main content" at bounding box center [735, 262] width 1470 height 524
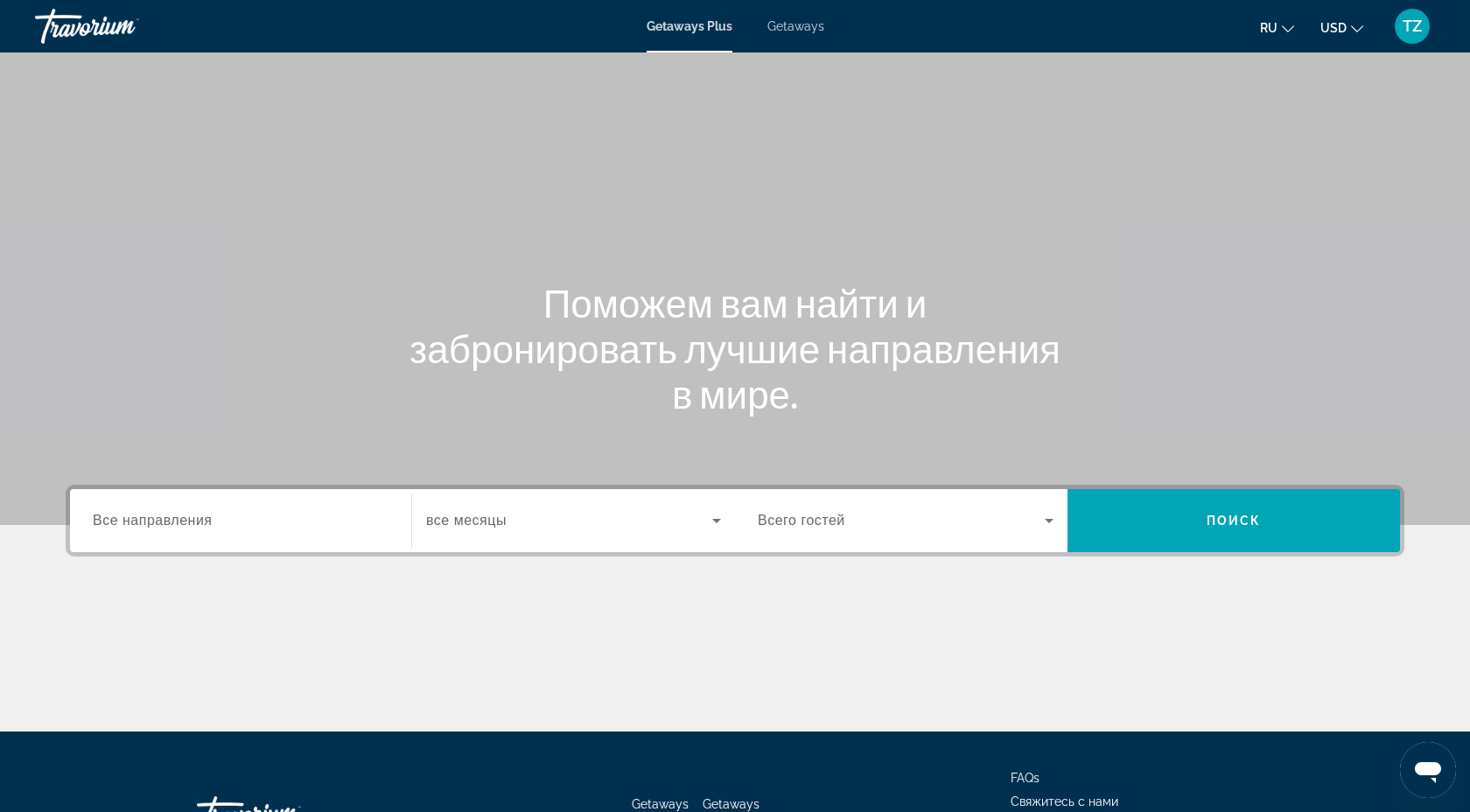
click at [171, 520] on span "Все направления" at bounding box center [153, 520] width 120 height 15
click at [171, 520] on input "Destination Все направления" at bounding box center [241, 521] width 296 height 21
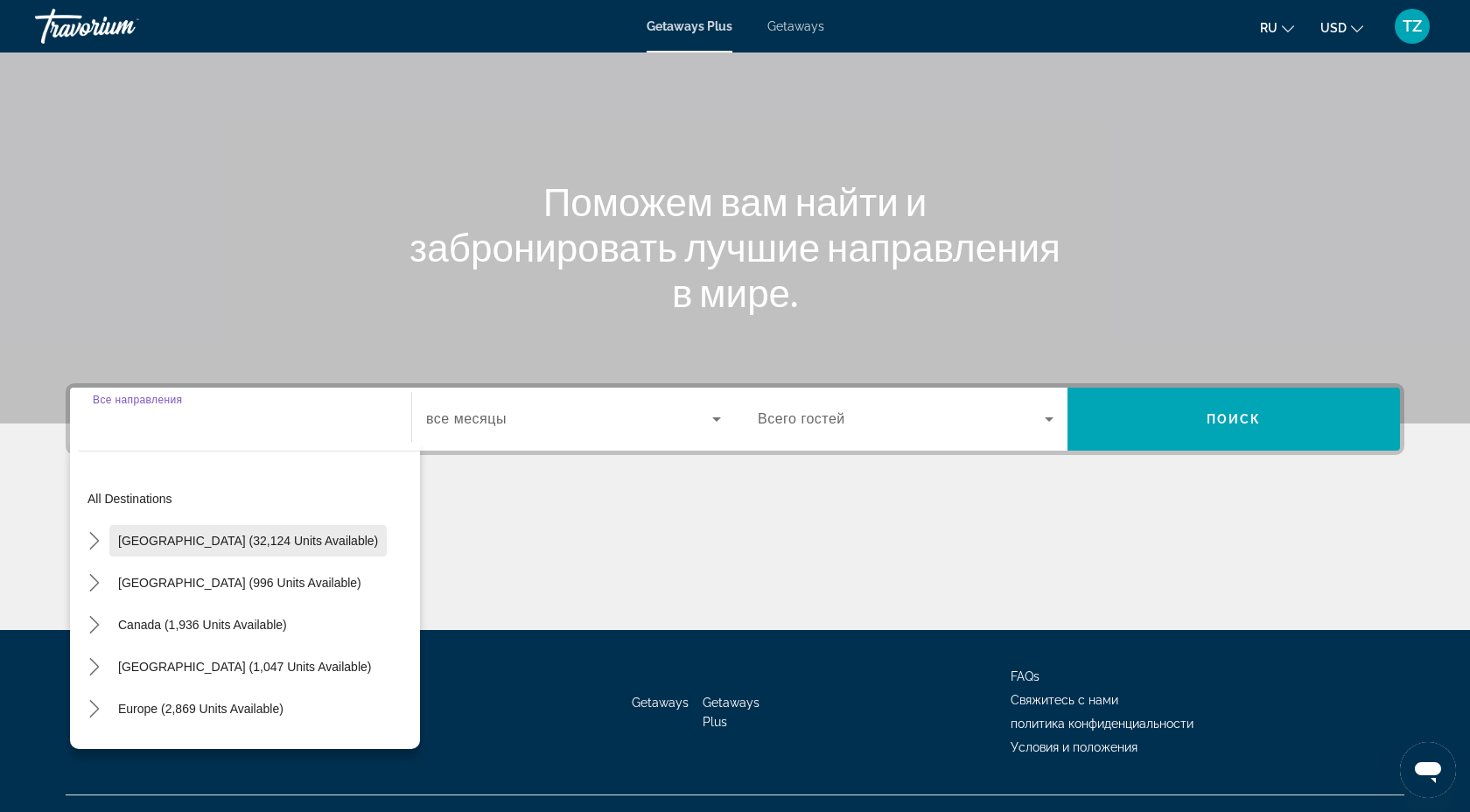
scroll to position [134, 0]
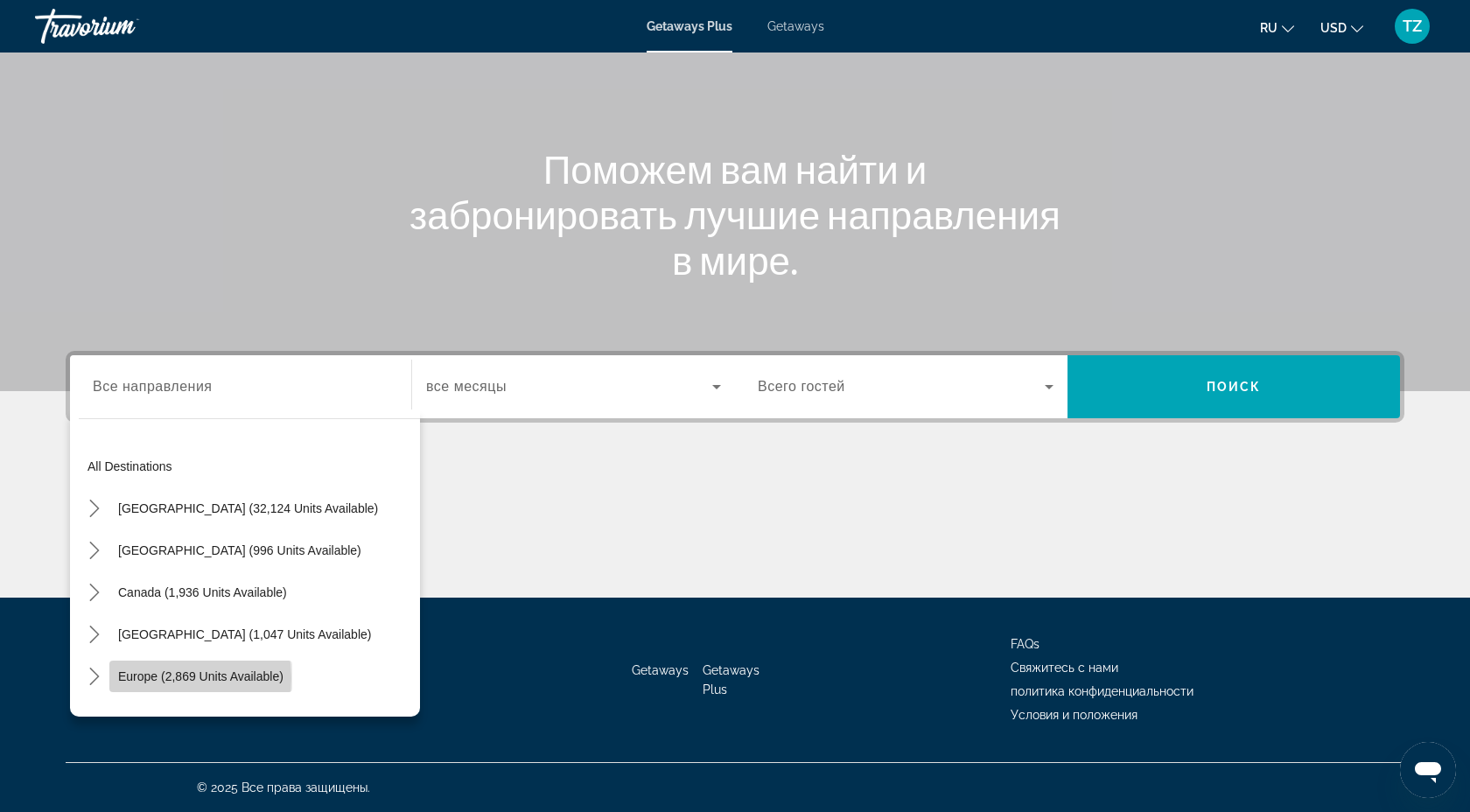
click at [153, 678] on span "Europe (2,869 units available)" at bounding box center [200, 676] width 166 height 14
type input "**********"
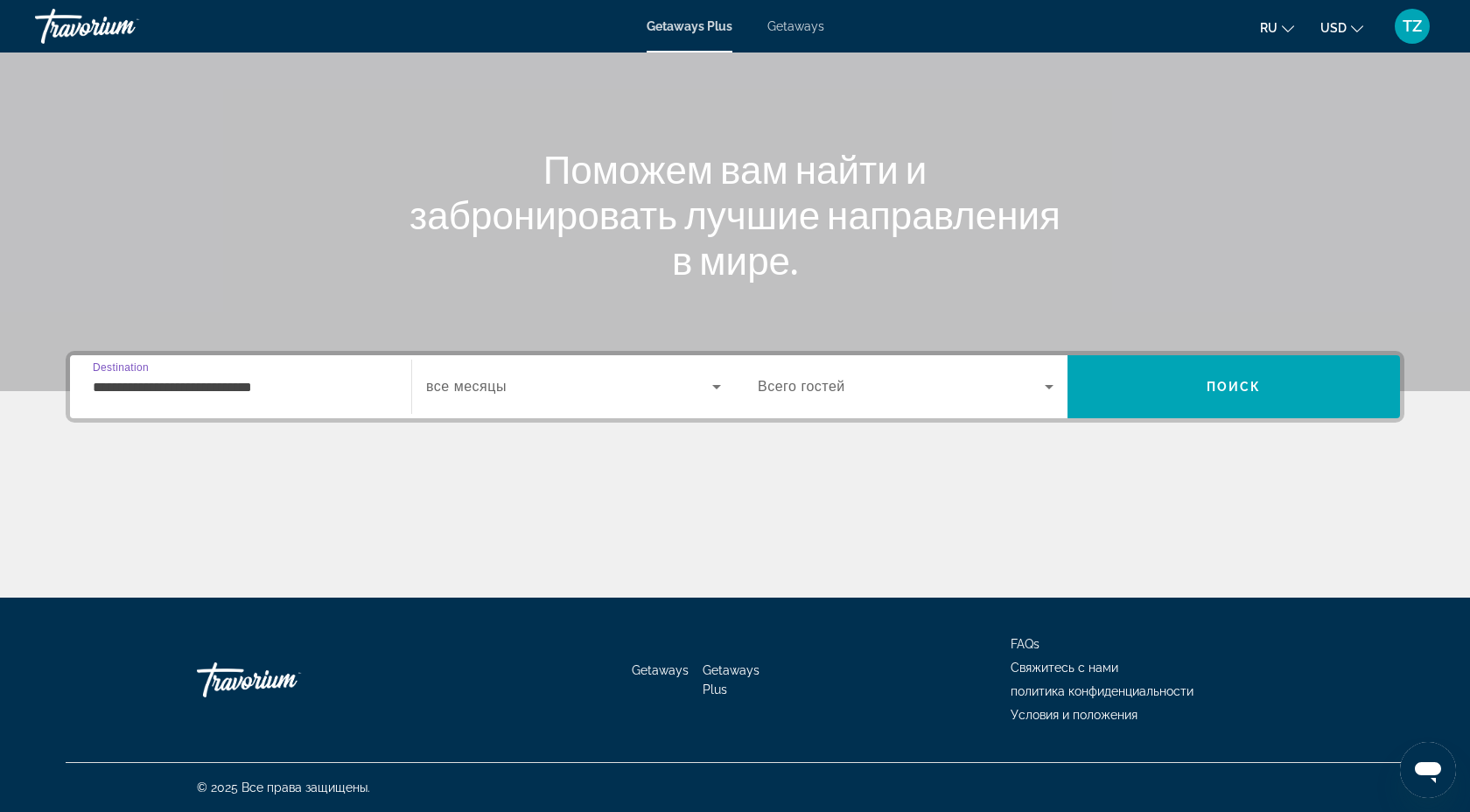
click at [244, 383] on input "**********" at bounding box center [241, 387] width 296 height 21
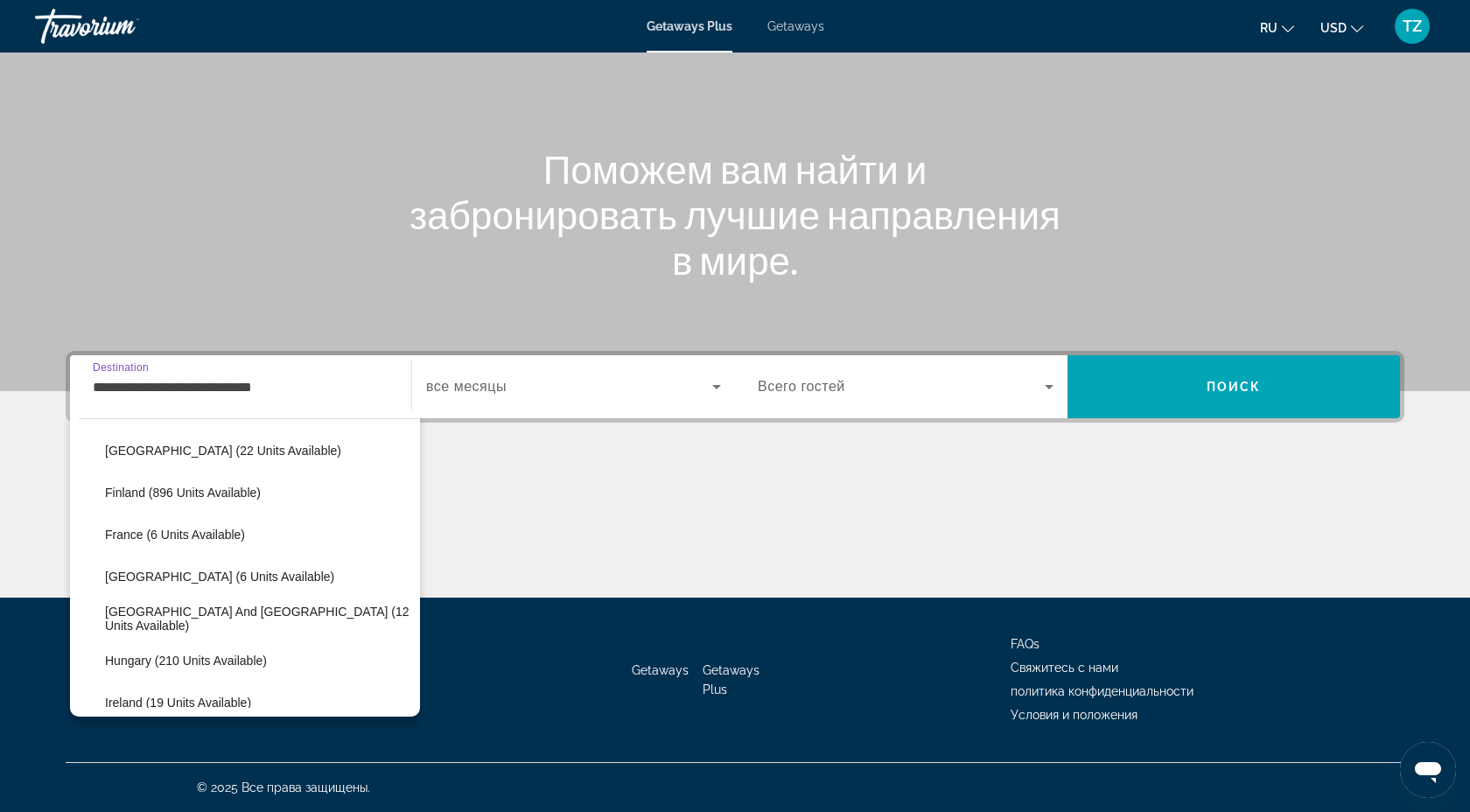
scroll to position [351, 0]
click at [791, 41] on div "Getaways Plus Getaways ru English Español Français Italiano Português русский U…" at bounding box center [735, 27] width 1470 height 46
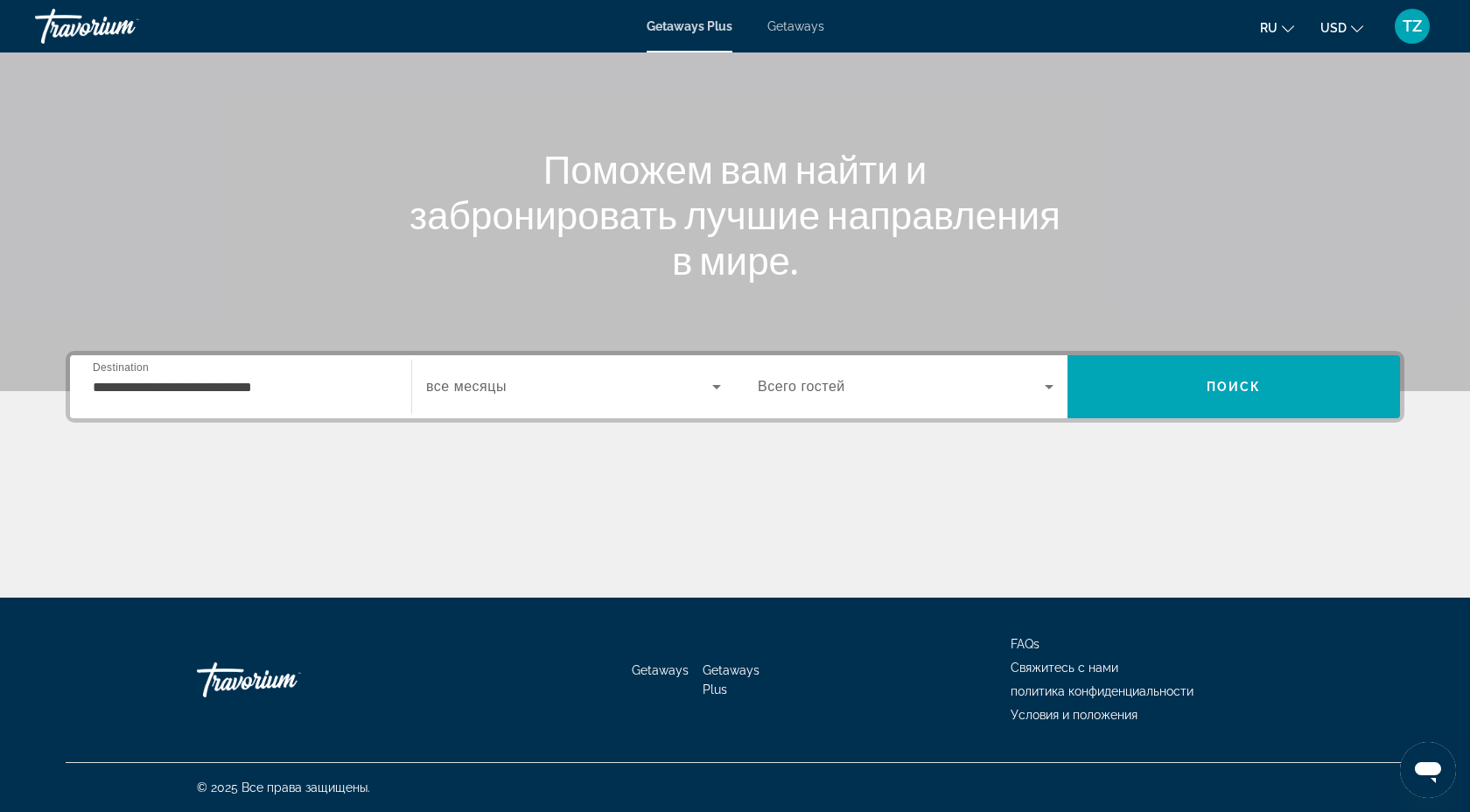
click at [808, 26] on span "Getaways" at bounding box center [796, 26] width 57 height 14
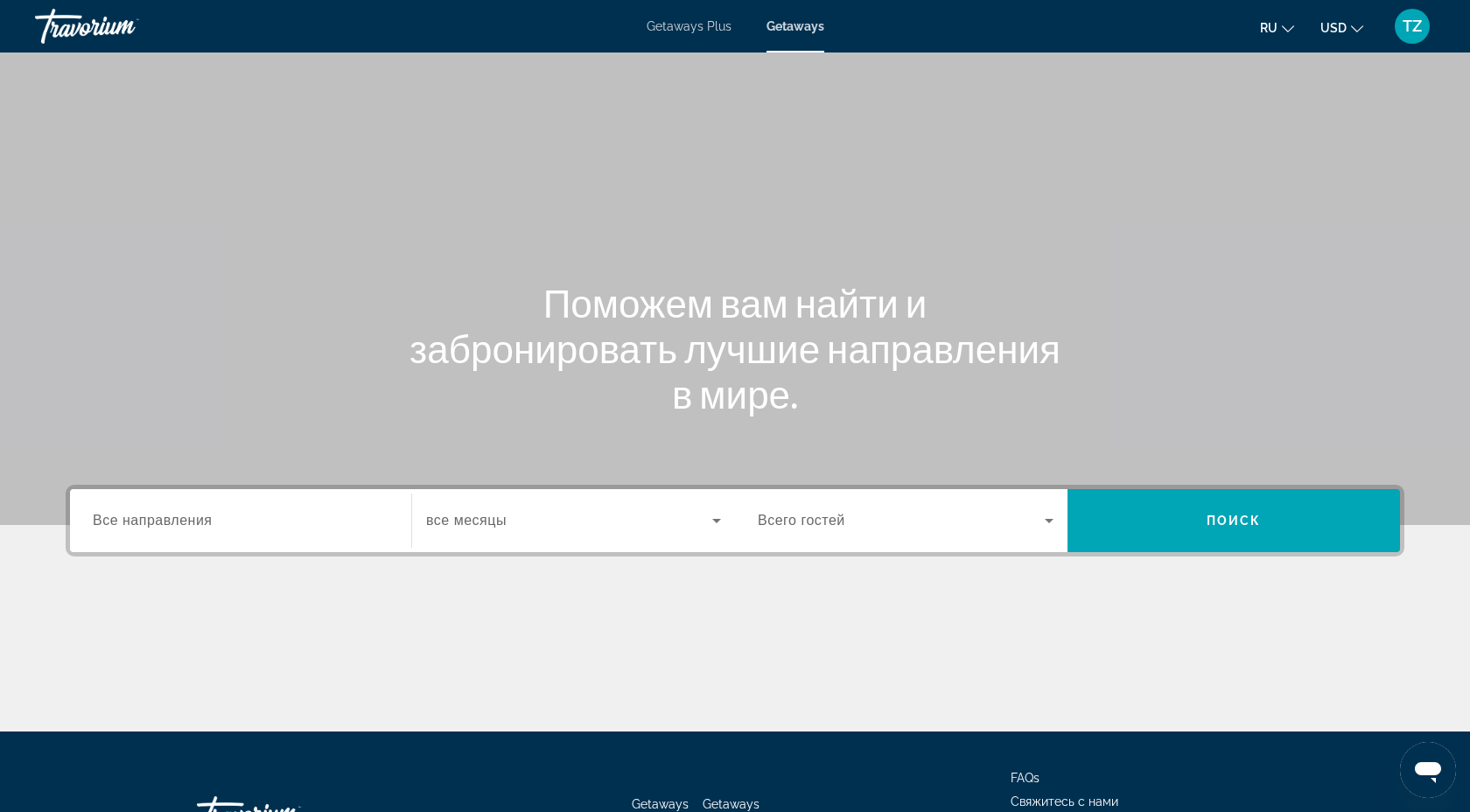
click at [197, 523] on span "Все направления" at bounding box center [153, 520] width 120 height 15
click at [197, 523] on input "Destination Все направления" at bounding box center [241, 521] width 296 height 21
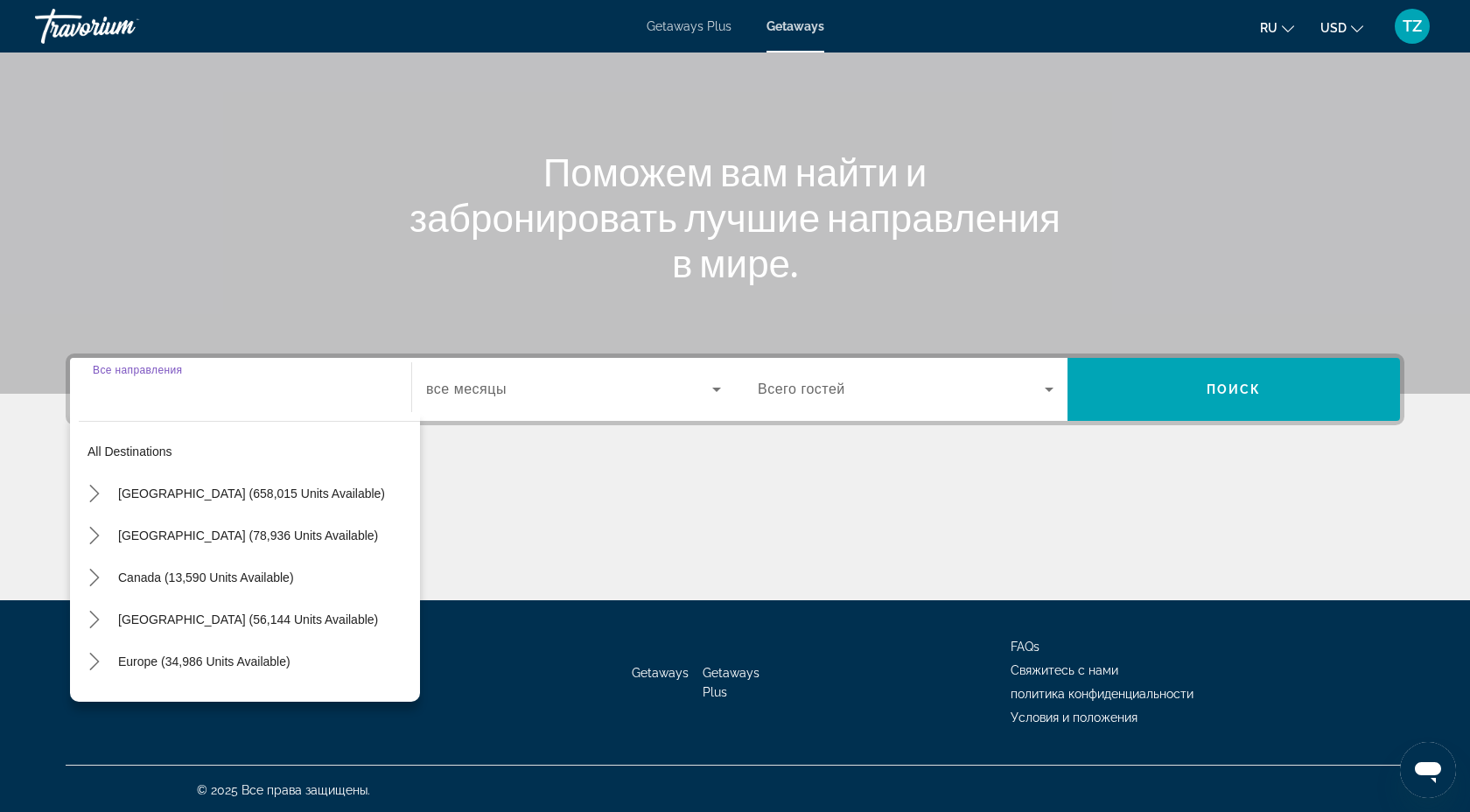
scroll to position [134, 0]
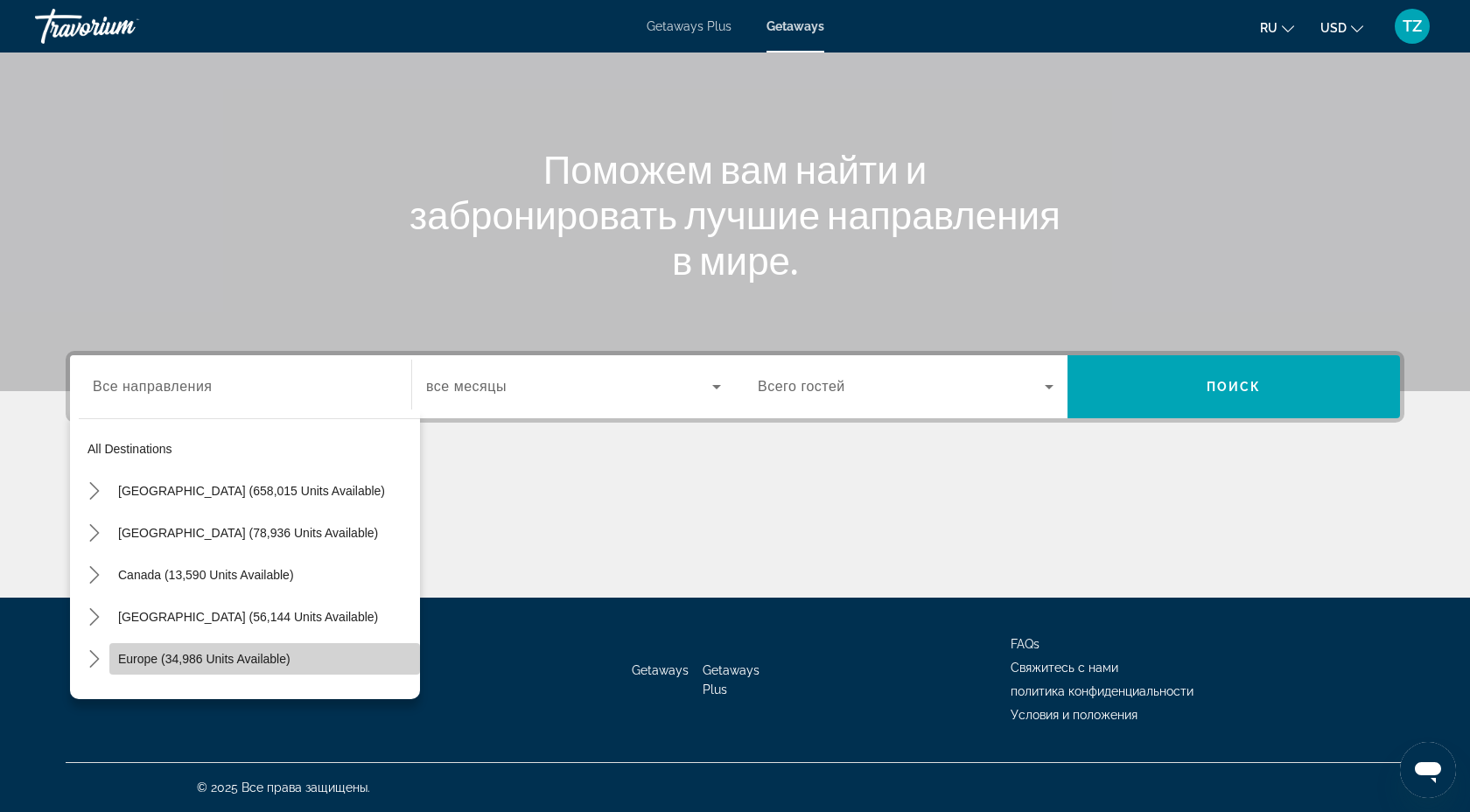
click at [199, 662] on span "Europe (34,986 units available)" at bounding box center [204, 658] width 173 height 14
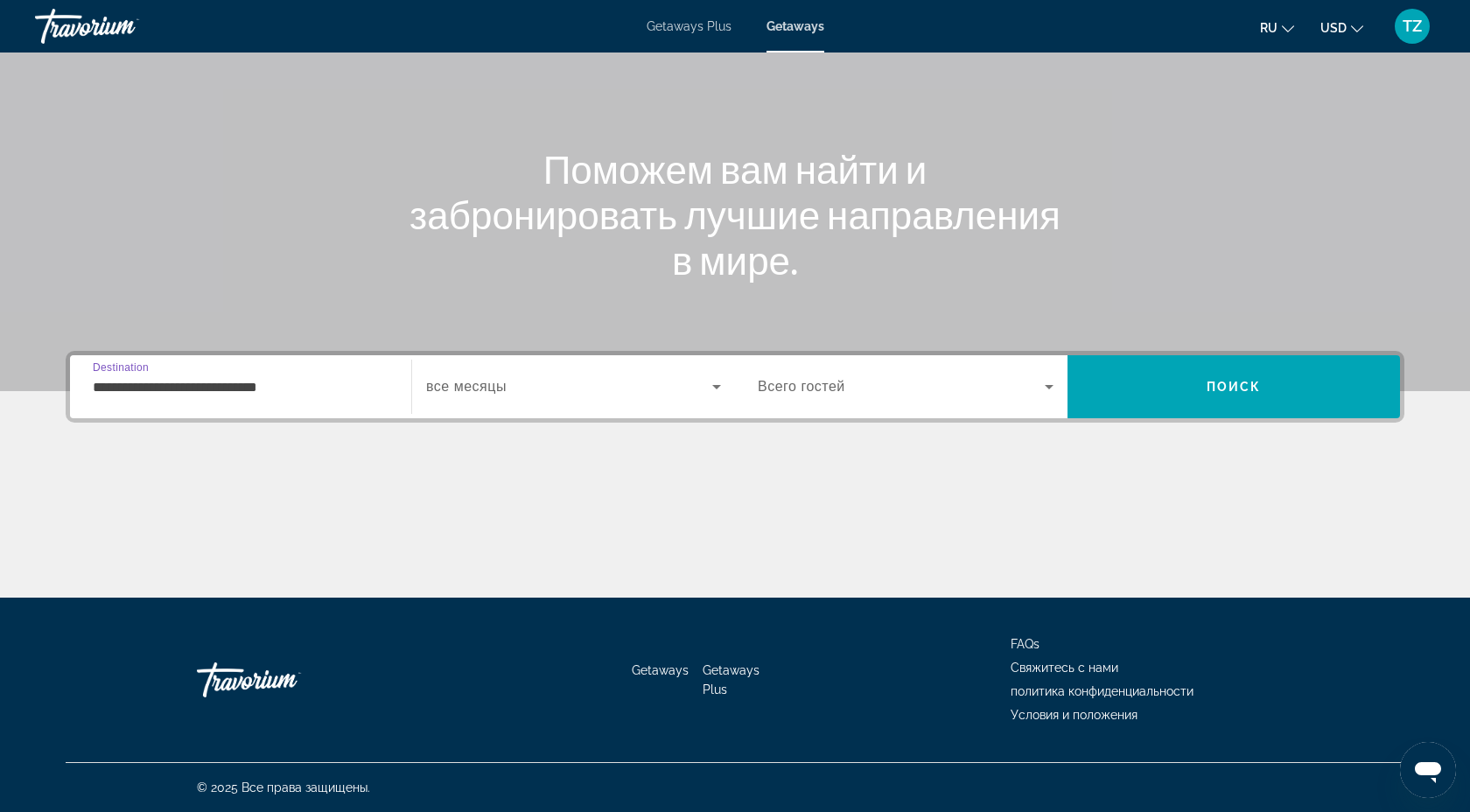
click at [226, 391] on input "**********" at bounding box center [241, 387] width 296 height 21
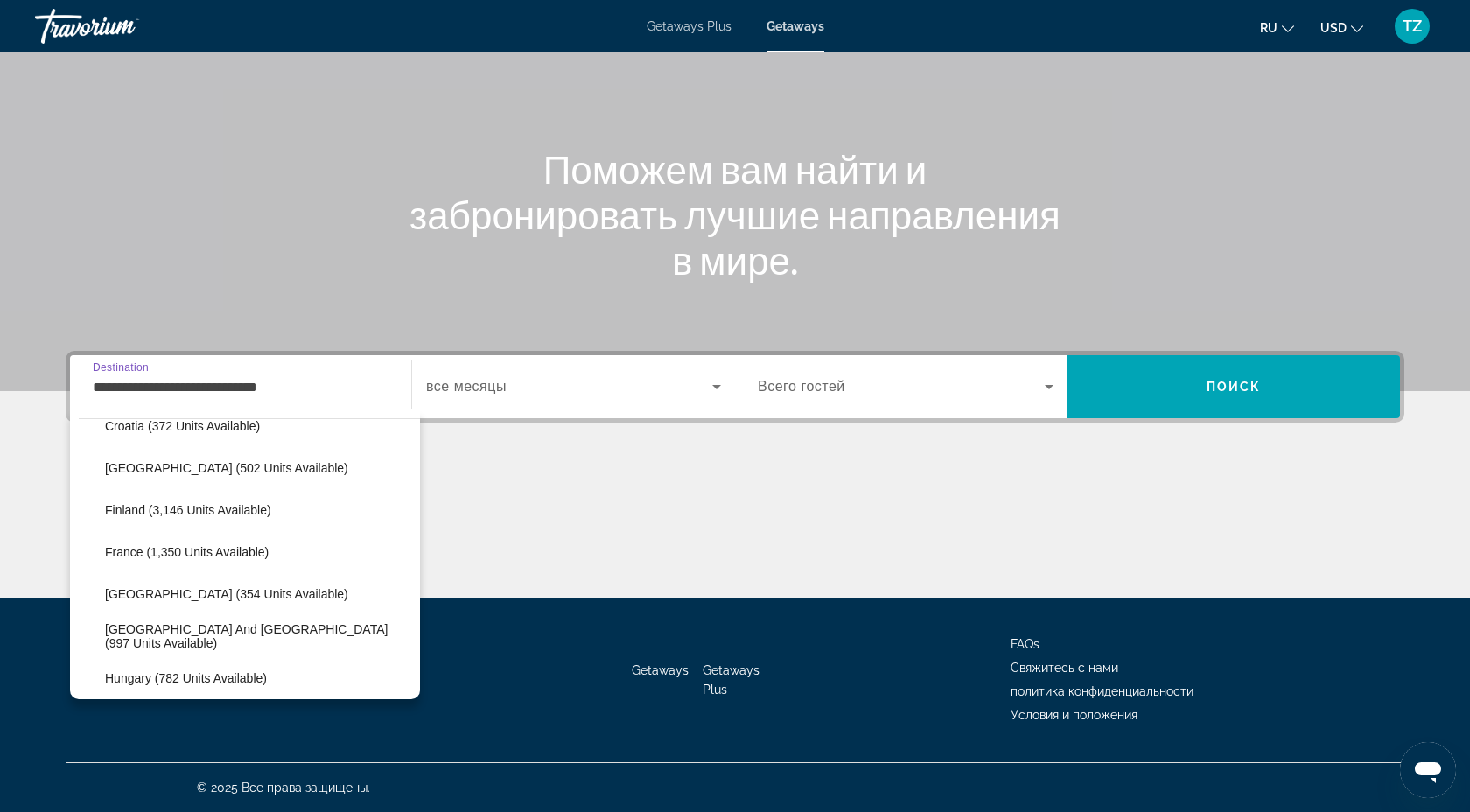
scroll to position [403, 0]
click at [183, 587] on span "Germany (354 units available)" at bounding box center [226, 592] width 243 height 14
type input "**********"
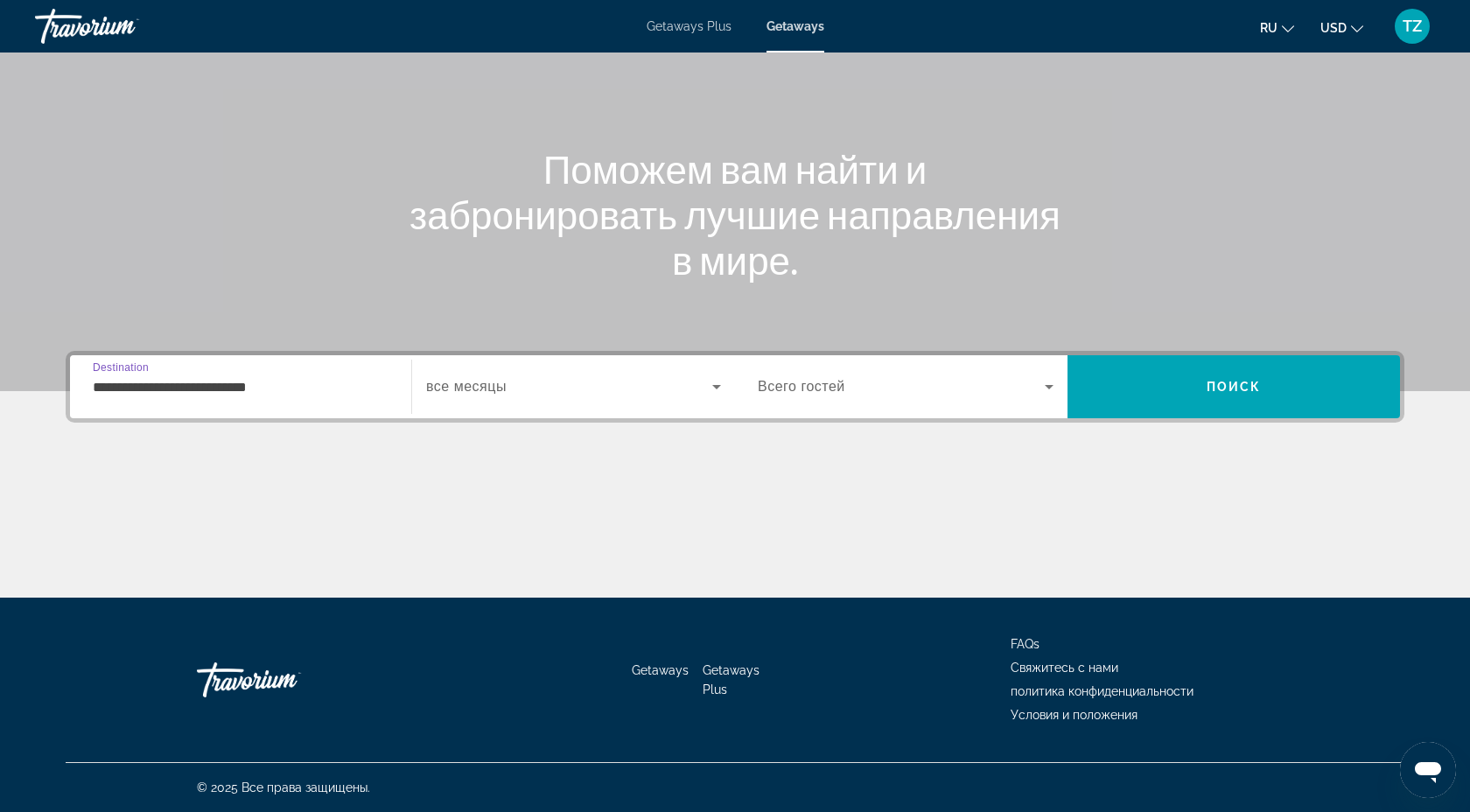
click at [625, 370] on div "Search widget" at bounding box center [573, 386] width 295 height 49
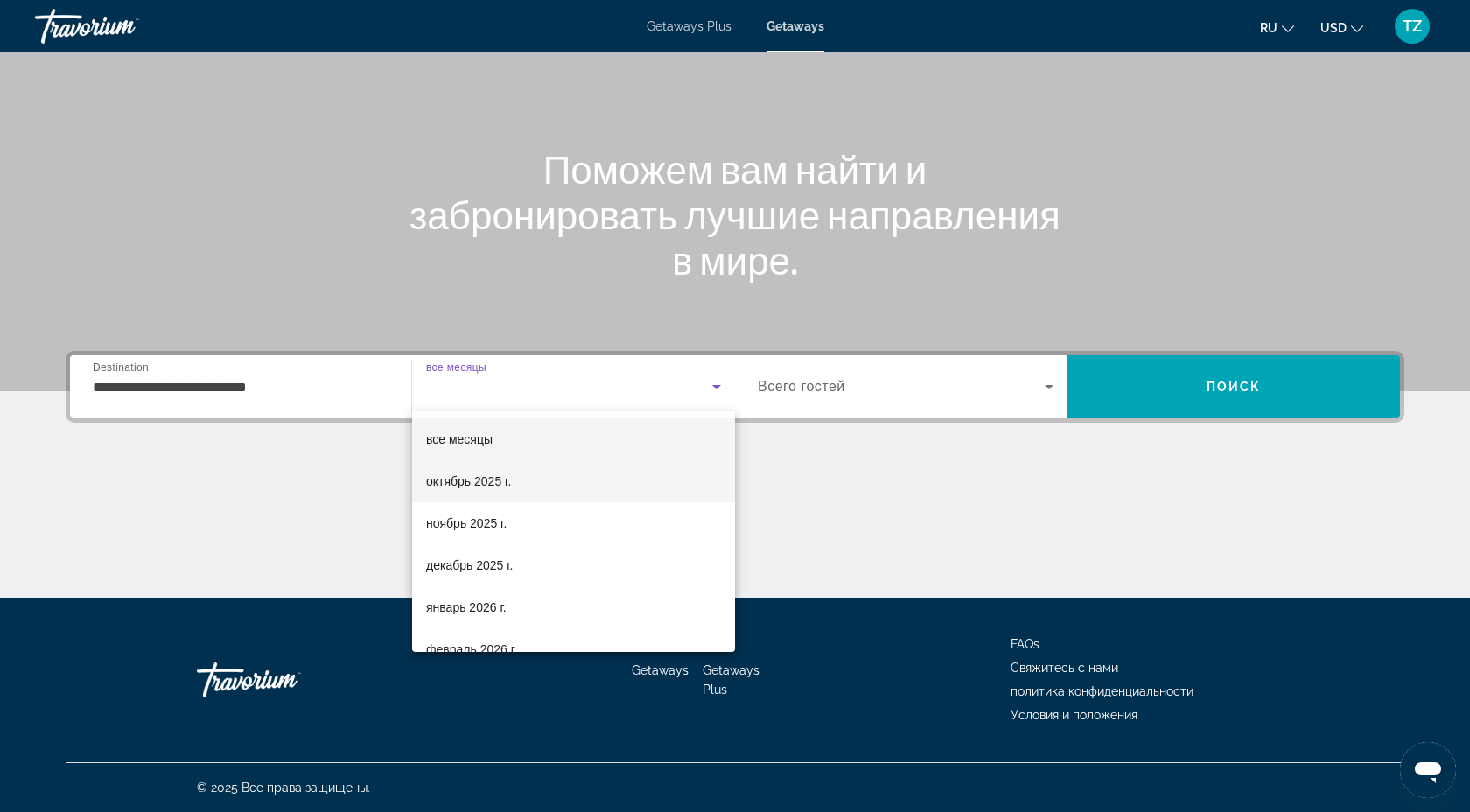
click at [549, 472] on mat-option "октябрь 2025 г." at bounding box center [574, 481] width 323 height 42
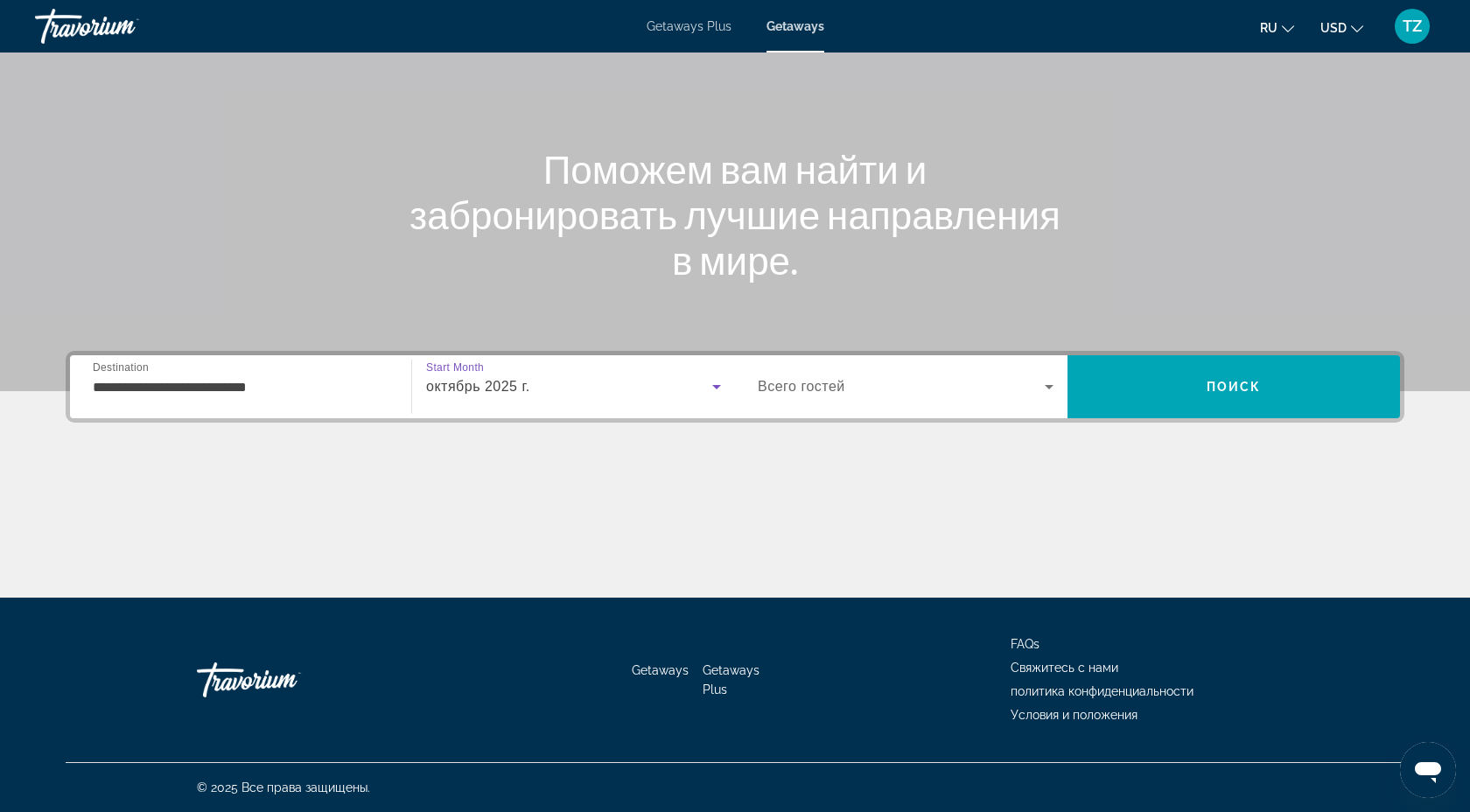
click at [926, 380] on span "Search widget" at bounding box center [901, 386] width 287 height 21
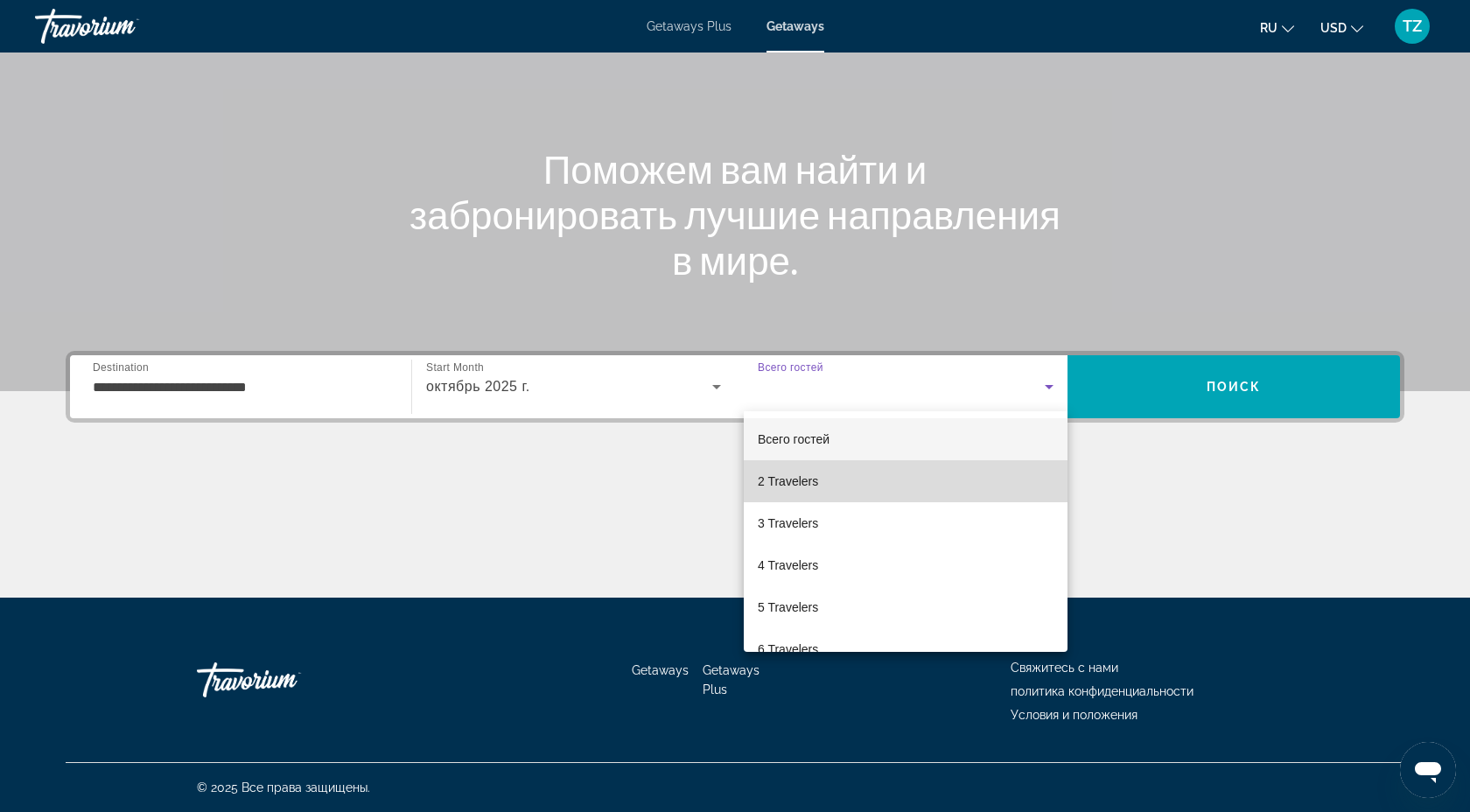
click at [832, 476] on mat-option "2 Travelers" at bounding box center [906, 481] width 323 height 42
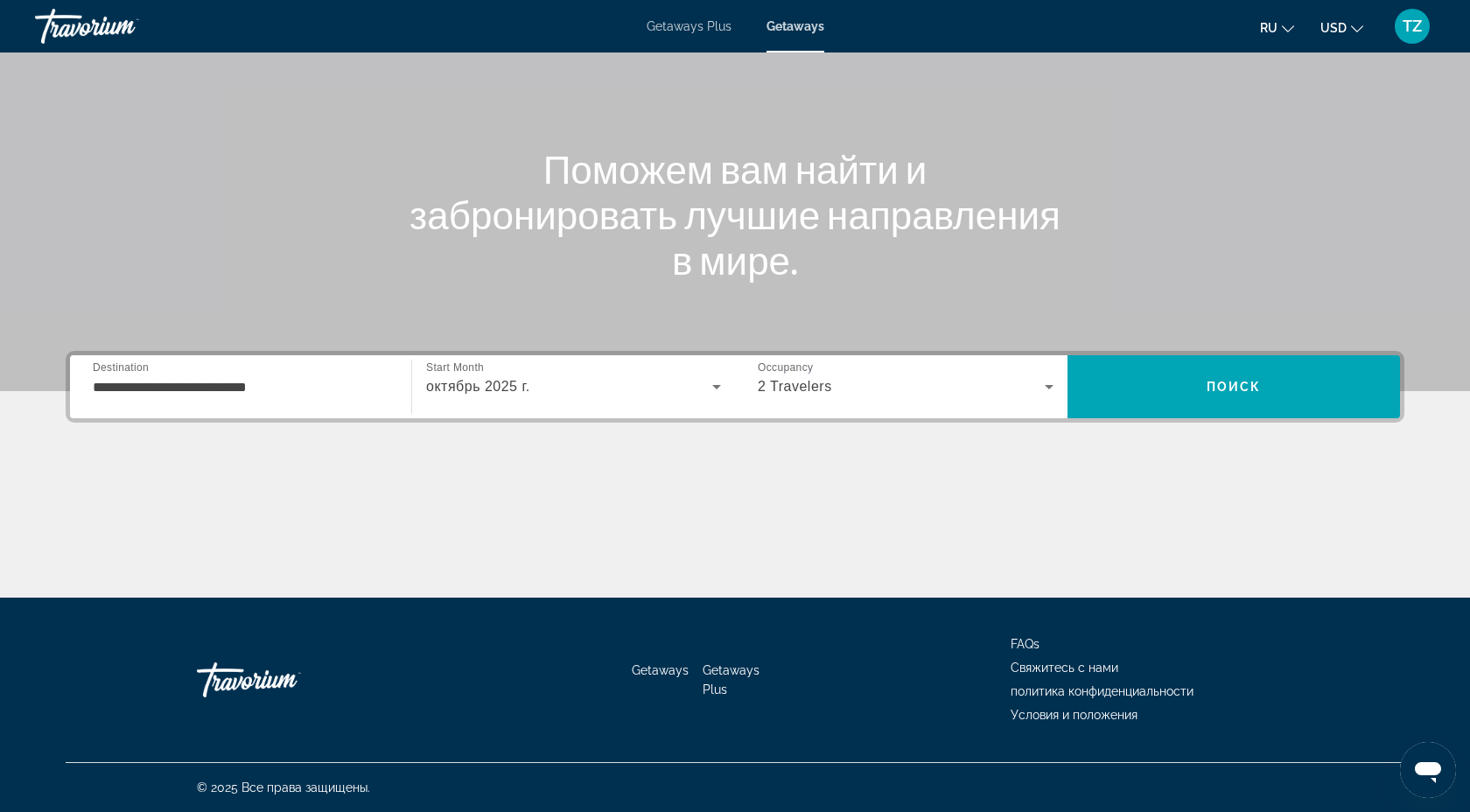
click at [890, 411] on div "Occupancy Всего гостей 2 Travelers" at bounding box center [906, 387] width 323 height 63
click at [921, 383] on div "2 Travelers" at bounding box center [901, 386] width 287 height 21
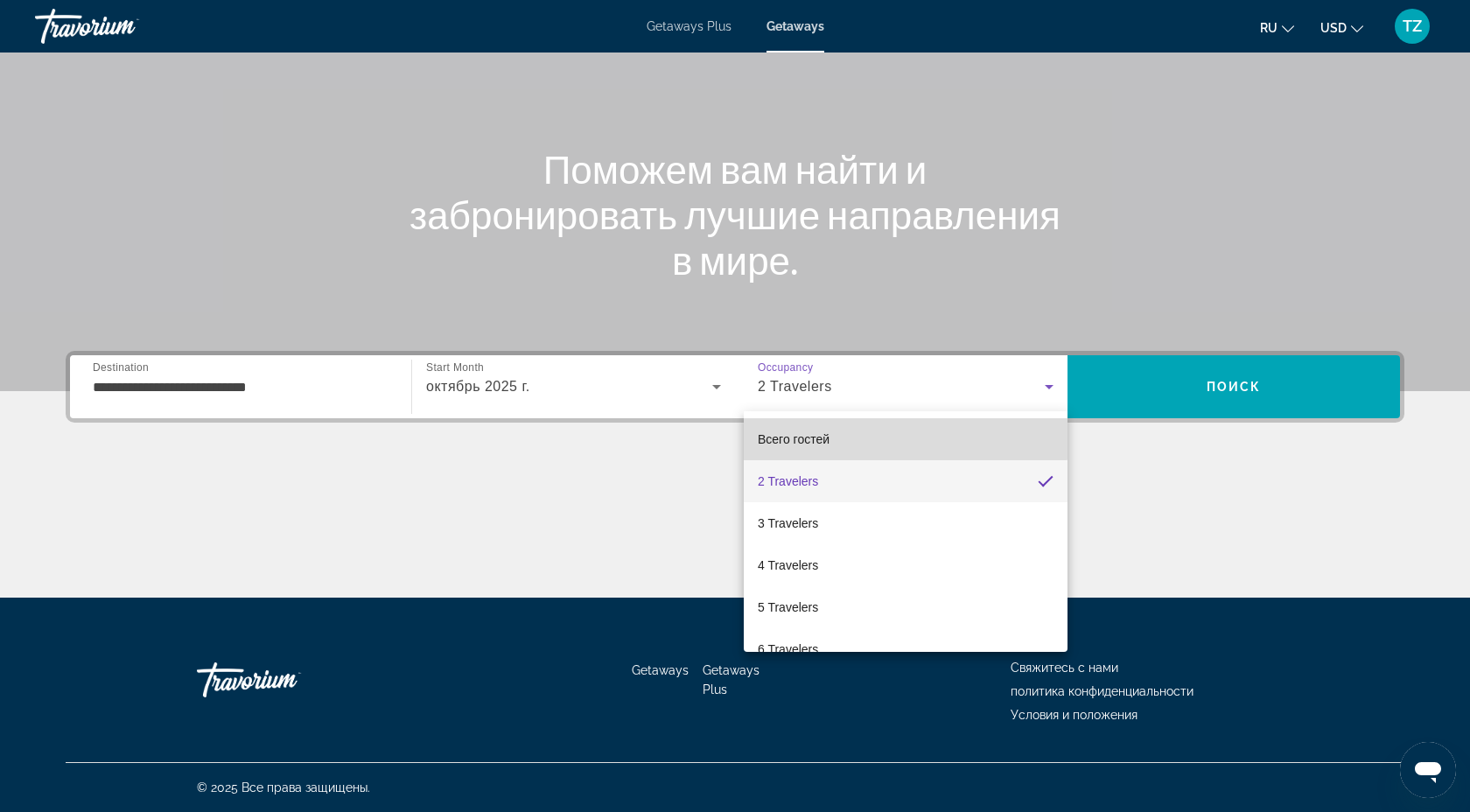
click at [875, 421] on mat-option "Всего гостей" at bounding box center [906, 439] width 323 height 42
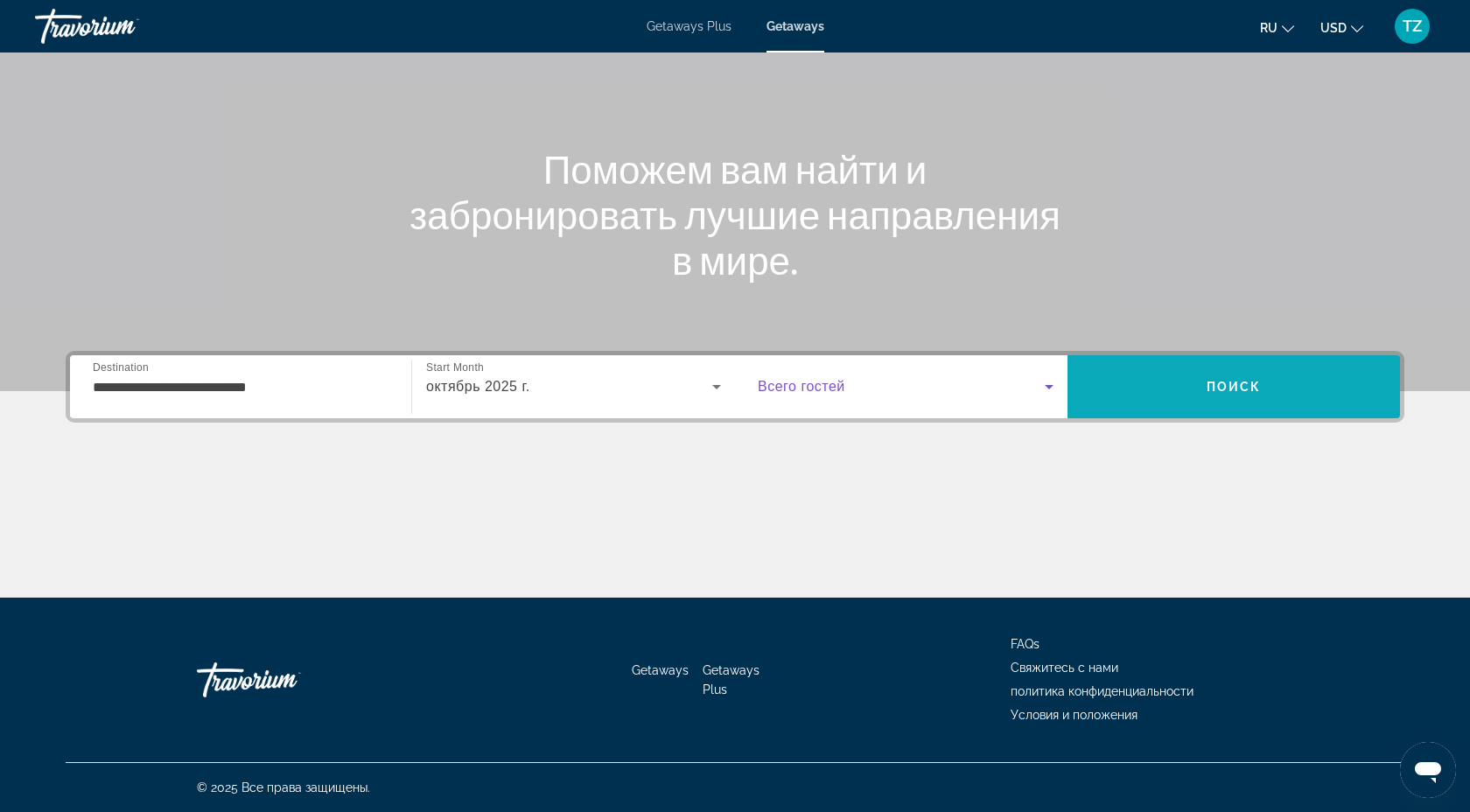
click at [1203, 388] on span "Search" at bounding box center [1234, 387] width 332 height 42
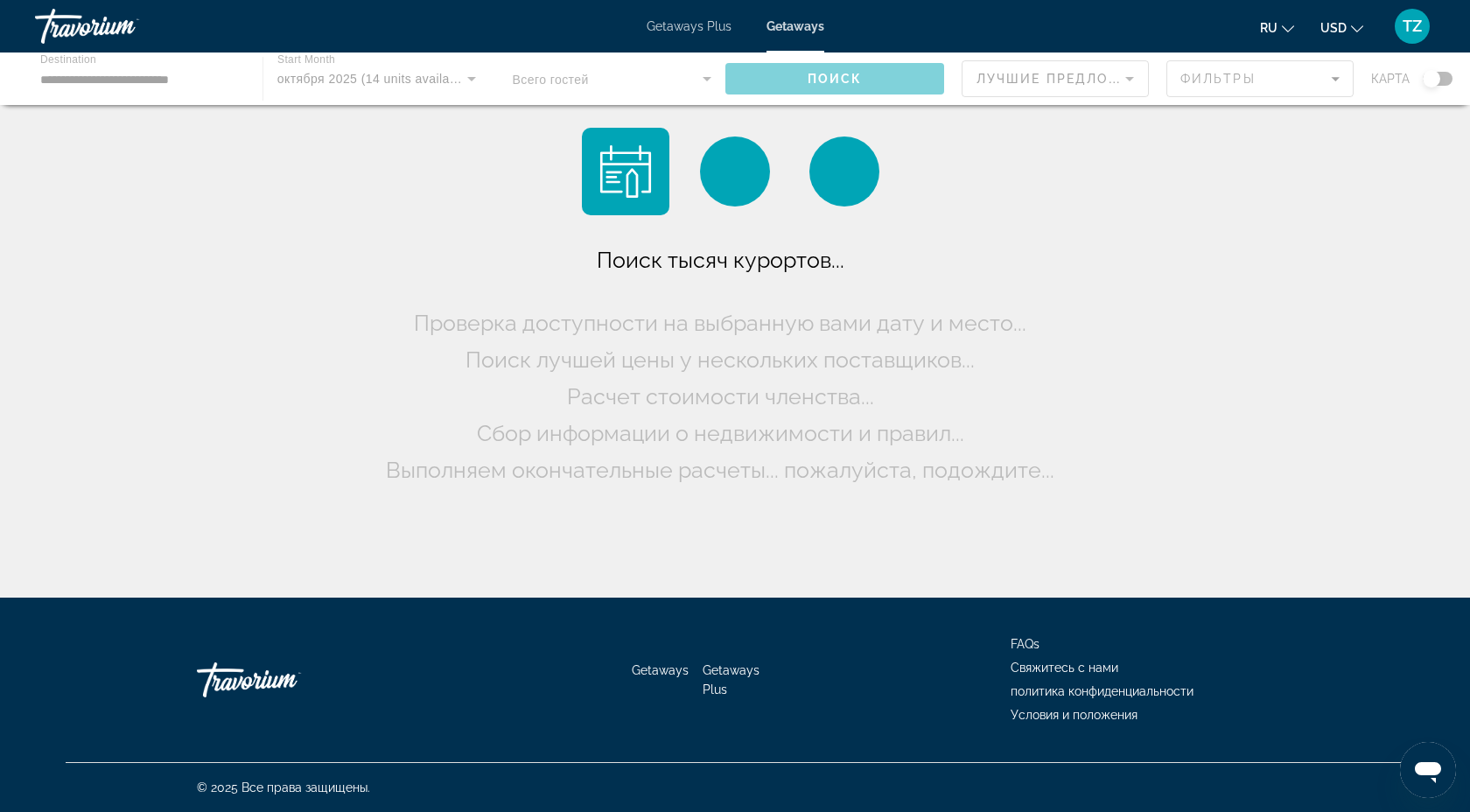
click at [1203, 388] on div "Поиск тысяч курортов... Проверка доступности на выбранную вами дату и место... …" at bounding box center [735, 303] width 1470 height 607
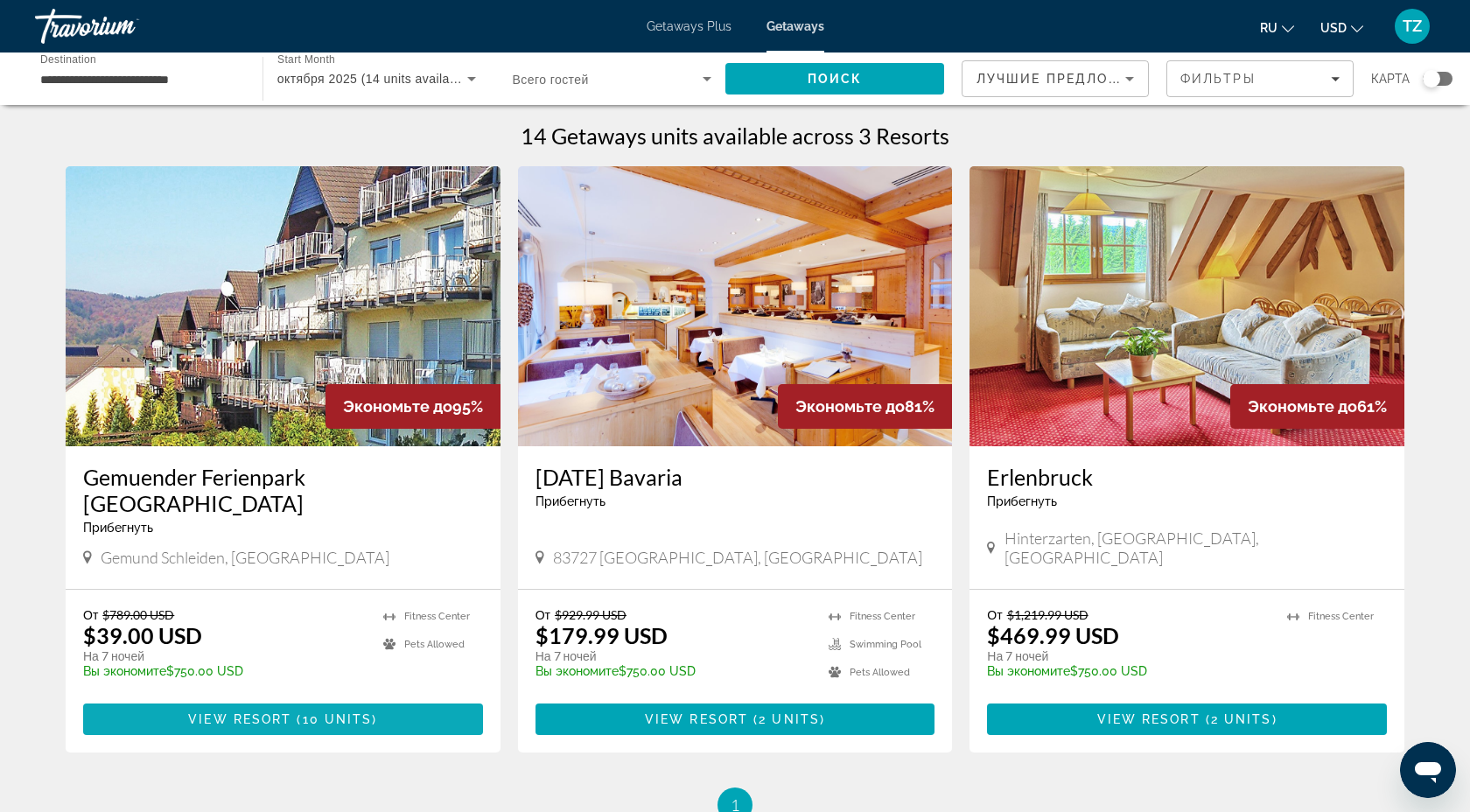
click at [272, 712] on span "View Resort" at bounding box center [240, 719] width 103 height 14
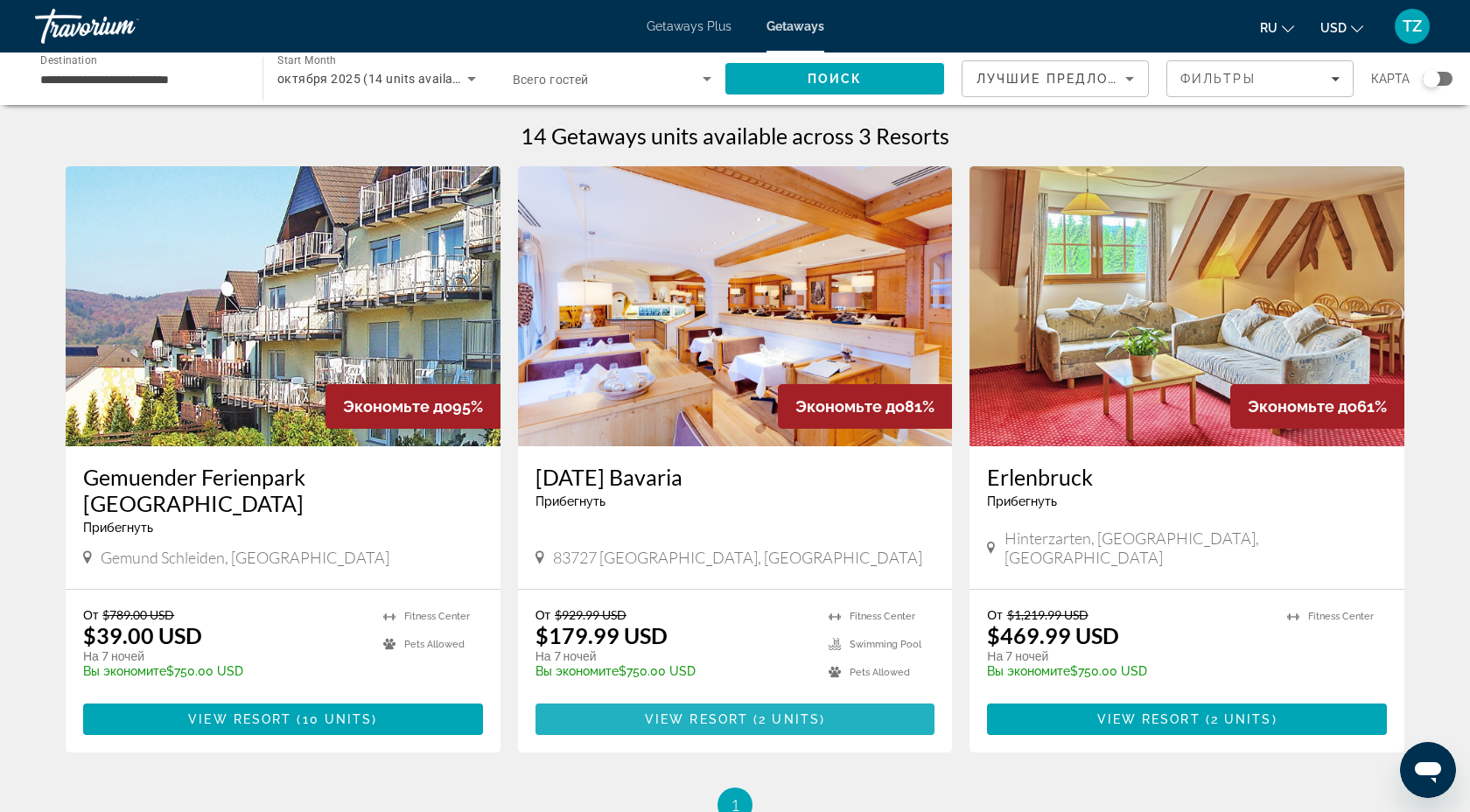
click at [822, 712] on span "( 2 units )" at bounding box center [787, 719] width 77 height 14
click at [93, 70] on input "**********" at bounding box center [140, 79] width 199 height 21
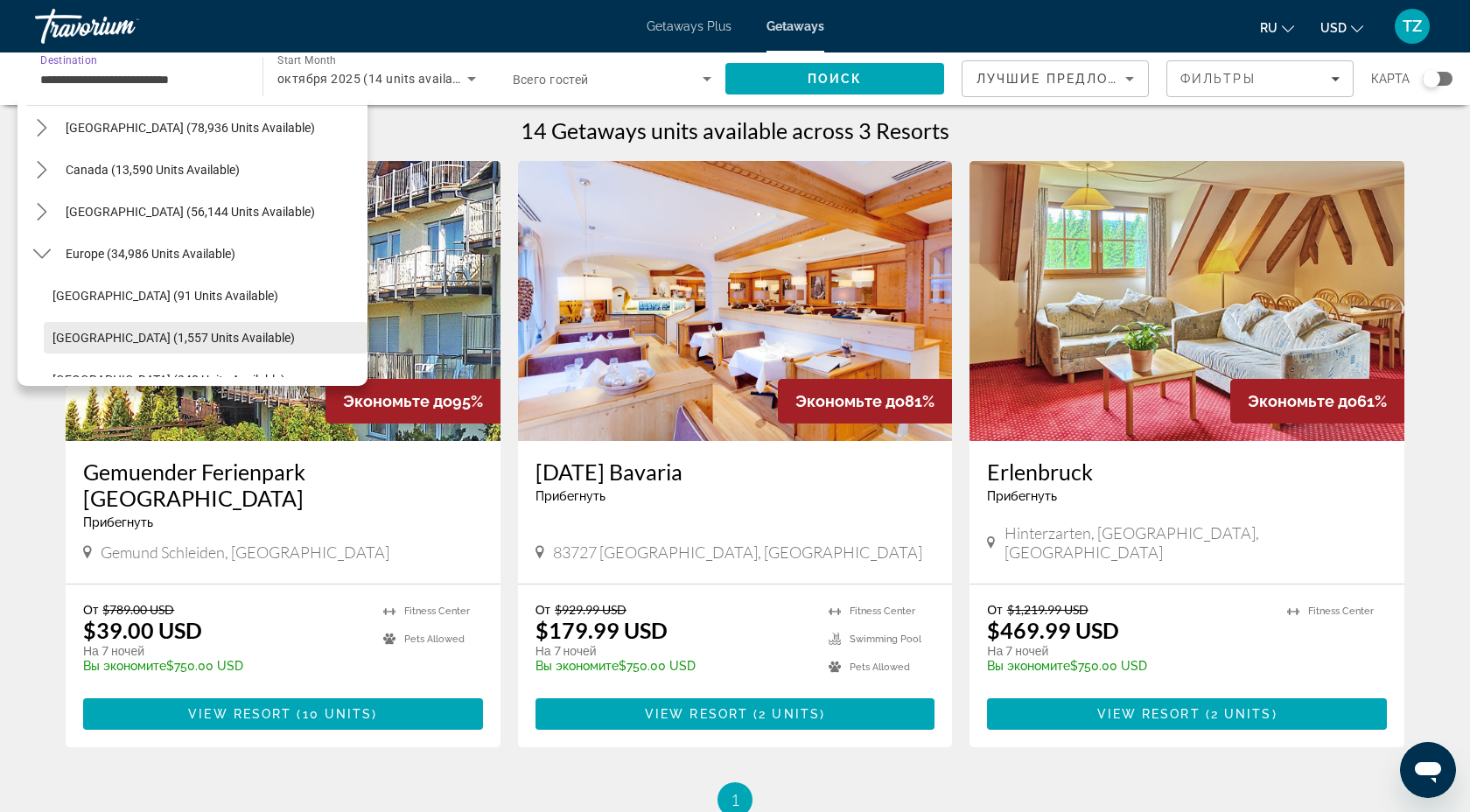
click at [135, 331] on span "Austria (1,557 units available)" at bounding box center [174, 338] width 242 height 14
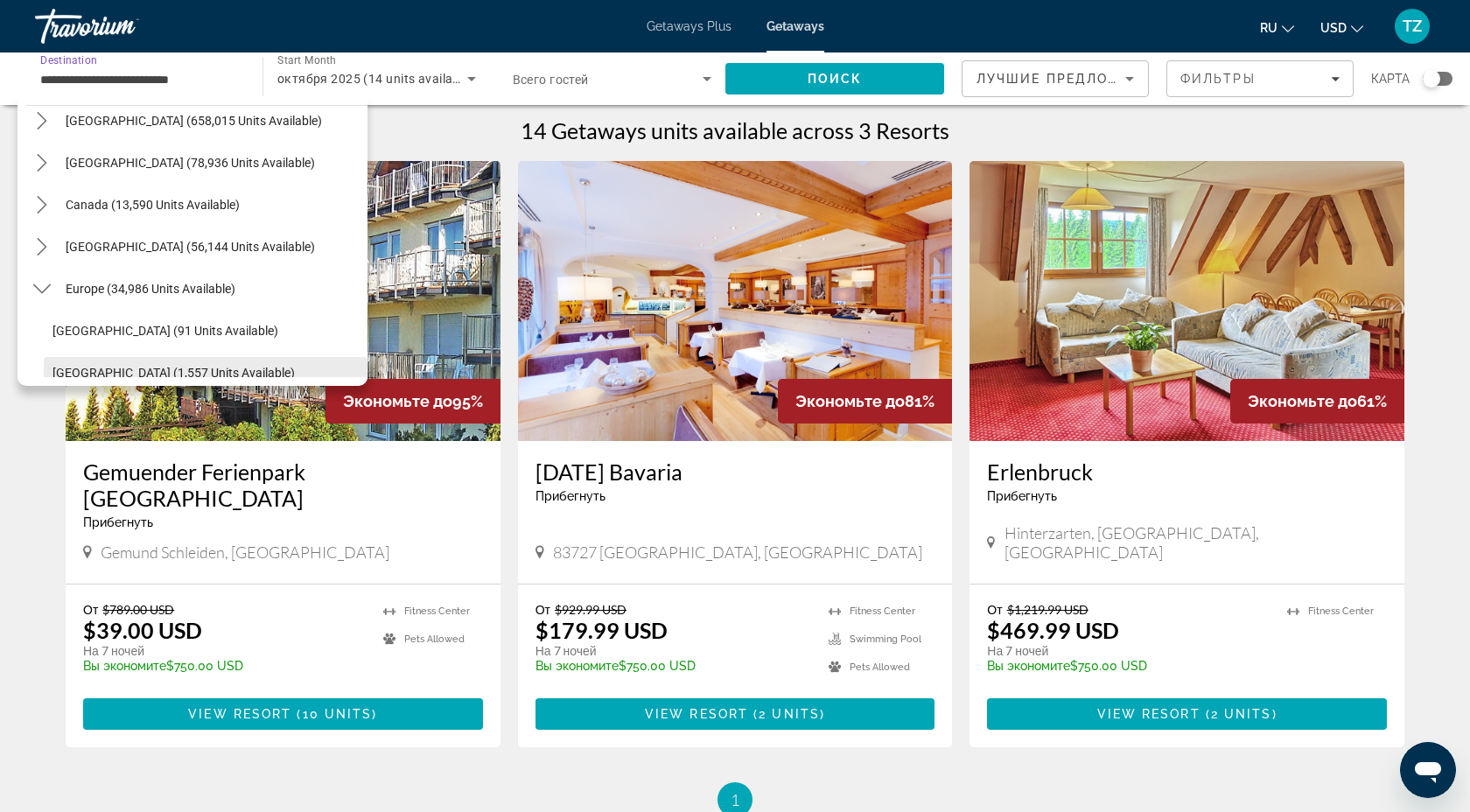
type input "**********"
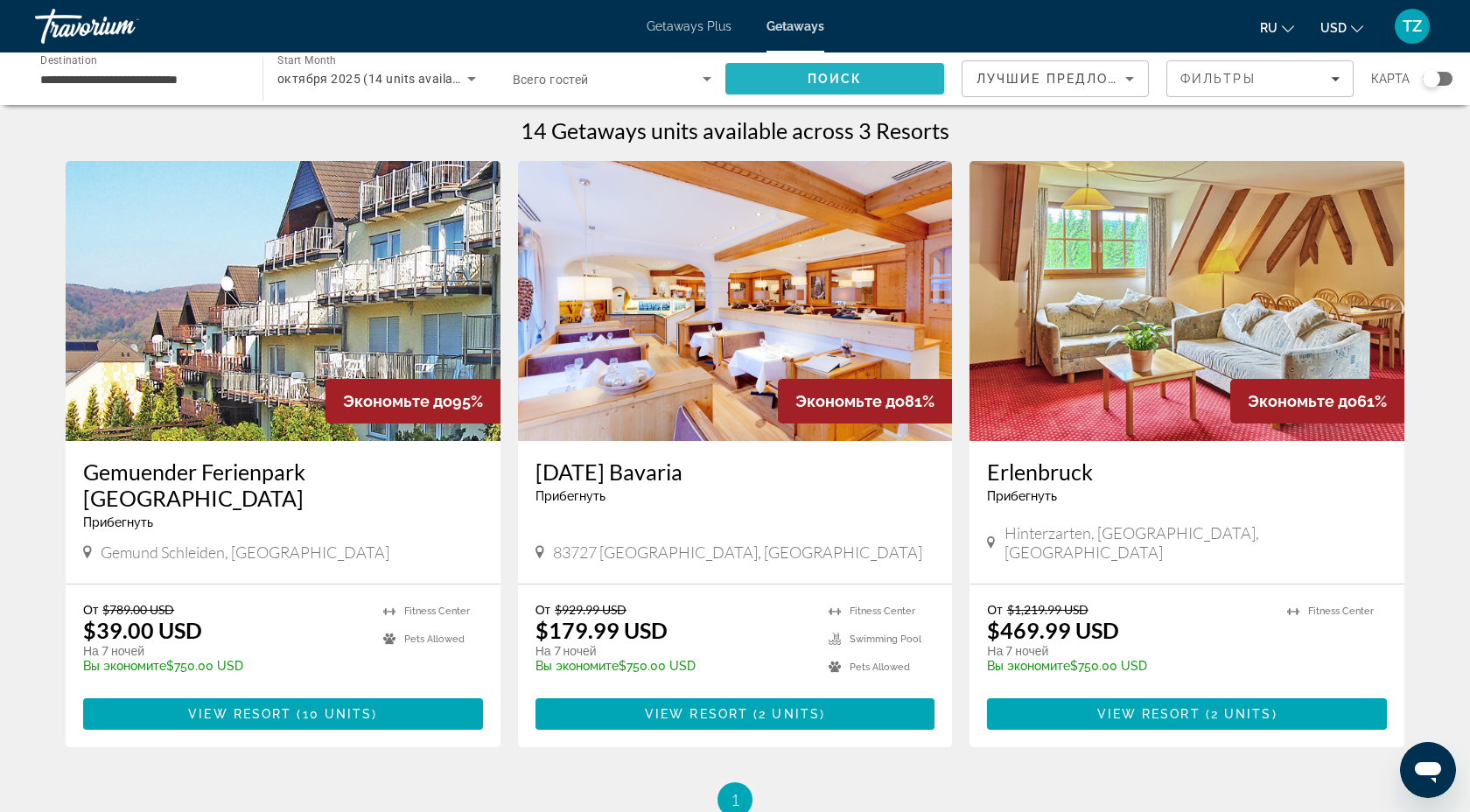
click at [839, 85] on span "Search" at bounding box center [835, 78] width 219 height 42
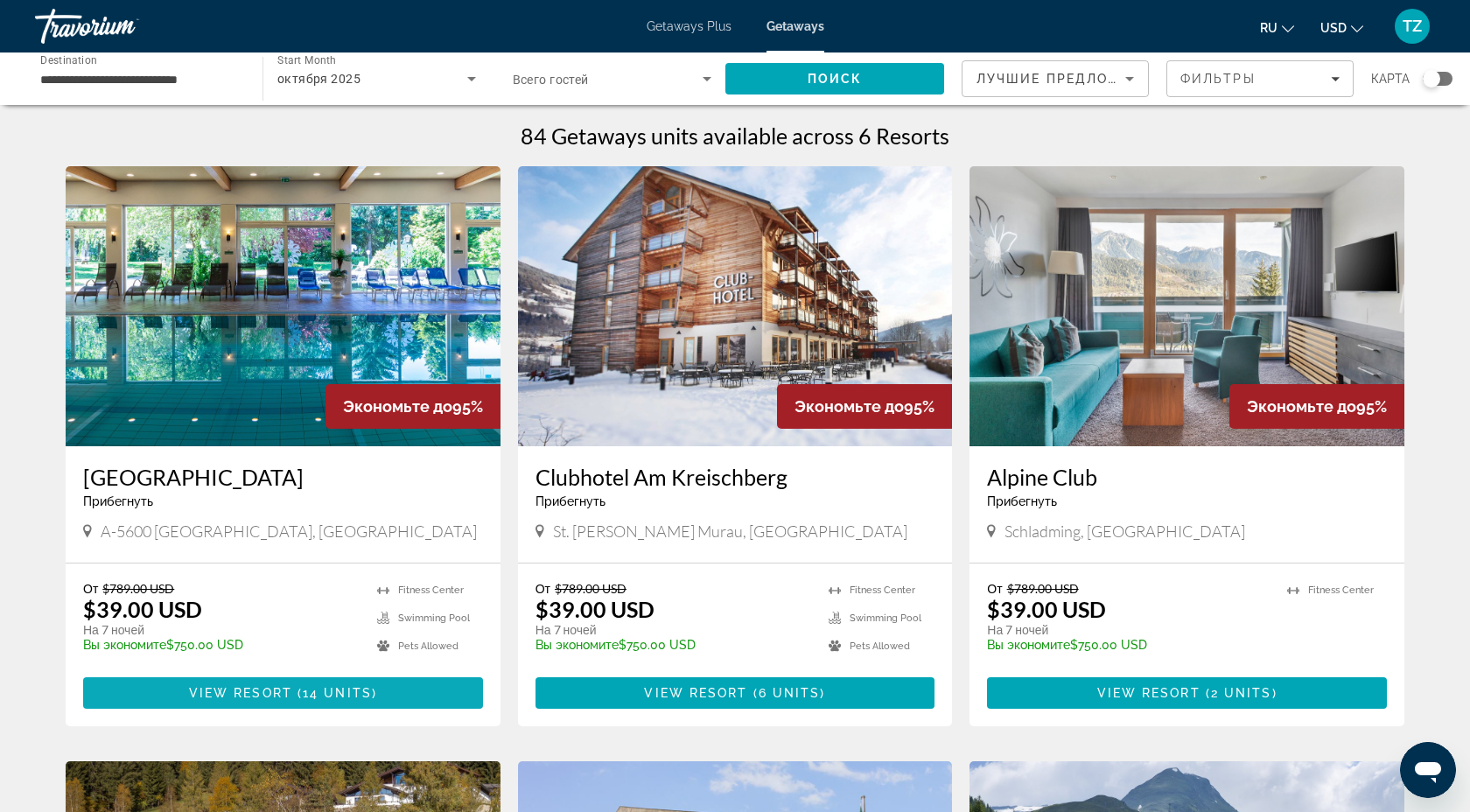
click at [367, 688] on span "14 units" at bounding box center [337, 693] width 69 height 14
